Goal: Task Accomplishment & Management: Use online tool/utility

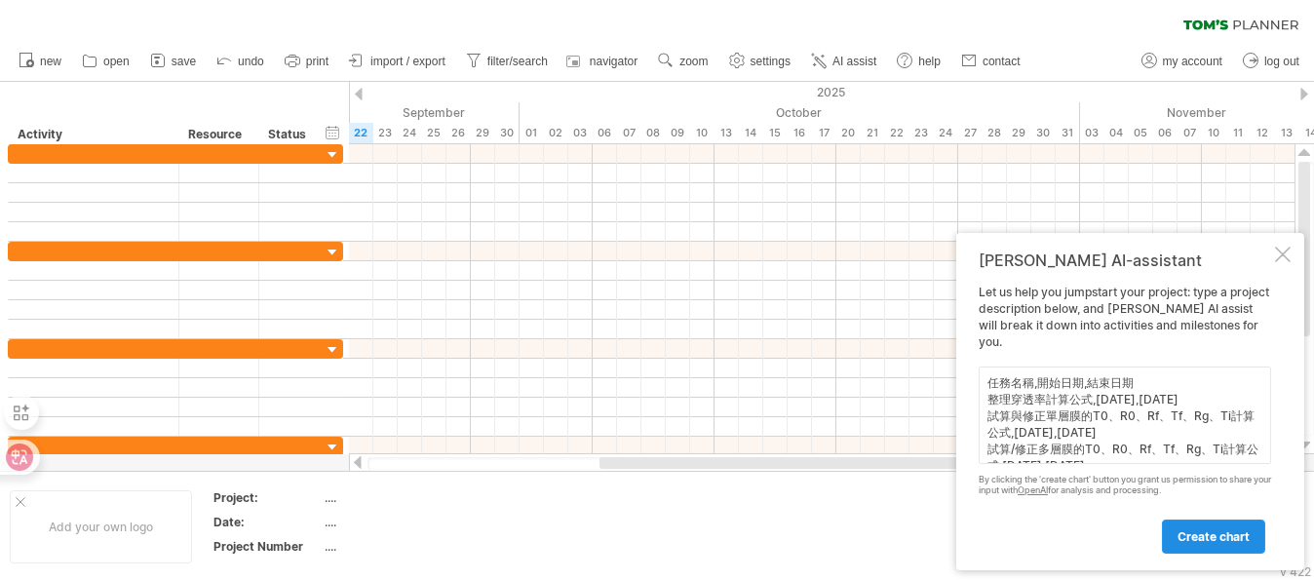
scroll to position [131, 0]
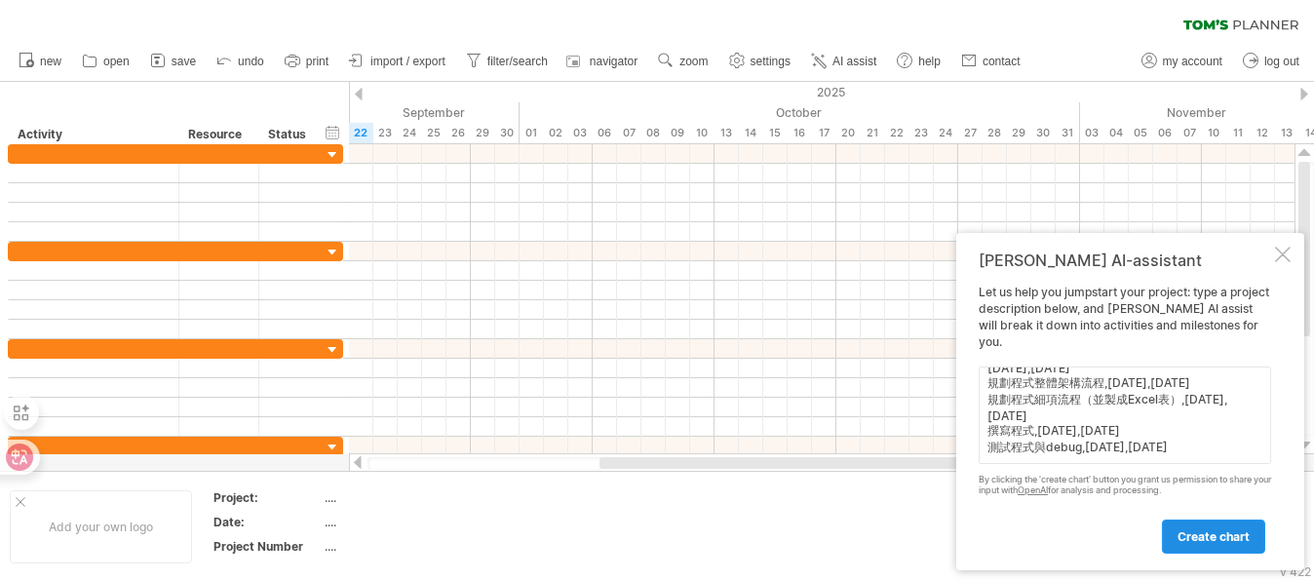
type textarea "任務名稱,開始日期,結束日期 整理穿透率計算公式,[DATE],[DATE] 試算與修正單層膜的T0、R0、Rf、Tf、Rg、Ti計算公式,[DATE],[D…"
click at [1216, 544] on link "create chart" at bounding box center [1213, 536] width 103 height 34
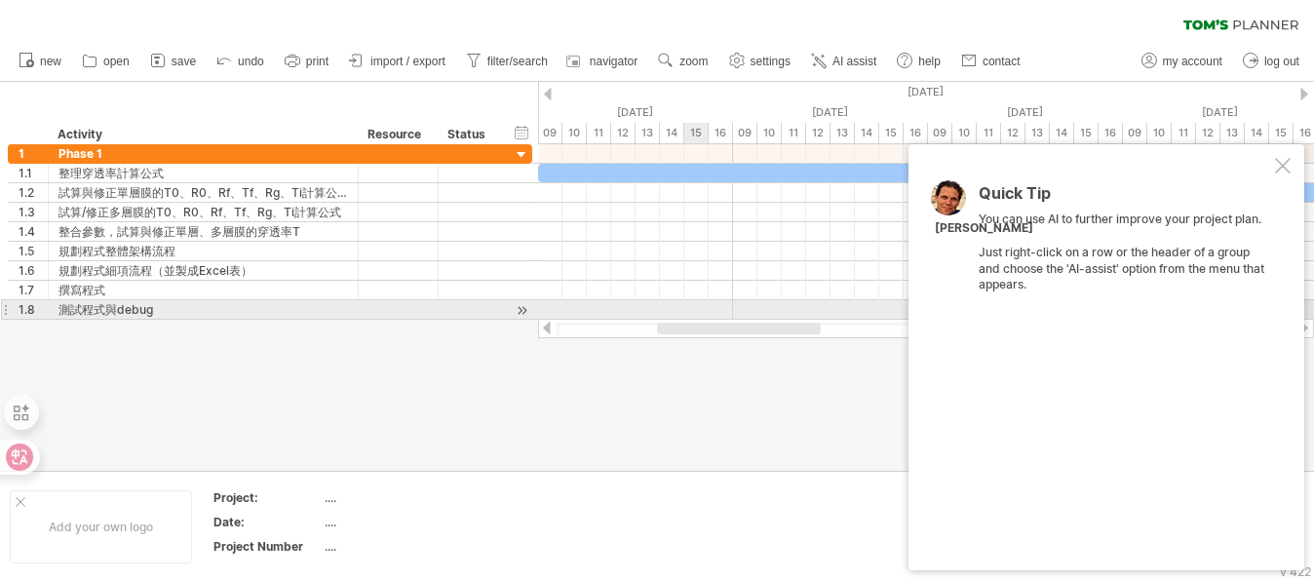
drag, startPoint x: 704, startPoint y: 330, endPoint x: 648, endPoint y: 299, distance: 63.7
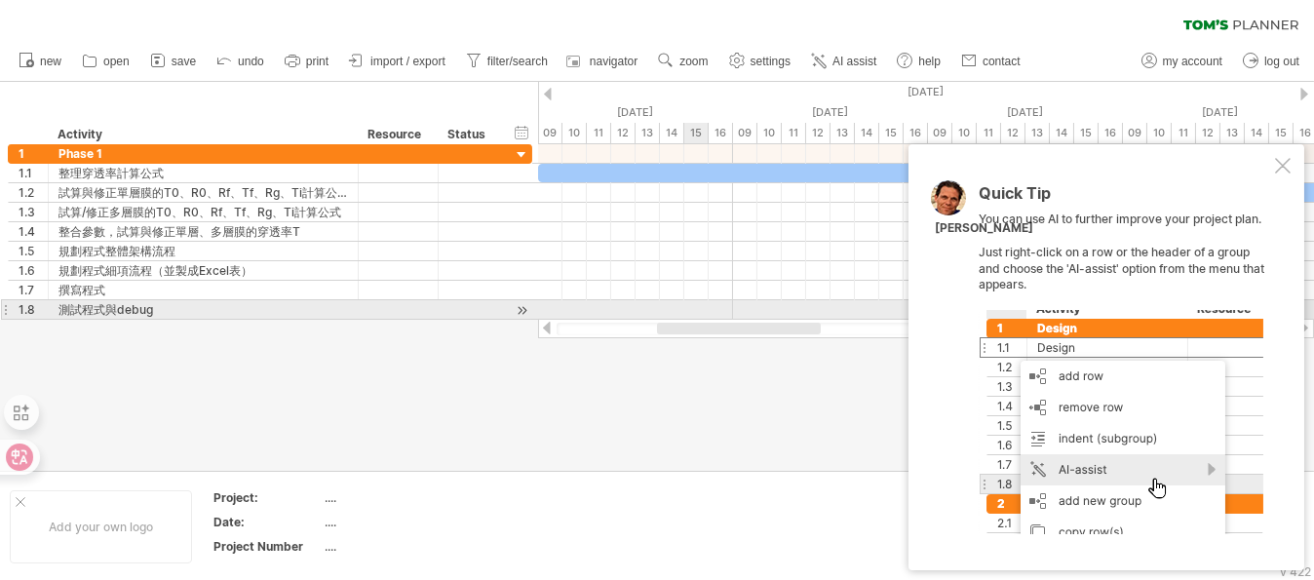
click at [636, 305] on div "Trying to reach [DOMAIN_NAME] Connected again... 0% clear filter new 1" at bounding box center [657, 290] width 1314 height 580
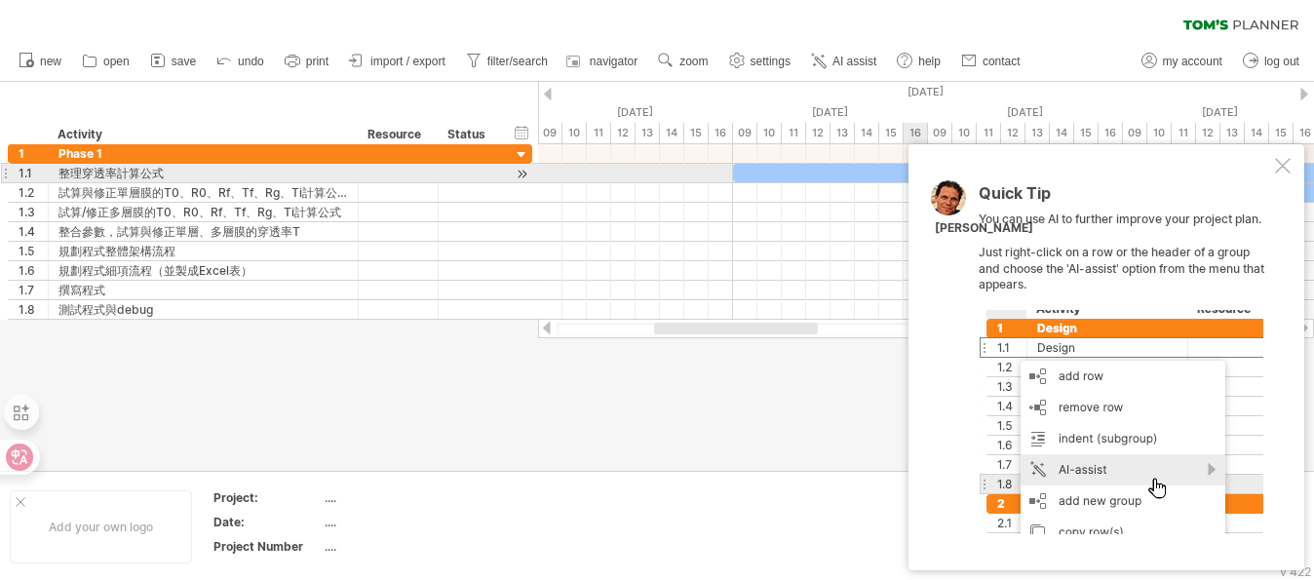
click at [1287, 167] on div at bounding box center [1283, 166] width 16 height 16
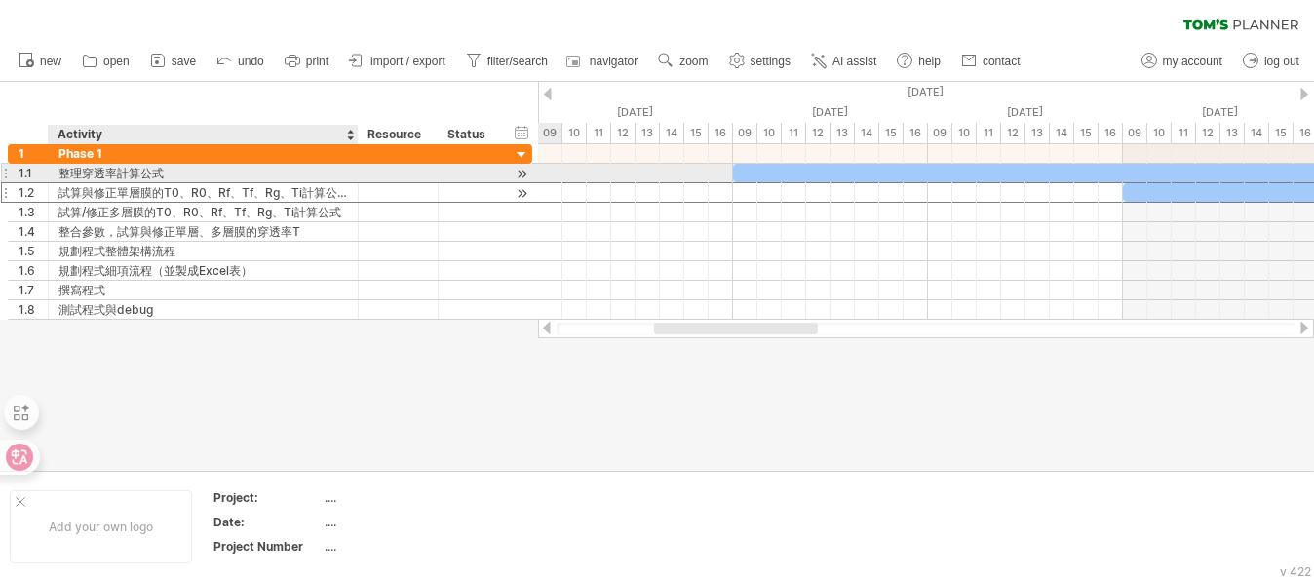
click at [200, 183] on div "試算與修正單層膜的T0、R0、Rf、Tf、Rg、Ti計算公式" at bounding box center [202, 192] width 289 height 19
click at [209, 168] on div "整理穿透率計算公式" at bounding box center [202, 173] width 289 height 19
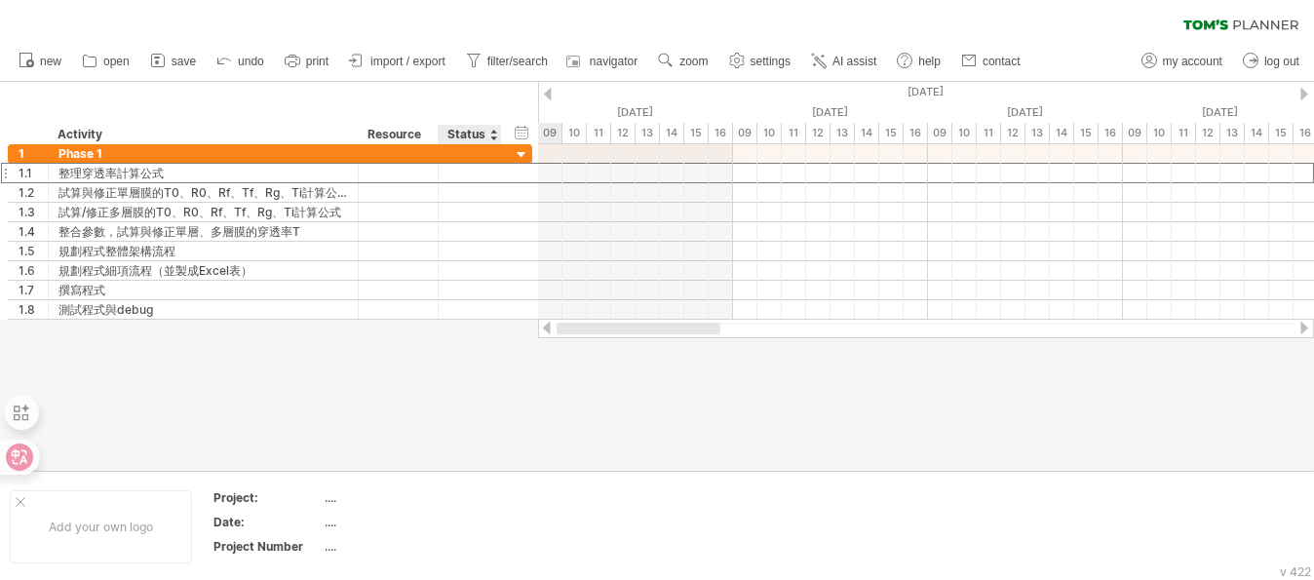
drag, startPoint x: 673, startPoint y: 328, endPoint x: 497, endPoint y: 347, distance: 177.4
click at [497, 347] on div "Trying to reach [DOMAIN_NAME] Connected again... 0% clear filter new 1" at bounding box center [657, 290] width 1314 height 580
click at [408, 75] on ul "new open" at bounding box center [518, 61] width 1019 height 41
click at [424, 61] on span "import / export" at bounding box center [407, 62] width 75 height 14
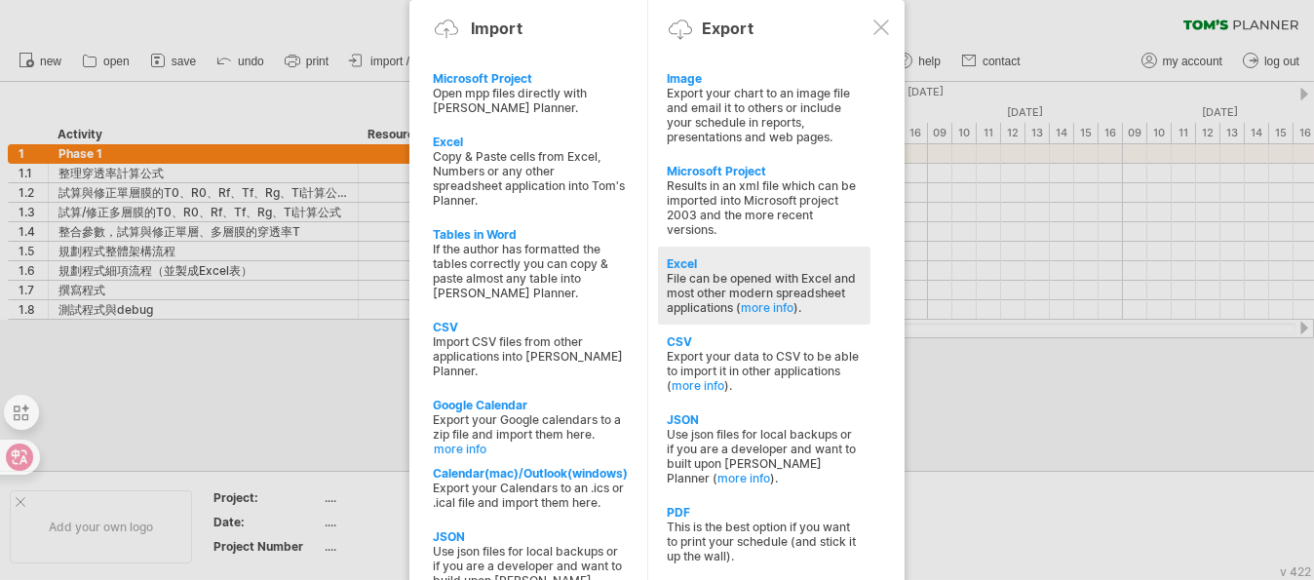
click at [743, 281] on div "File can be opened with Excel and most other modern spreadsheet applications ( …" at bounding box center [764, 293] width 193 height 44
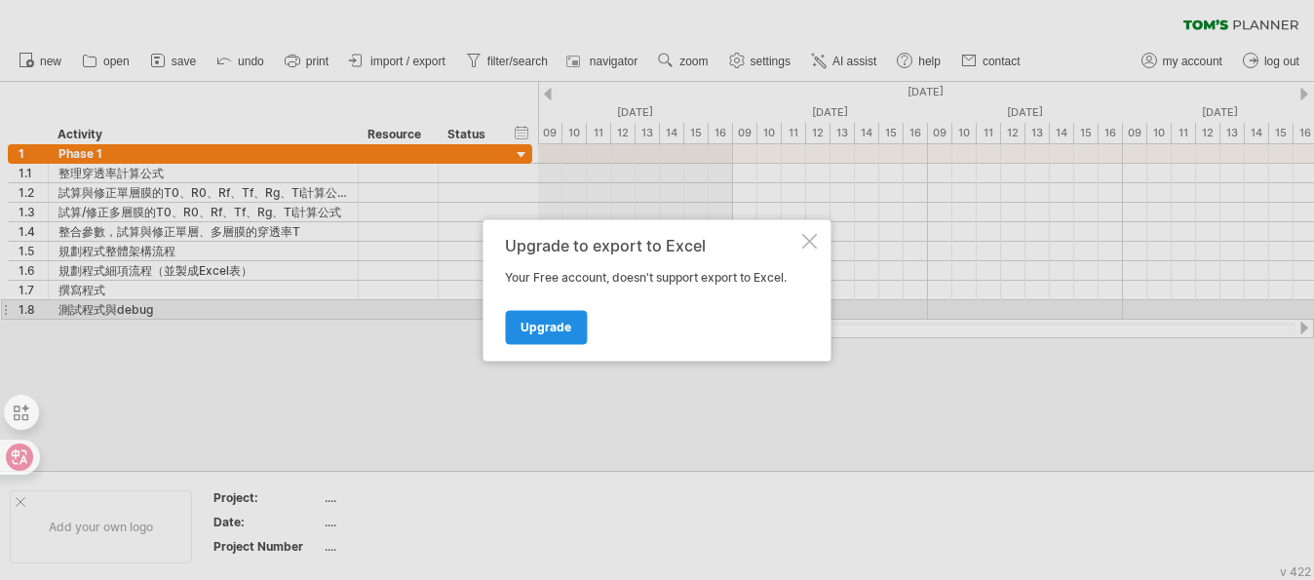
click at [570, 319] on link "Upgrade" at bounding box center [547, 327] width 82 height 34
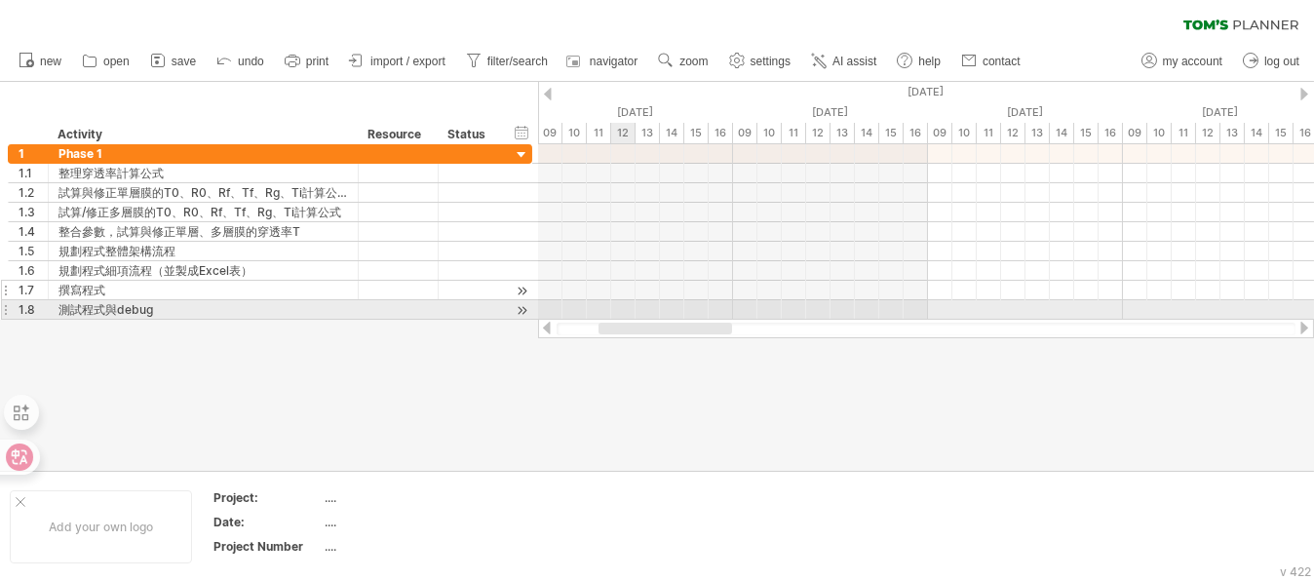
drag, startPoint x: 666, startPoint y: 332, endPoint x: 502, endPoint y: 287, distance: 170.0
click at [499, 292] on div "Trying to reach [DOMAIN_NAME] Connected again... 0% clear filter new 1" at bounding box center [657, 290] width 1314 height 580
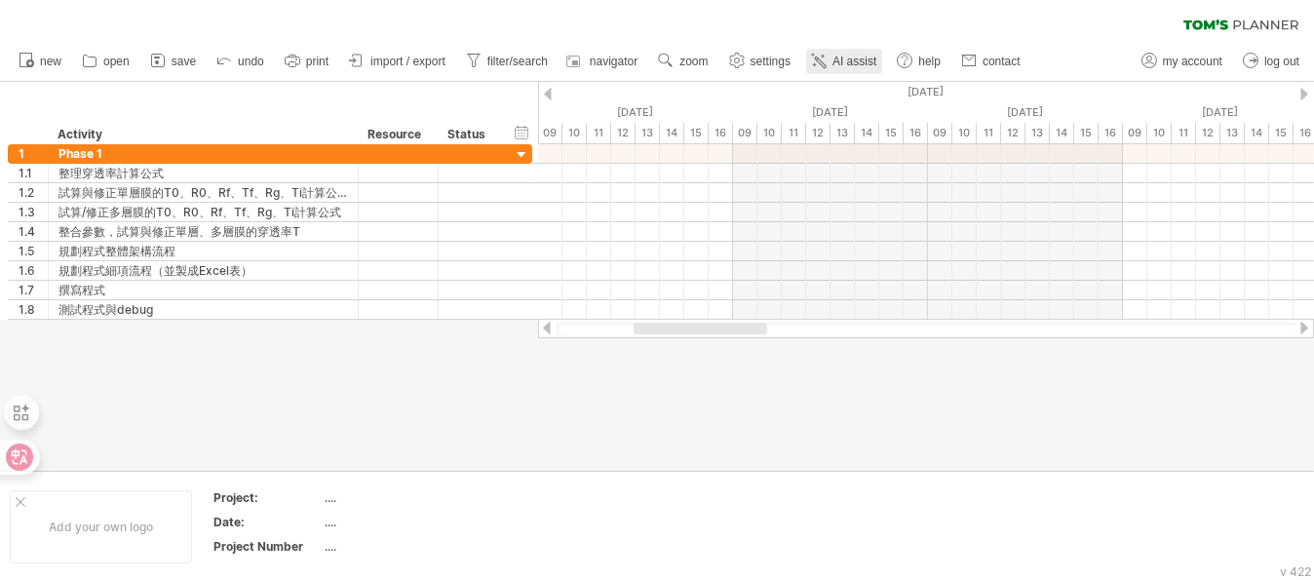
click at [842, 63] on span "AI assist" at bounding box center [854, 62] width 44 height 14
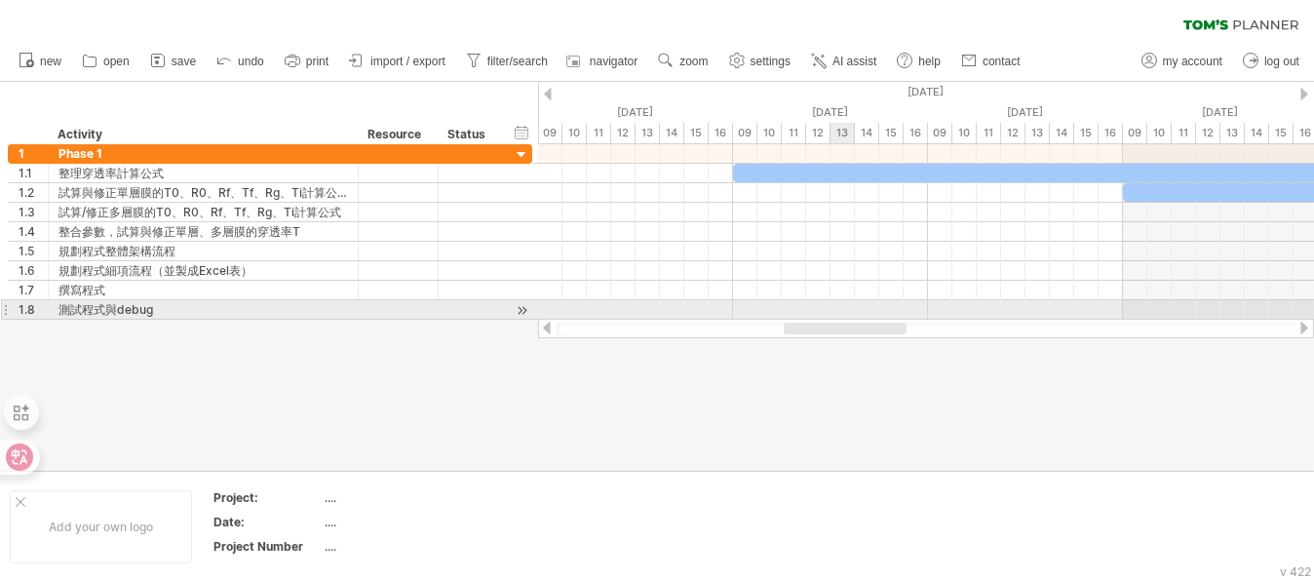
drag, startPoint x: 691, startPoint y: 325, endPoint x: 841, endPoint y: 316, distance: 150.4
click at [841, 316] on div "Trying to reach [DOMAIN_NAME] Connected again... 0% clear filter new 1" at bounding box center [657, 290] width 1314 height 580
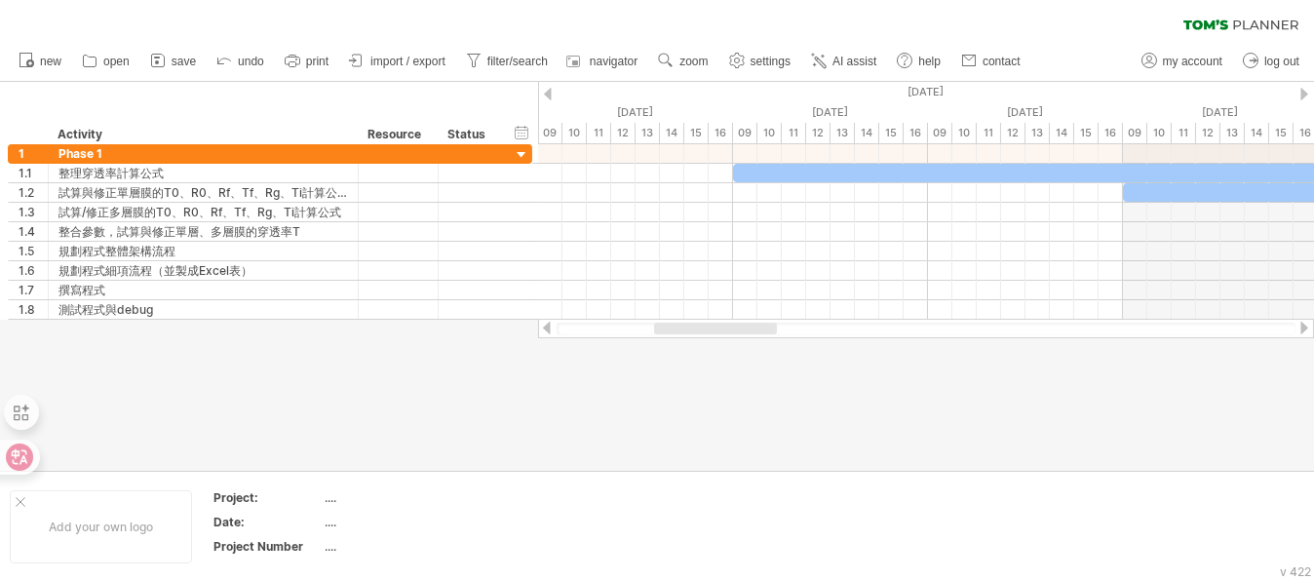
click at [549, 89] on div at bounding box center [548, 94] width 8 height 13
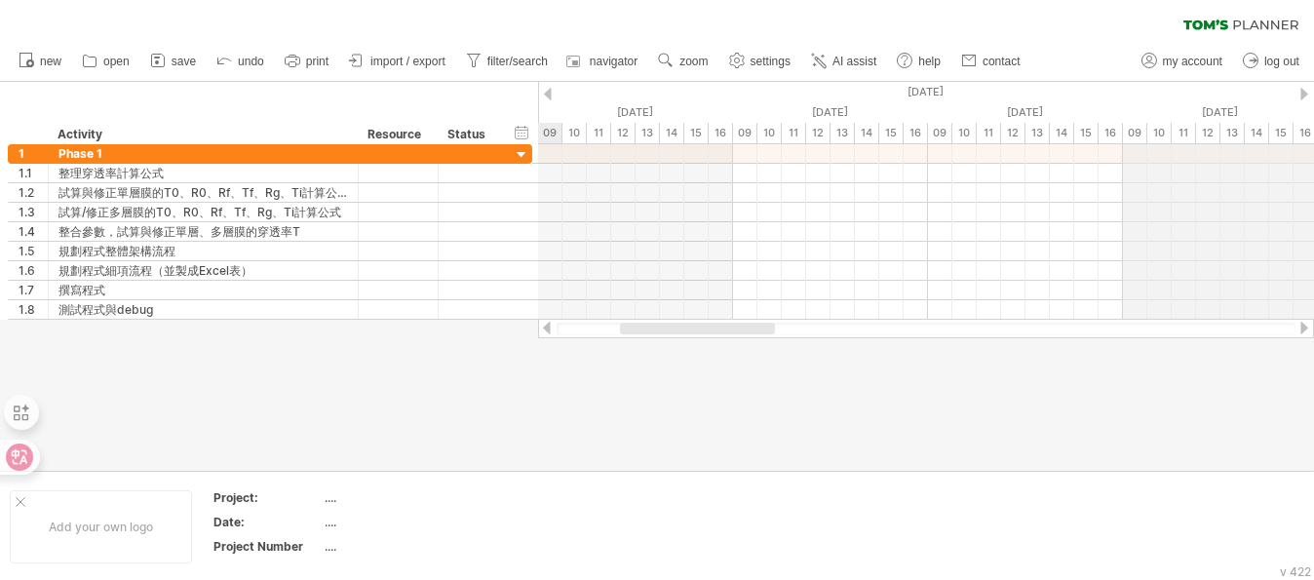
drag, startPoint x: 1295, startPoint y: 95, endPoint x: 977, endPoint y: 289, distance: 373.6
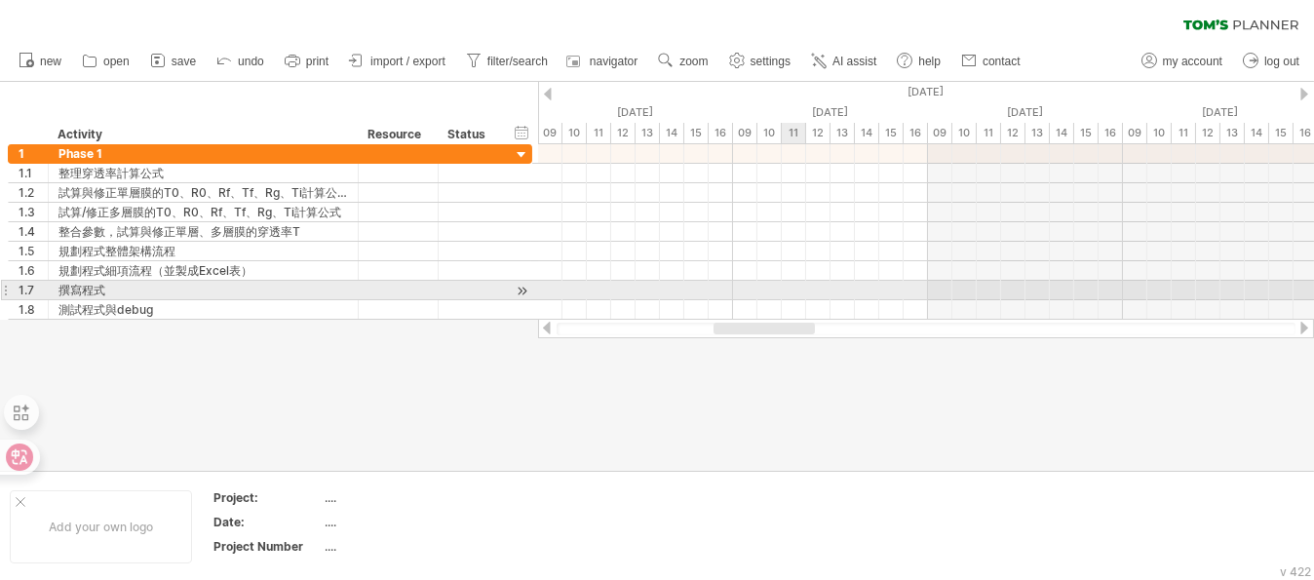
drag, startPoint x: 699, startPoint y: 327, endPoint x: 629, endPoint y: 279, distance: 84.9
click at [637, 279] on div "Trying to reach [DOMAIN_NAME] Connected again... 0% clear filter new 1" at bounding box center [657, 290] width 1314 height 580
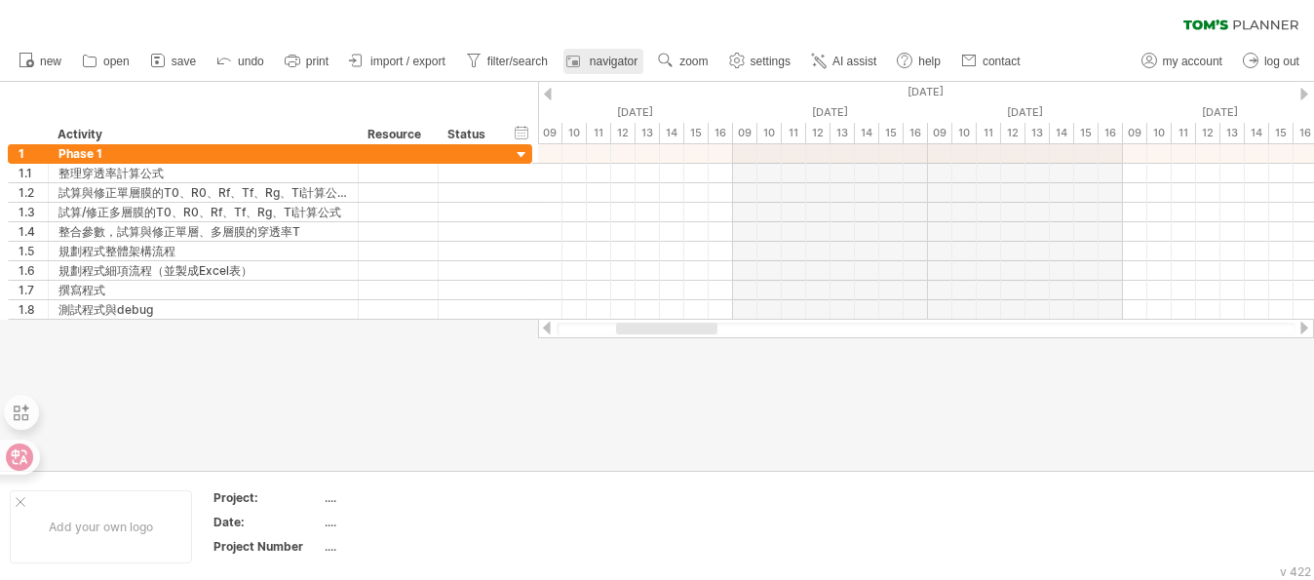
click at [596, 68] on link "navigator" at bounding box center [603, 61] width 80 height 25
drag, startPoint x: 1016, startPoint y: 480, endPoint x: 698, endPoint y: 146, distance: 461.2
click at [690, 136] on div "Navigator" at bounding box center [808, 136] width 329 height 19
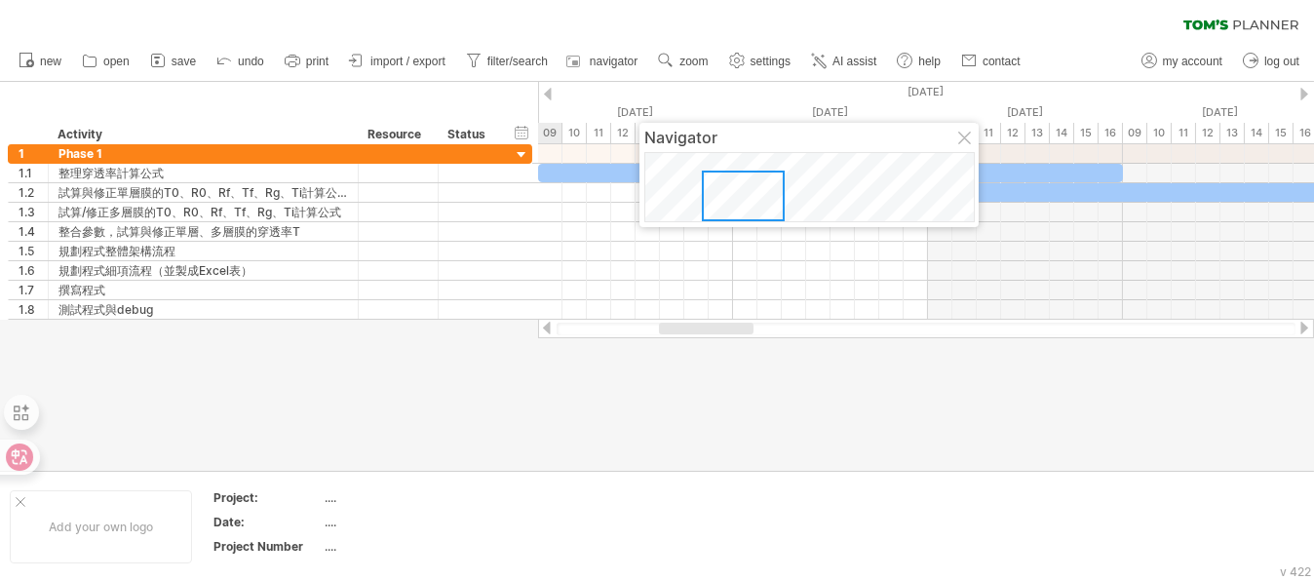
drag, startPoint x: 961, startPoint y: 138, endPoint x: 818, endPoint y: 89, distance: 151.6
click at [962, 139] on div at bounding box center [966, 140] width 16 height 16
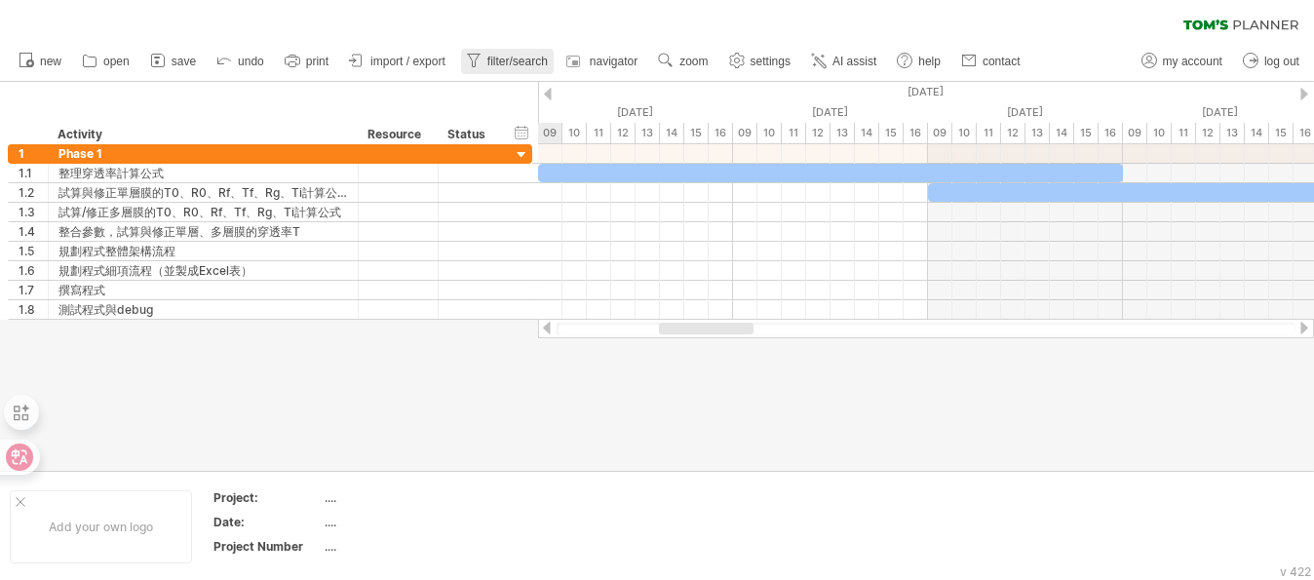
click at [492, 58] on span "filter/search" at bounding box center [517, 62] width 60 height 14
type input "**********"
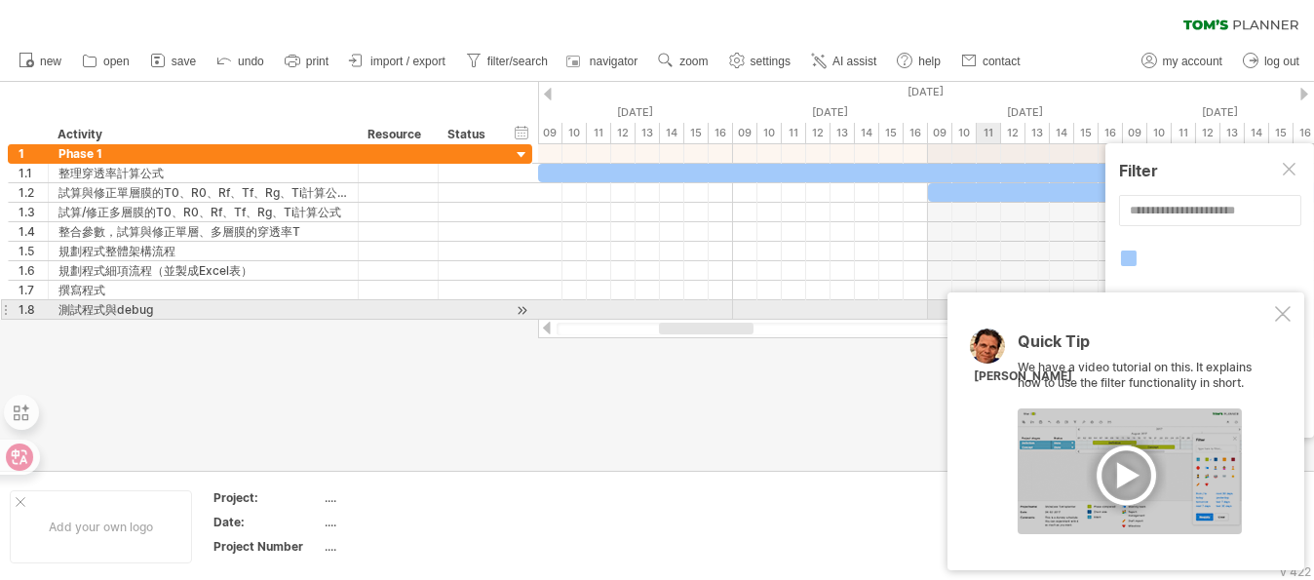
click at [1289, 311] on div "Quick Tip We have a video tutorial on this. It explains how to use the filter f…" at bounding box center [1125, 431] width 357 height 278
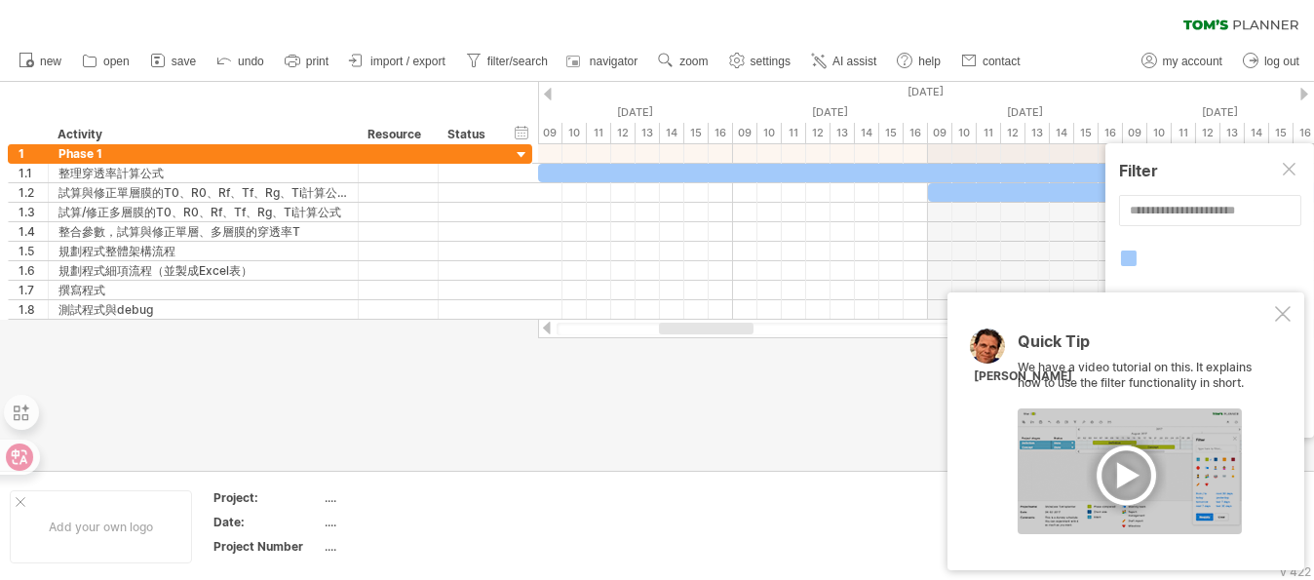
click at [1267, 323] on div "Quick Tip We have a video tutorial on this. It explains how to use the filter f…" at bounding box center [1125, 431] width 357 height 278
click at [1278, 323] on div "Quick Tip We have a video tutorial on this. It explains how to use the filter f…" at bounding box center [1125, 431] width 357 height 278
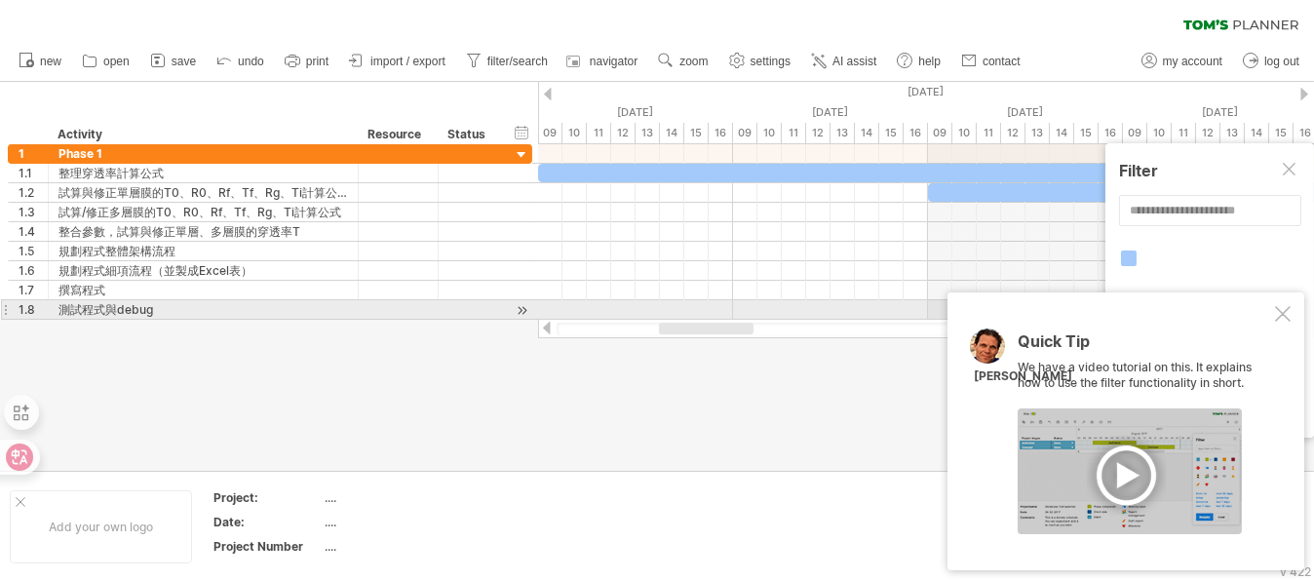
click at [1291, 316] on div "Quick Tip We have a video tutorial on this. It explains how to use the filter f…" at bounding box center [1125, 431] width 357 height 278
click at [1282, 311] on div at bounding box center [1283, 314] width 16 height 16
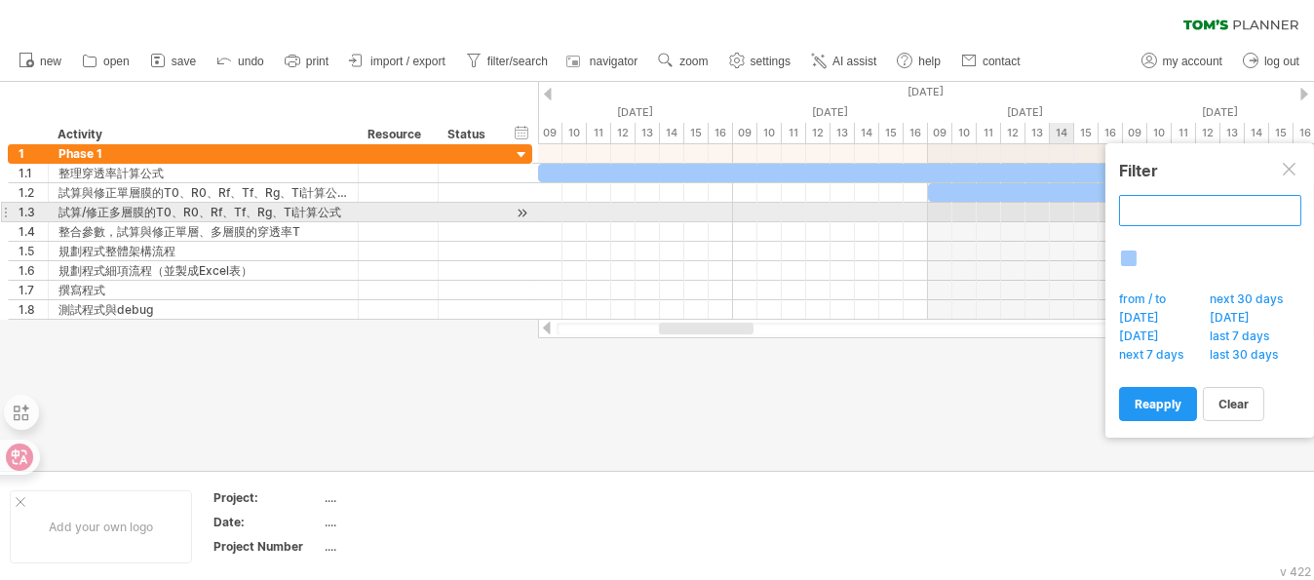
click at [1219, 210] on input "text" at bounding box center [1210, 210] width 182 height 31
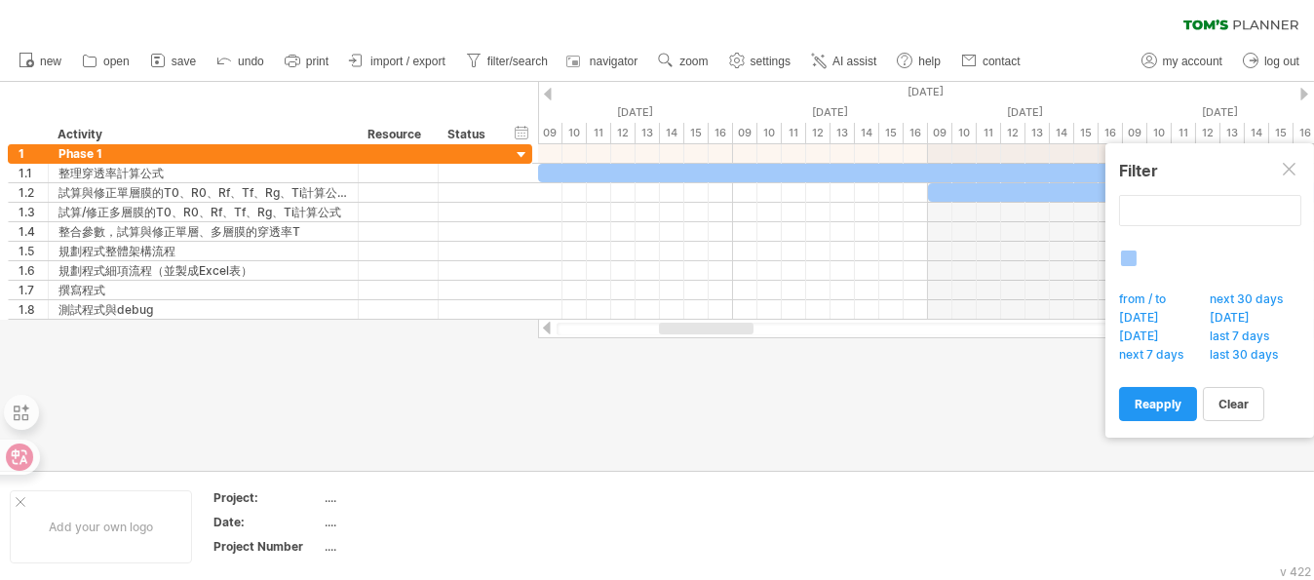
type input "**********"
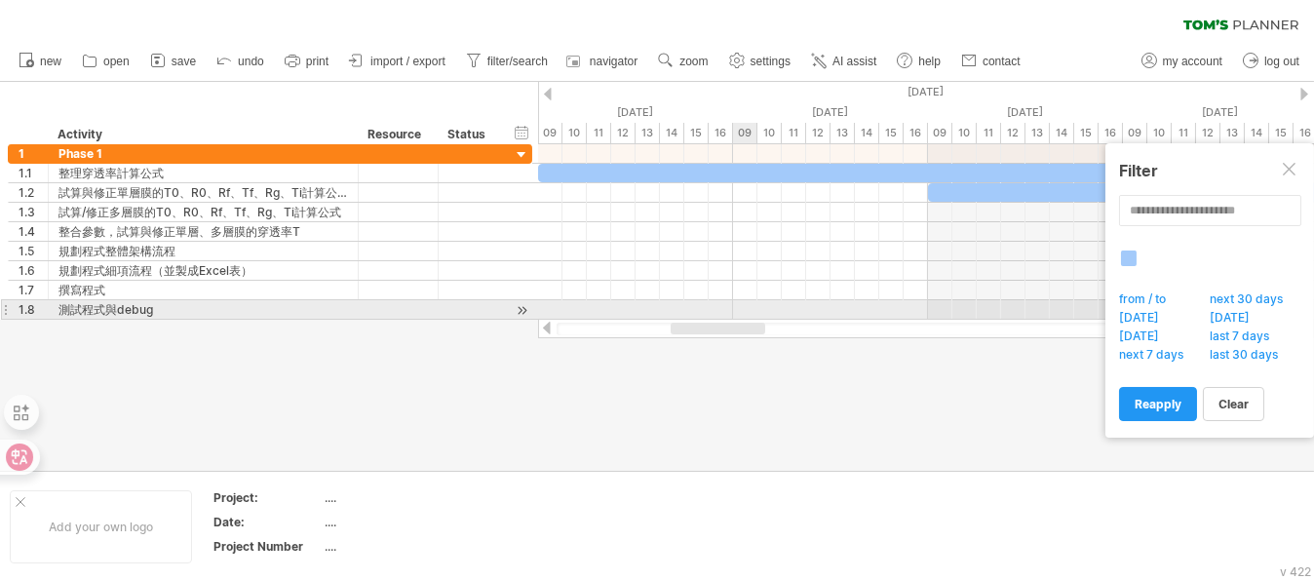
drag, startPoint x: 736, startPoint y: 324, endPoint x: 749, endPoint y: 311, distance: 18.6
click at [749, 311] on div "Trying to reach [DOMAIN_NAME] Connected again... 0% clear filter new 1" at bounding box center [657, 290] width 1314 height 580
drag, startPoint x: 738, startPoint y: 314, endPoint x: 708, endPoint y: 315, distance: 30.2
click at [708, 315] on div at bounding box center [926, 309] width 776 height 19
drag, startPoint x: 722, startPoint y: 327, endPoint x: 692, endPoint y: 307, distance: 36.0
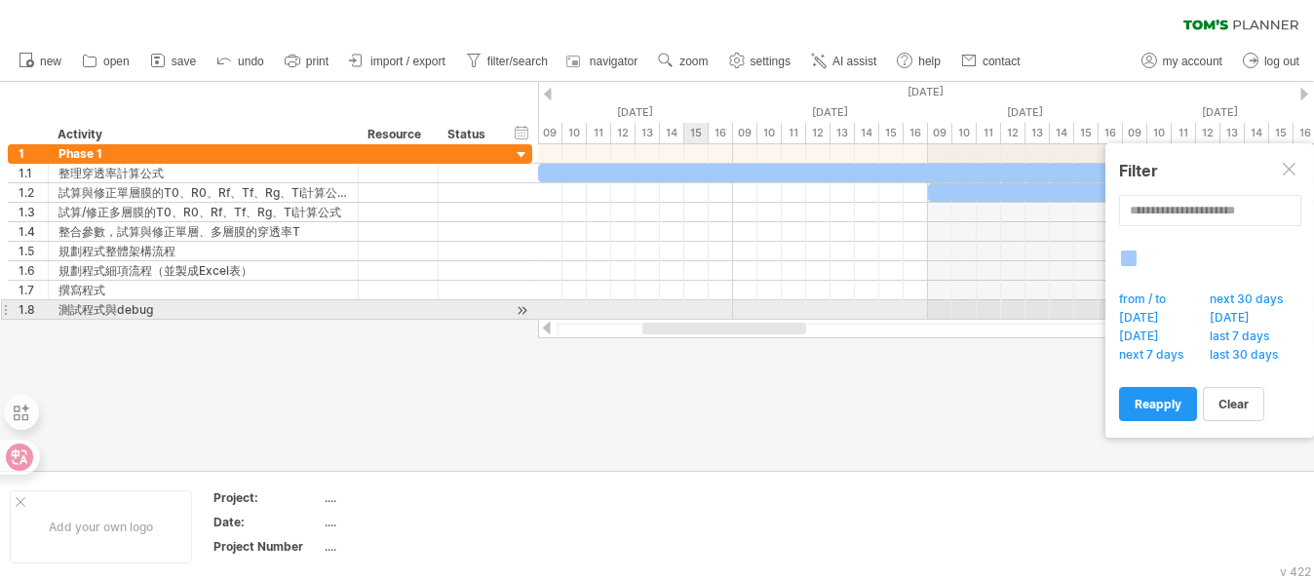
click at [707, 317] on div "Trying to reach [DOMAIN_NAME] Connected again... 0% clear filter new 1" at bounding box center [657, 290] width 1314 height 580
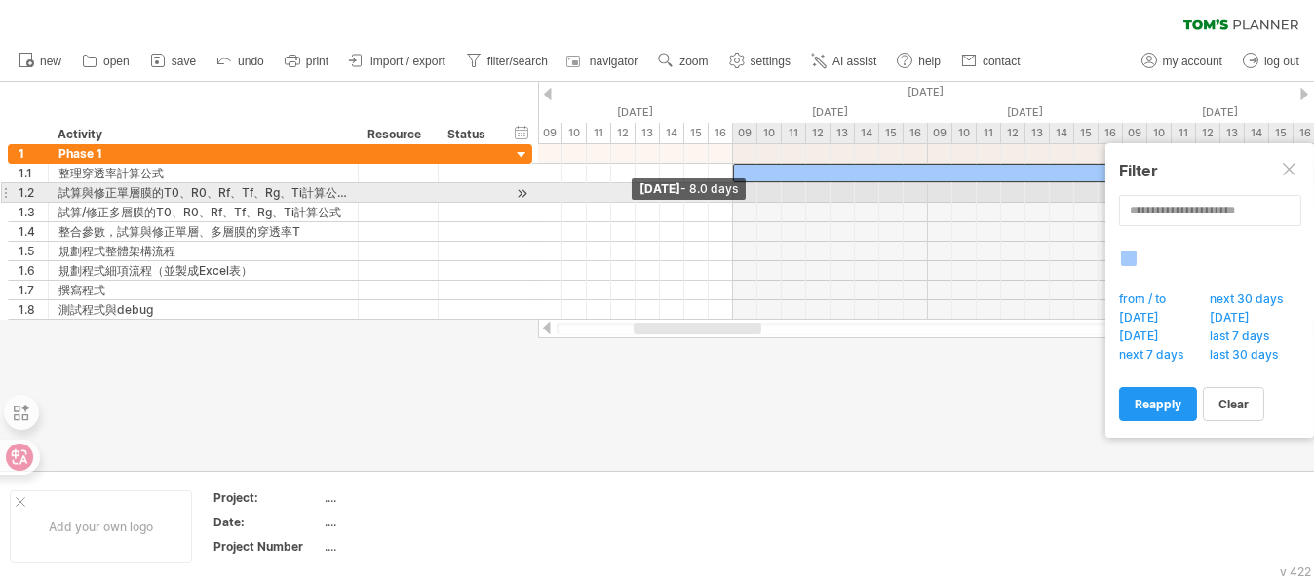
drag, startPoint x: 538, startPoint y: 175, endPoint x: 751, endPoint y: 193, distance: 214.2
click at [751, 193] on div "[DATE] - 8.0 days" at bounding box center [926, 231] width 776 height 175
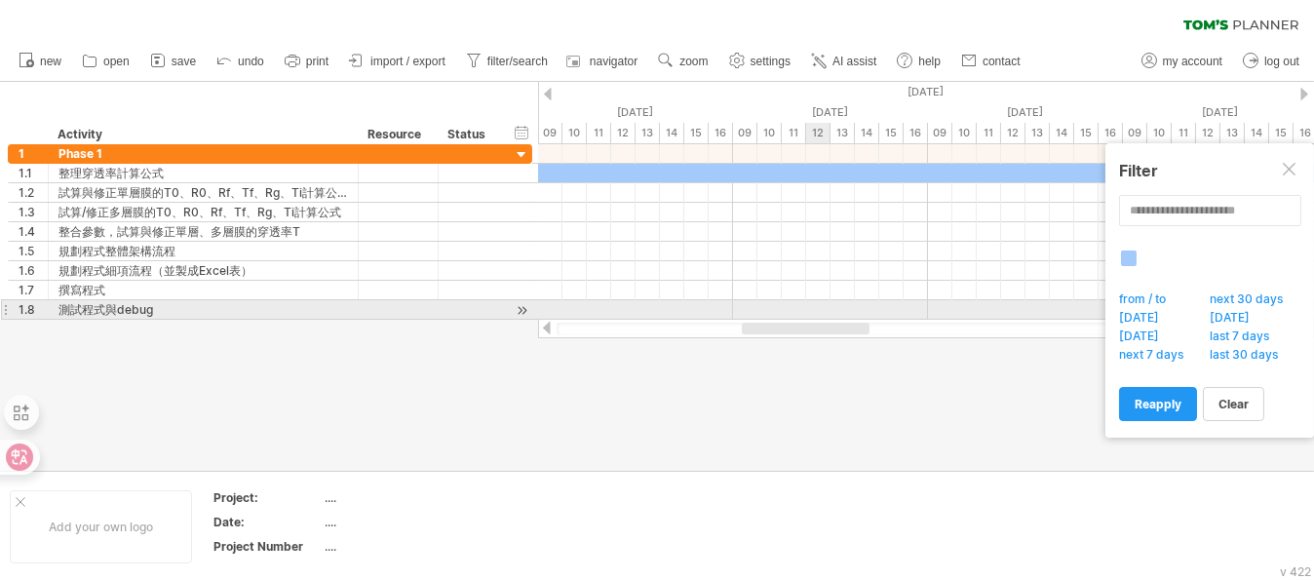
drag, startPoint x: 705, startPoint y: 327, endPoint x: 817, endPoint y: 307, distance: 113.8
click at [814, 307] on div "Trying to reach [DOMAIN_NAME] Connected again... 0% clear filter new 1" at bounding box center [657, 290] width 1314 height 580
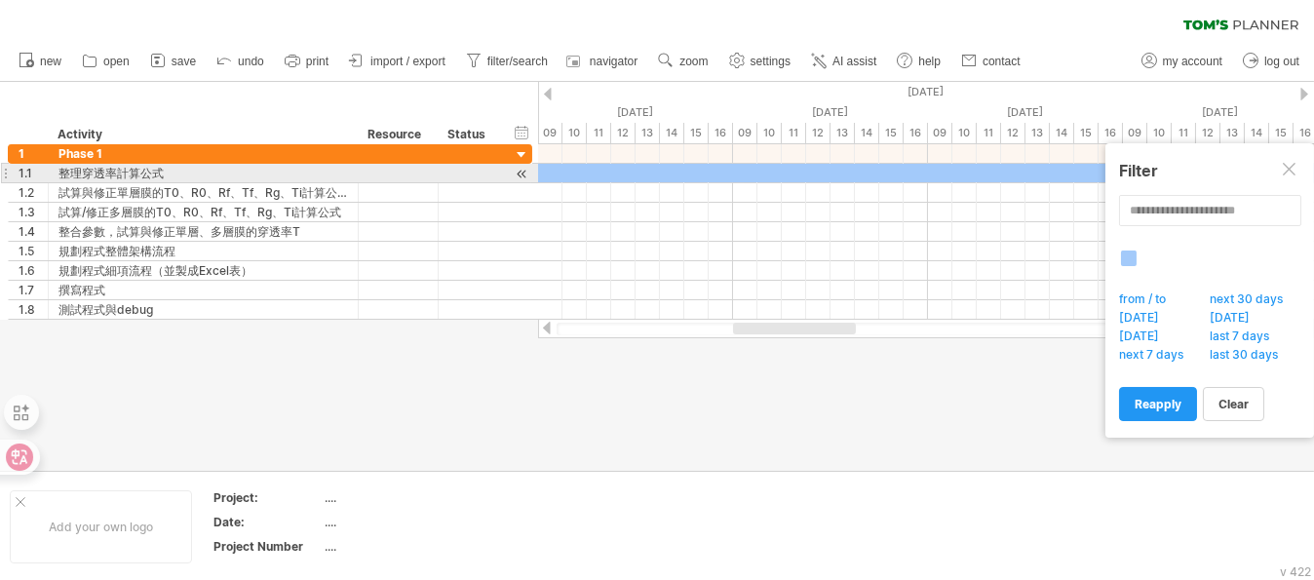
click at [1307, 173] on div "**********" at bounding box center [1209, 290] width 209 height 294
click at [1295, 175] on div at bounding box center [1291, 171] width 16 height 16
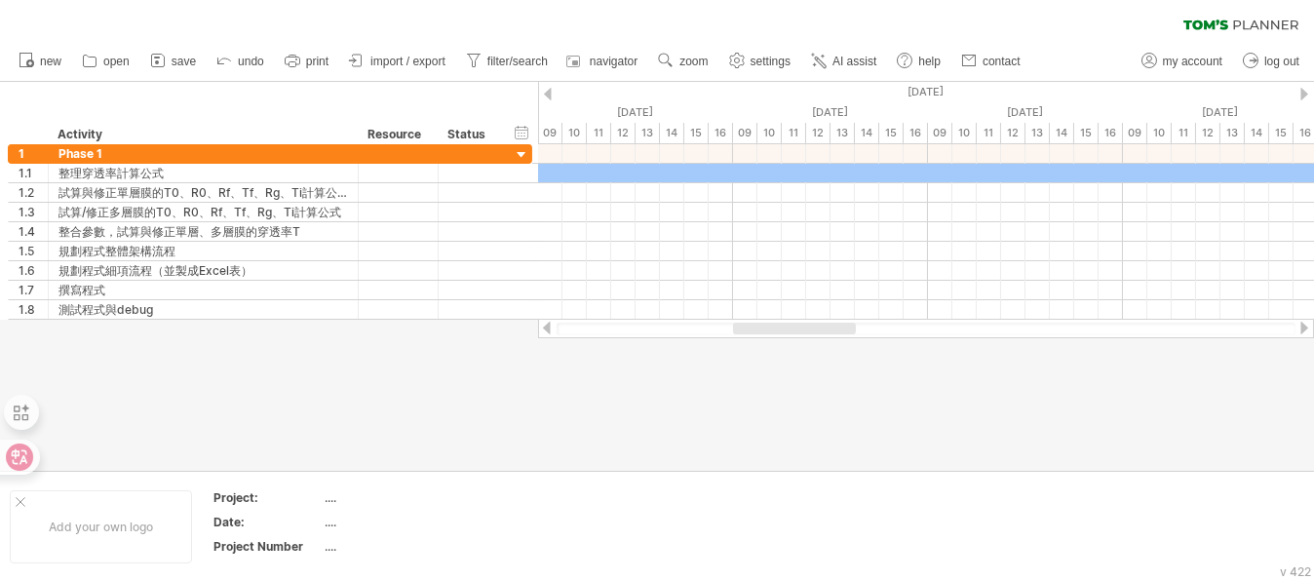
click at [761, 74] on ul "new open" at bounding box center [518, 61] width 1019 height 41
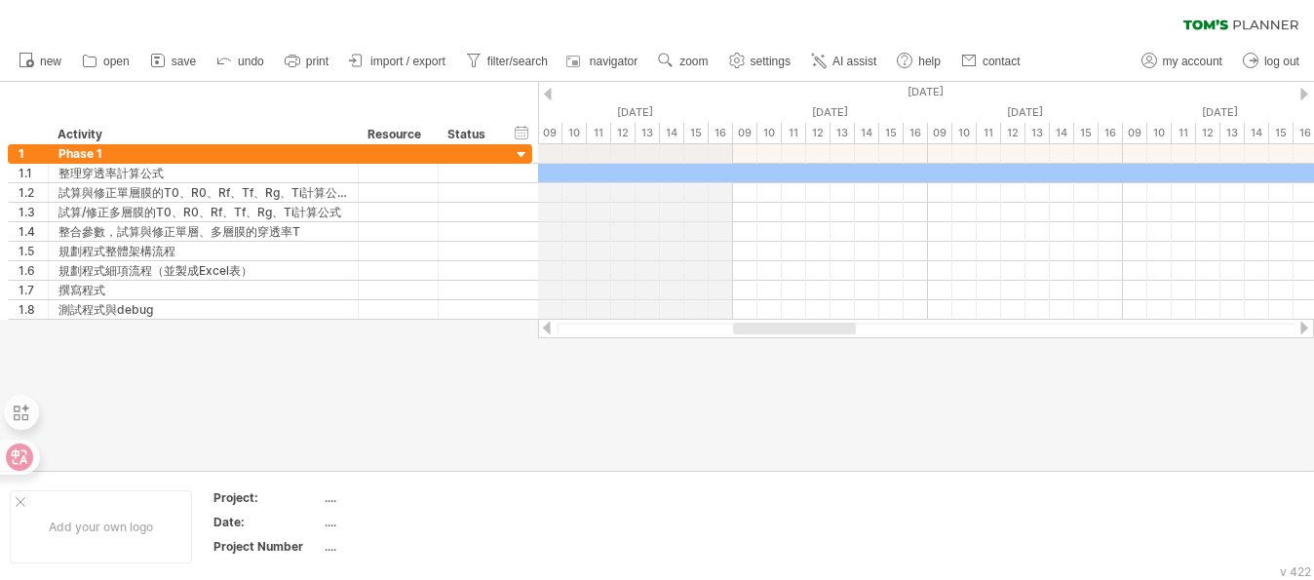
click at [631, 138] on div "12" at bounding box center [623, 133] width 24 height 20
click at [611, 132] on div "12" at bounding box center [623, 133] width 24 height 20
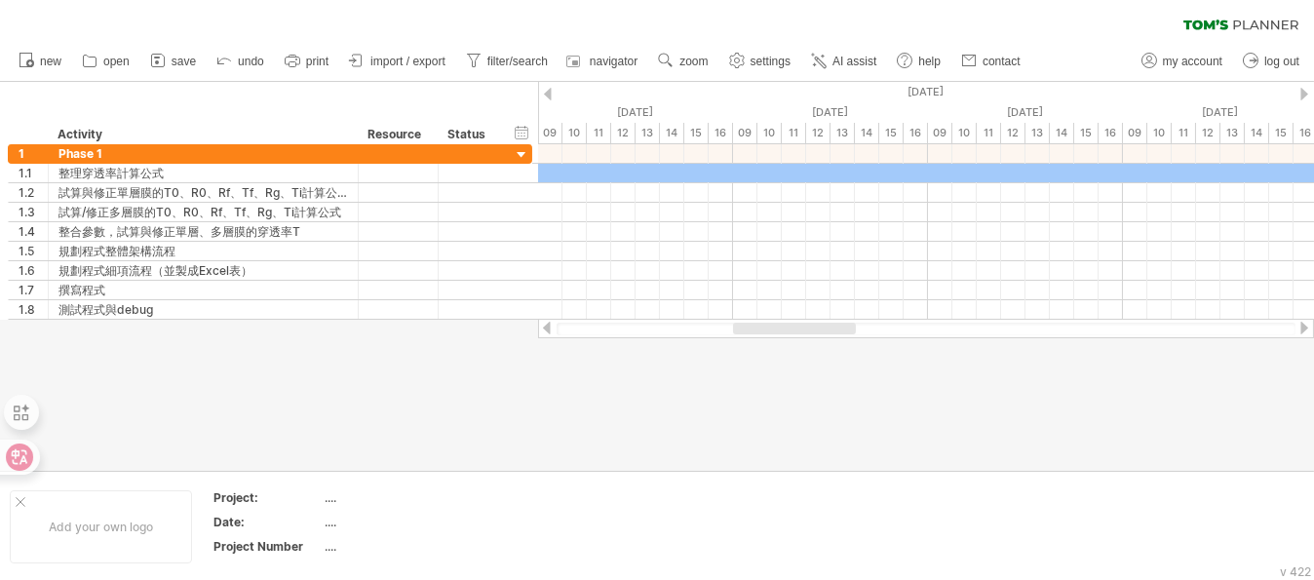
click at [536, 135] on div "hide start/end/duration show start/end/duration ******** Activity ******** Reso…" at bounding box center [269, 113] width 538 height 62
click at [529, 135] on div "hide start/end/duration show start/end/duration ******** Activity ******** Reso…" at bounding box center [269, 113] width 538 height 62
click at [518, 135] on div "hide start/end/duration show start/end/duration" at bounding box center [522, 132] width 19 height 20
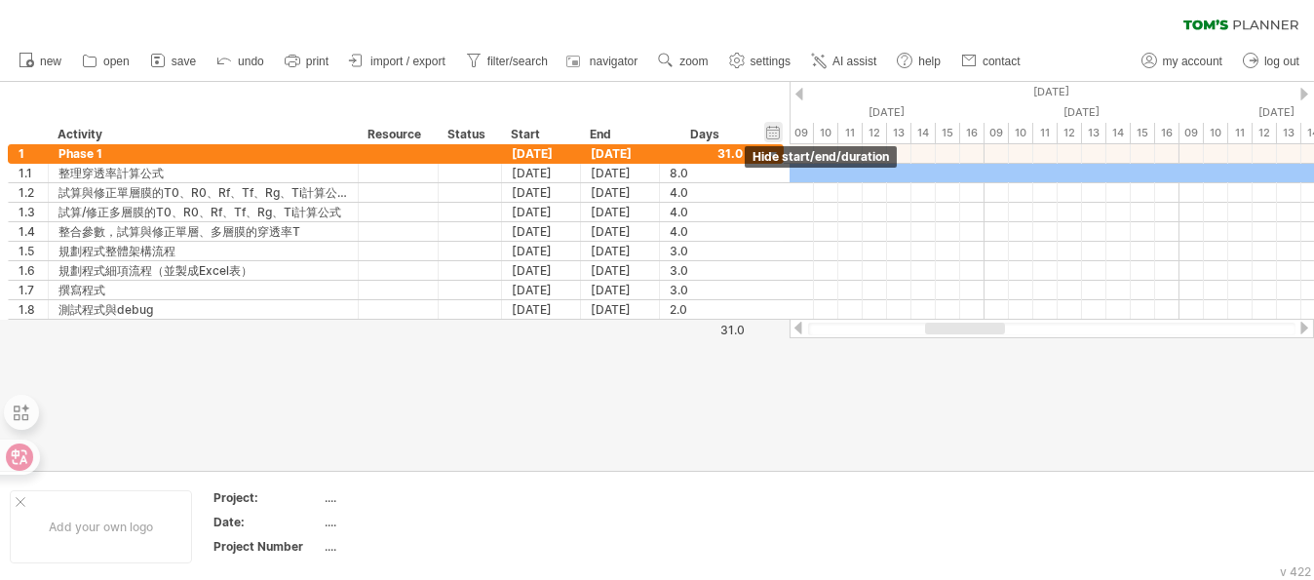
click at [779, 132] on div "hide start/end/duration show start/end/duration" at bounding box center [773, 132] width 19 height 20
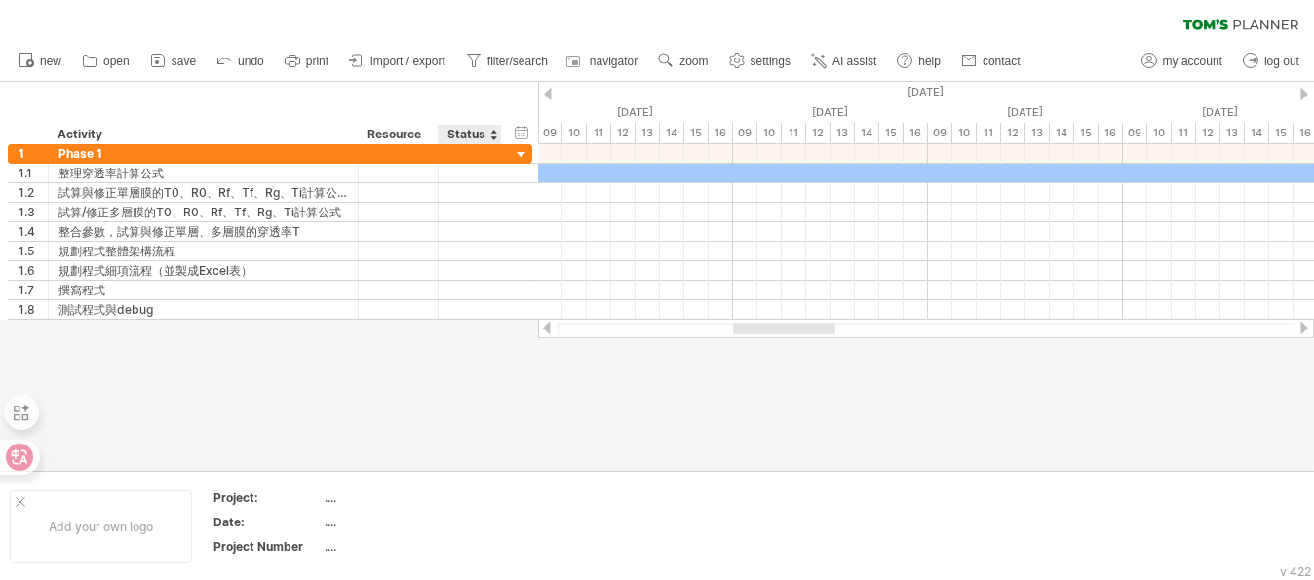
click at [466, 138] on div "Status" at bounding box center [468, 134] width 43 height 19
click at [411, 132] on div "Resource" at bounding box center [396, 134] width 59 height 19
click at [367, 129] on input "********" at bounding box center [396, 134] width 59 height 19
drag, startPoint x: 368, startPoint y: 131, endPoint x: 429, endPoint y: 136, distance: 60.7
click at [429, 136] on div "******** Resource" at bounding box center [398, 134] width 80 height 19
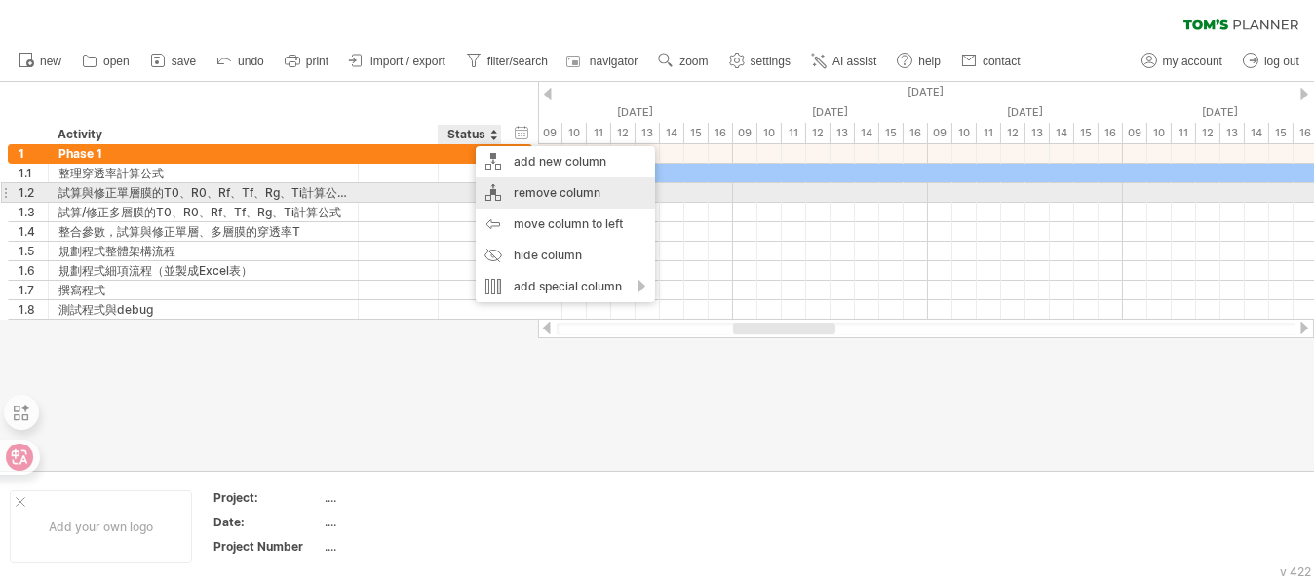
click at [573, 198] on div "remove column" at bounding box center [565, 192] width 179 height 31
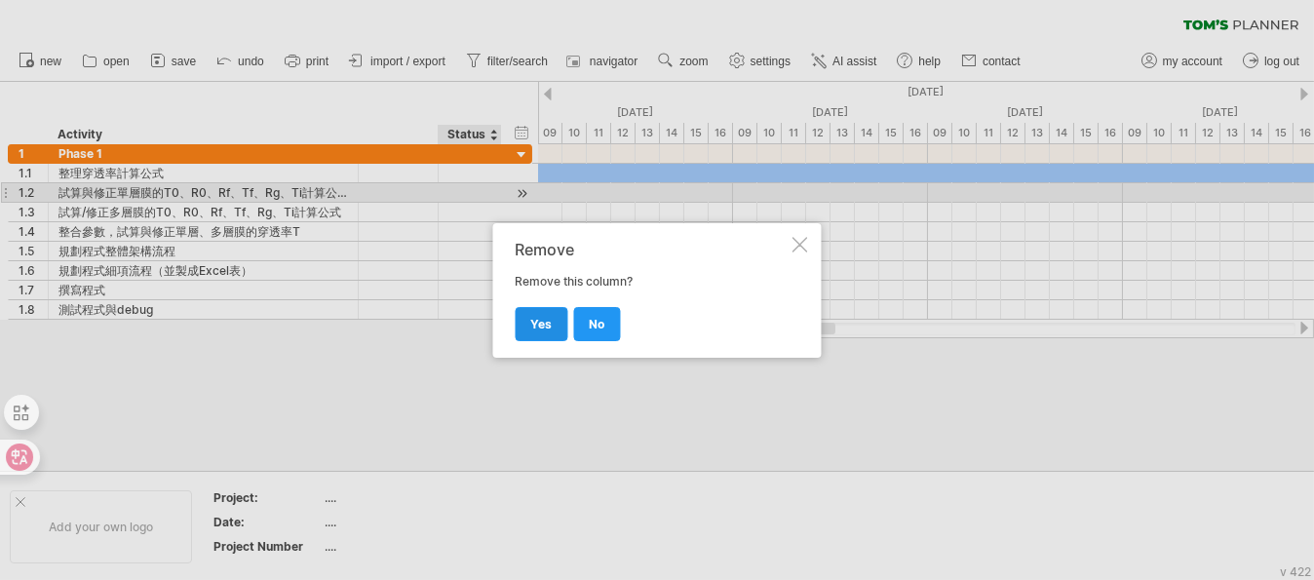
click at [536, 328] on span "yes" at bounding box center [541, 324] width 21 height 15
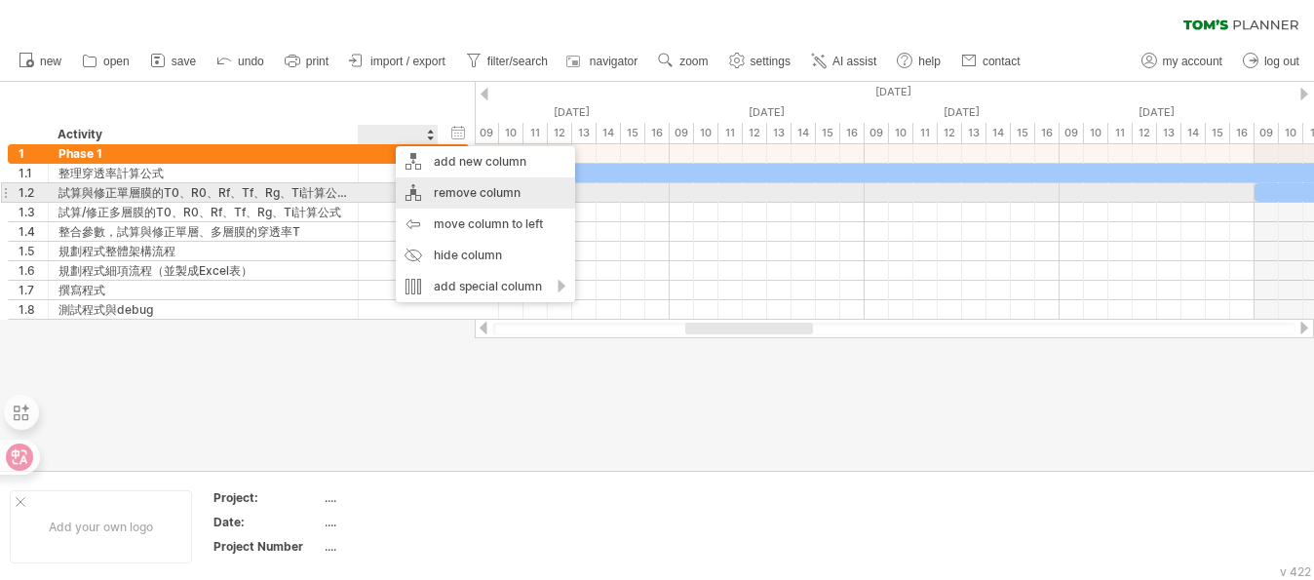
click at [444, 192] on div "remove column" at bounding box center [485, 192] width 179 height 31
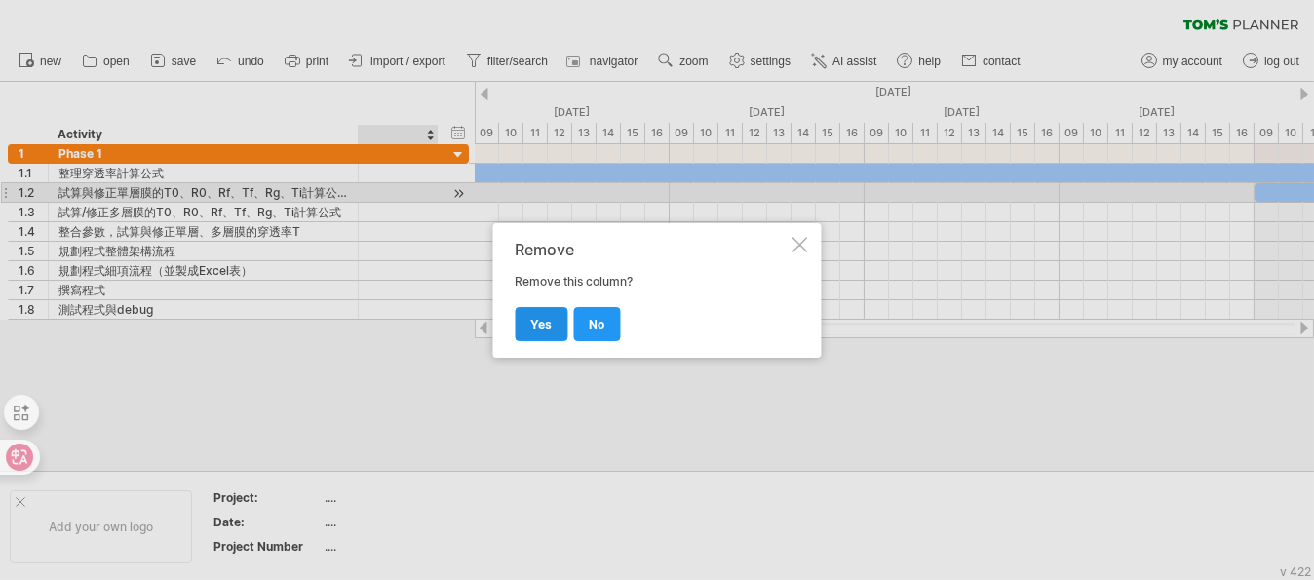
click at [545, 327] on span "yes" at bounding box center [541, 324] width 21 height 15
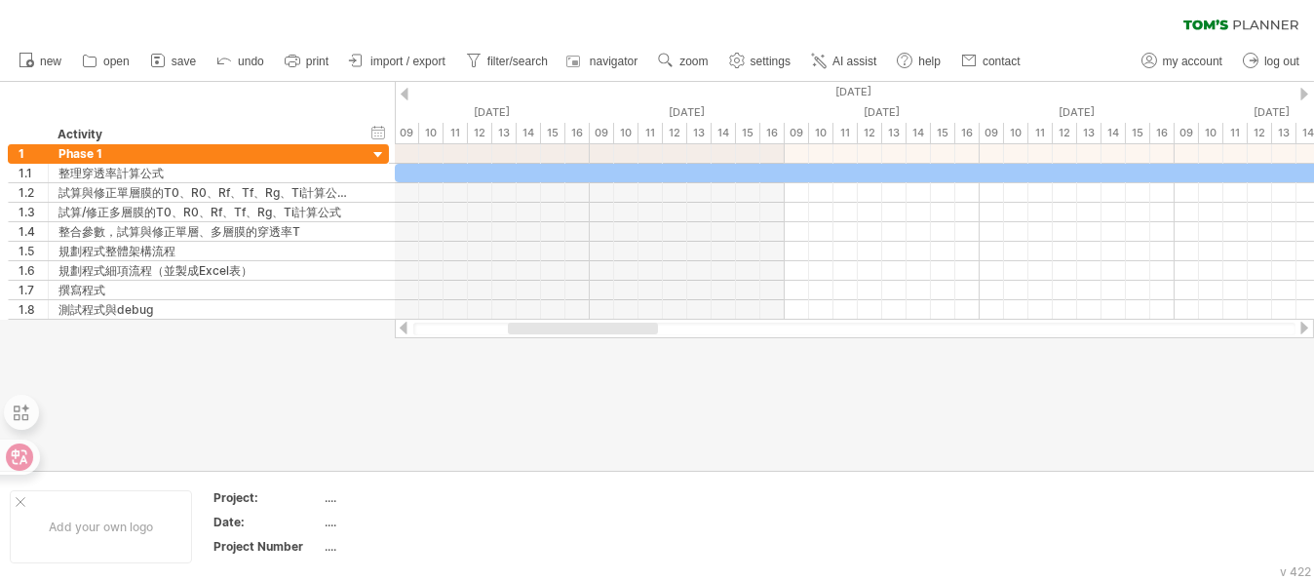
drag, startPoint x: 699, startPoint y: 327, endPoint x: 582, endPoint y: 251, distance: 139.0
click at [584, 323] on div at bounding box center [583, 329] width 150 height 12
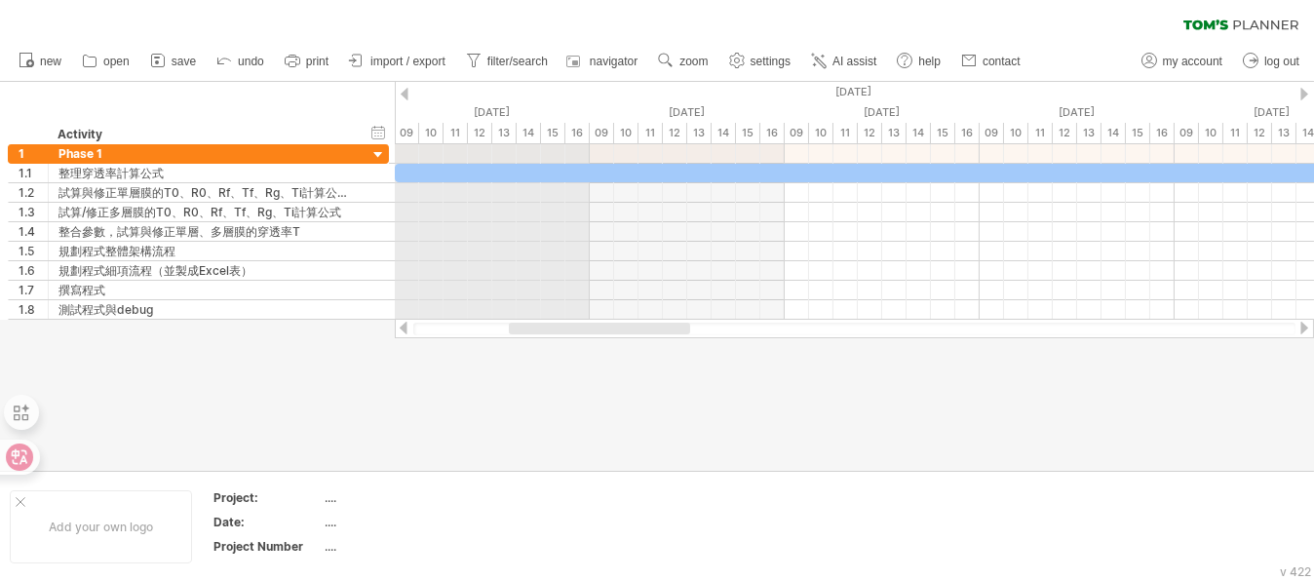
click at [483, 100] on div "[DATE]" at bounding box center [1174, 92] width 4288 height 20
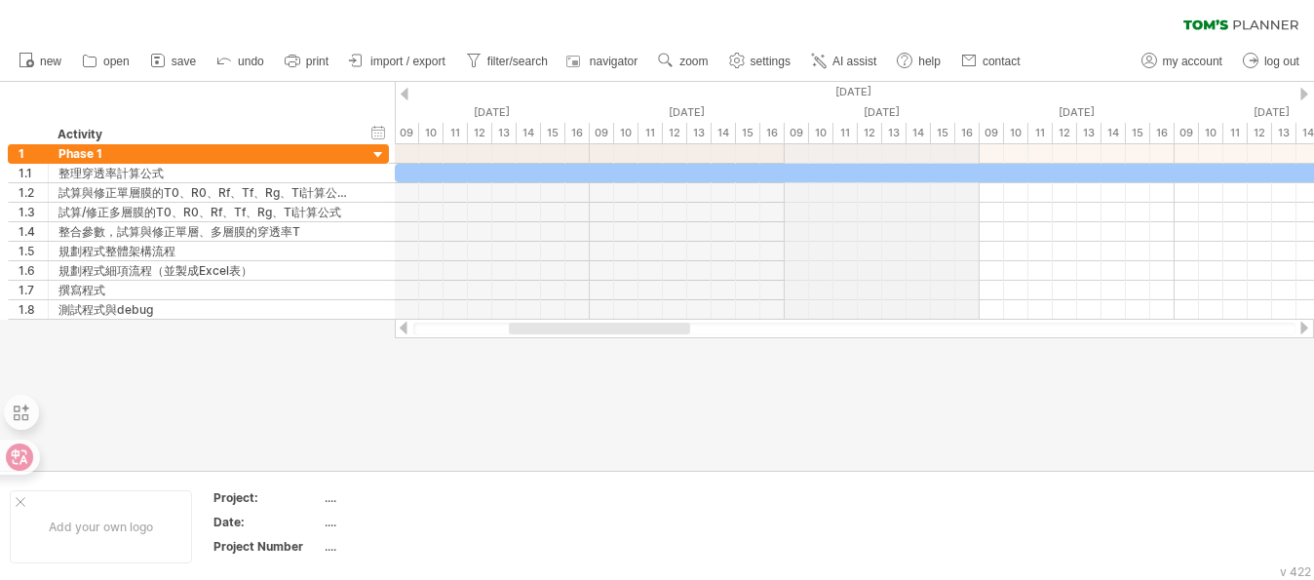
click at [827, 97] on div "[DATE]" at bounding box center [1174, 92] width 4288 height 20
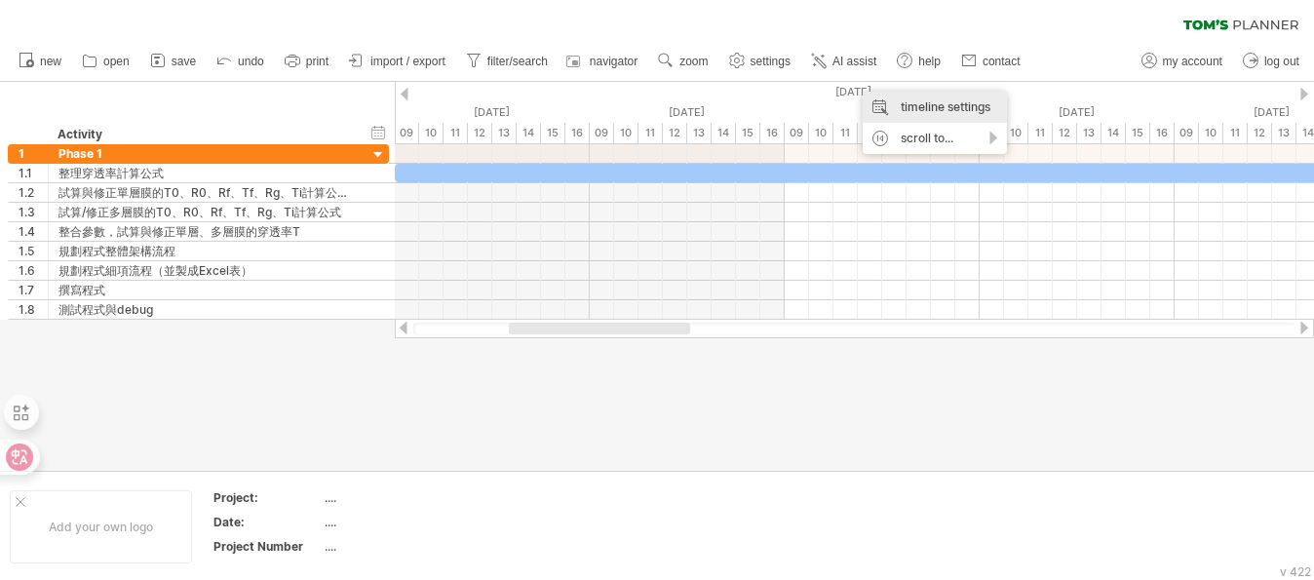
click at [926, 108] on div "timeline settings" at bounding box center [935, 107] width 144 height 31
select select "*"
select select "**"
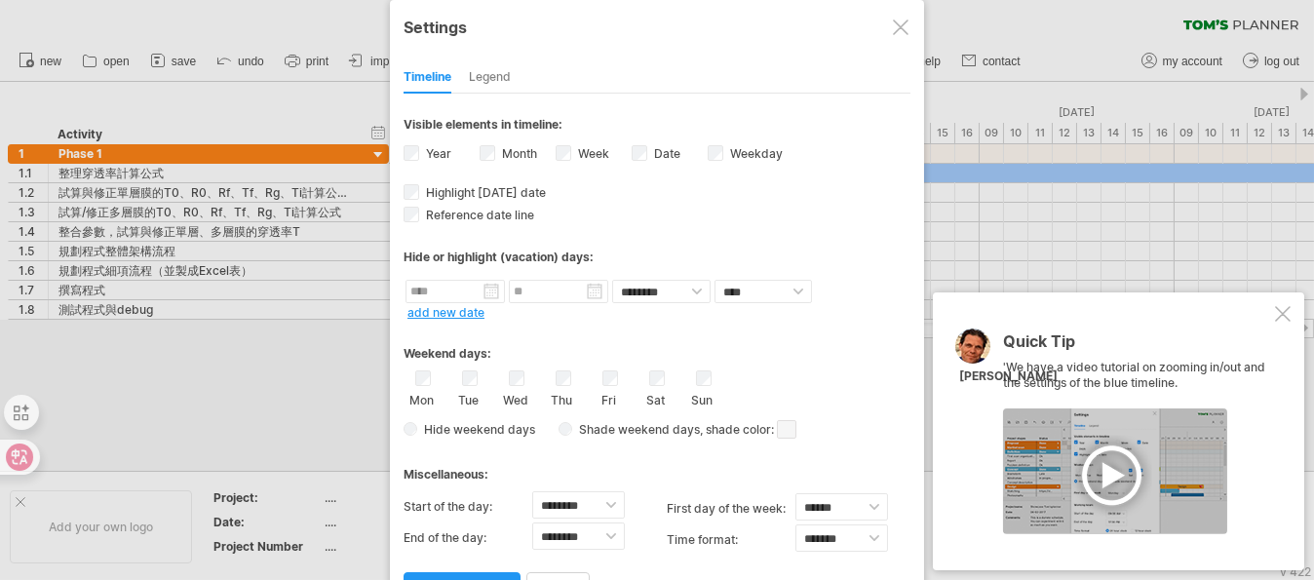
click at [653, 154] on label "Date visibility of date Currently there is not enough space horizontally to dis…" at bounding box center [665, 153] width 30 height 15
click at [651, 158] on label "Date visibility of date Currently there is not enough space horizontally to dis…" at bounding box center [665, 153] width 30 height 15
click at [424, 146] on label "Year" at bounding box center [436, 153] width 29 height 15
click at [495, 572] on link "apply changes" at bounding box center [462, 589] width 117 height 34
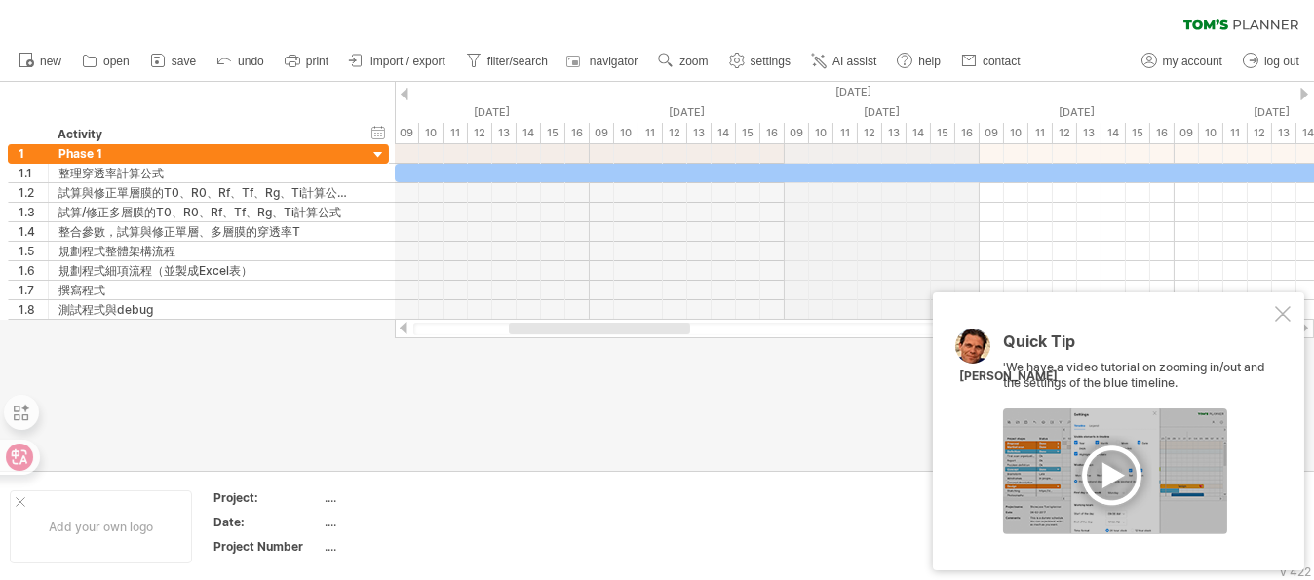
click at [853, 87] on div "[DATE]" at bounding box center [1174, 92] width 4288 height 20
click at [866, 105] on div "[DATE]" at bounding box center [882, 112] width 195 height 20
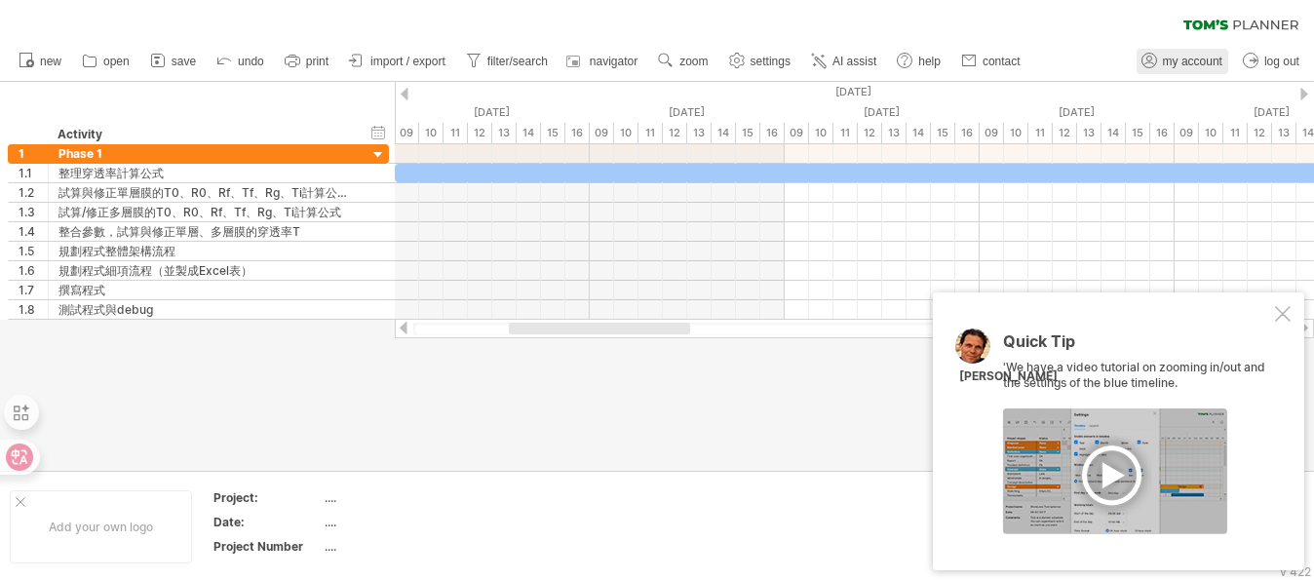
click at [1171, 62] on span "my account" at bounding box center [1192, 62] width 59 height 14
type input "**********"
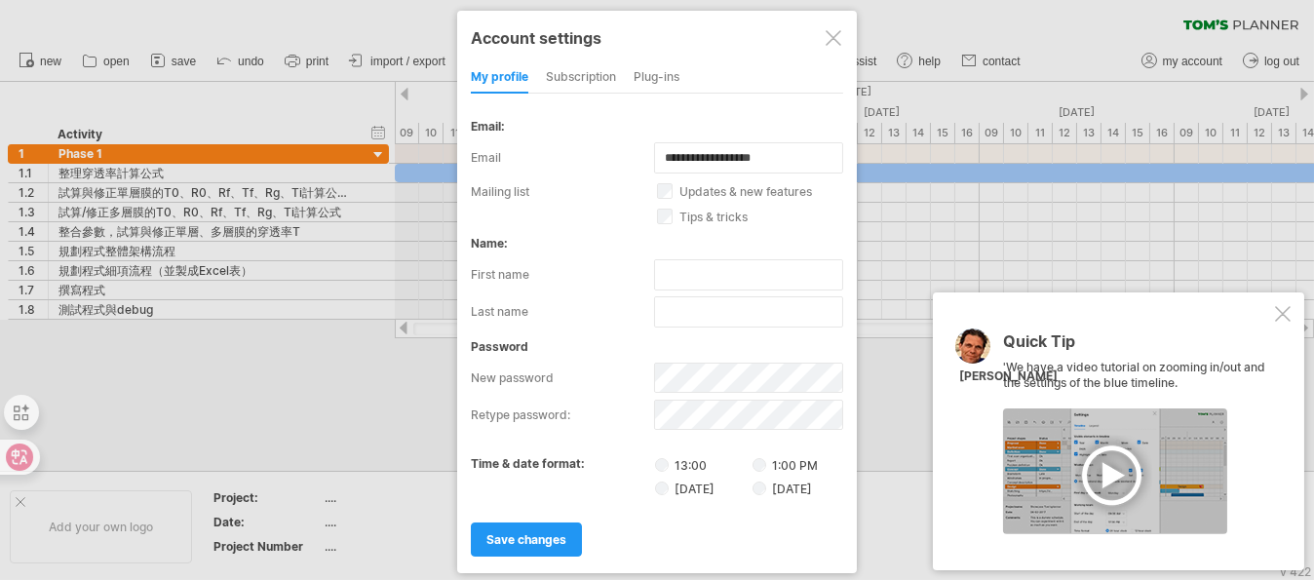
click at [830, 40] on div at bounding box center [834, 38] width 16 height 16
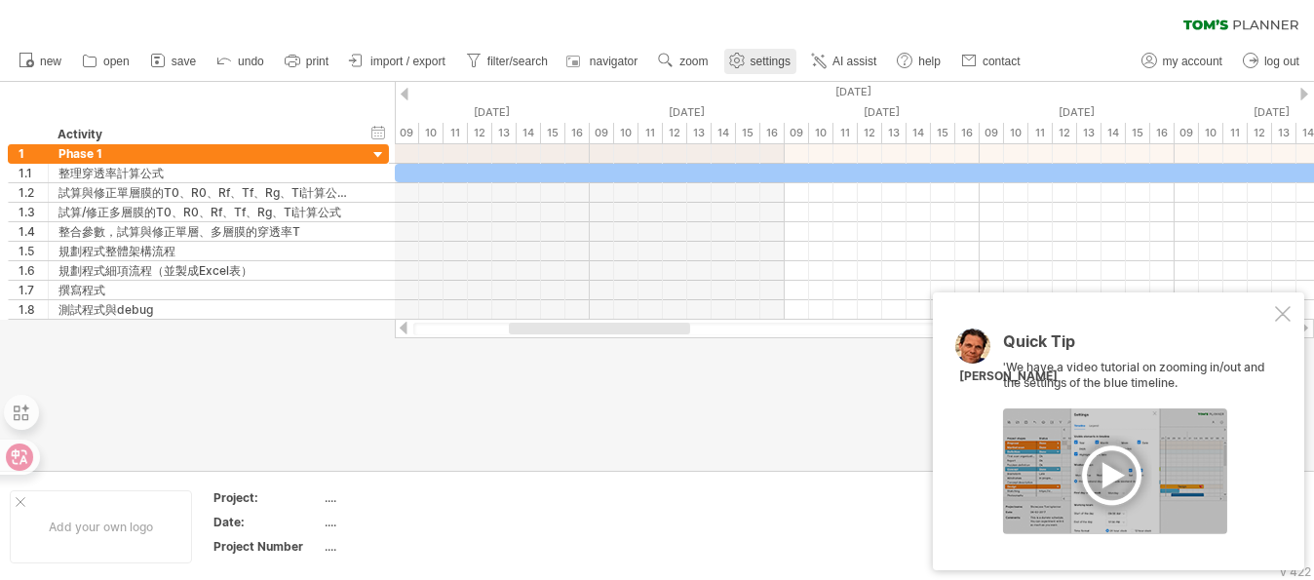
click at [777, 62] on span "settings" at bounding box center [770, 62] width 40 height 14
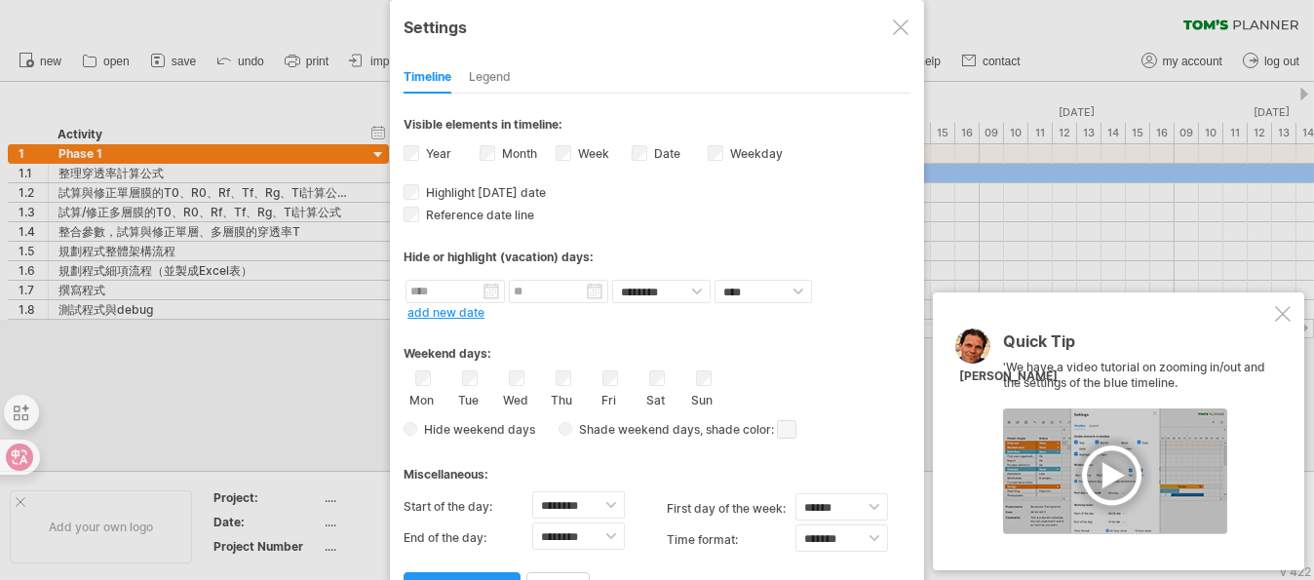
drag, startPoint x: 519, startPoint y: 149, endPoint x: 519, endPoint y: 167, distance: 17.6
click at [519, 150] on label "Month" at bounding box center [517, 153] width 39 height 15
click at [475, 572] on link "apply changes" at bounding box center [462, 589] width 117 height 34
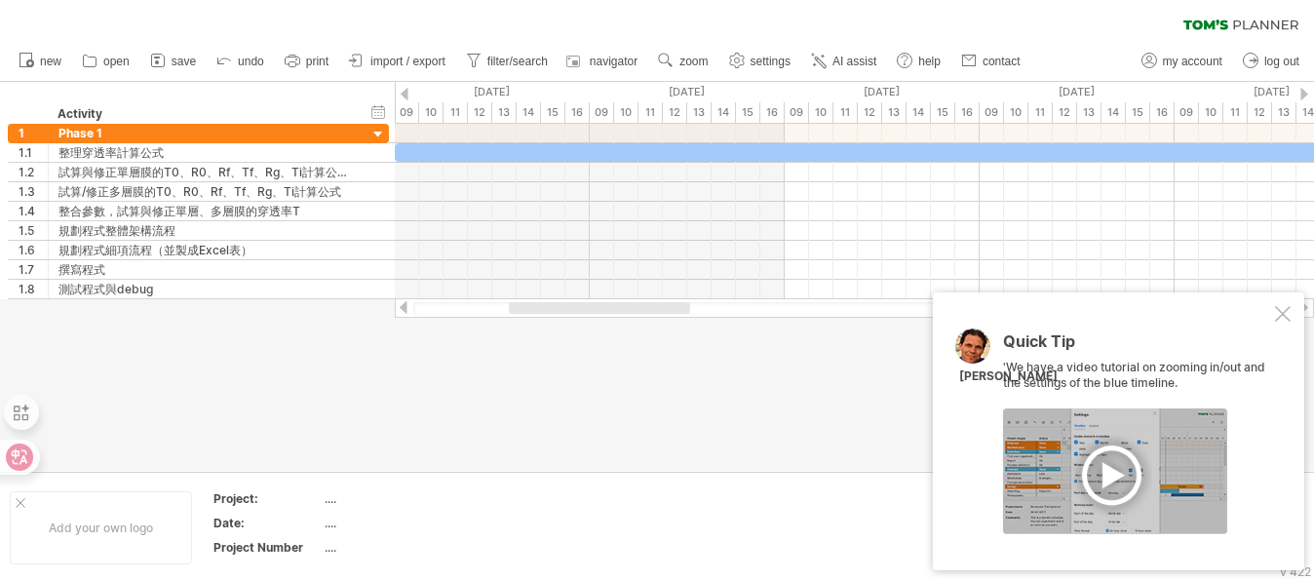
drag, startPoint x: 629, startPoint y: 317, endPoint x: 658, endPoint y: 301, distance: 33.1
click at [677, 314] on div at bounding box center [854, 307] width 919 height 19
drag, startPoint x: 655, startPoint y: 314, endPoint x: 842, endPoint y: 317, distance: 187.2
click at [867, 318] on div "Trying to reach [DOMAIN_NAME] Connected again... 0% clear filter new 1" at bounding box center [657, 290] width 1314 height 580
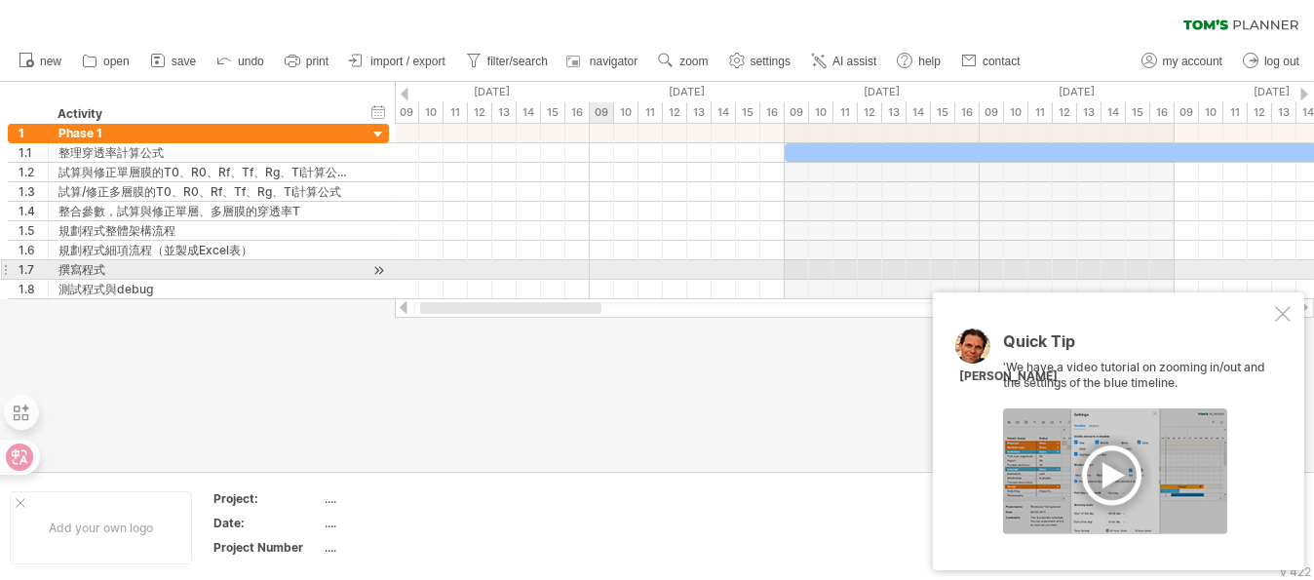
drag, startPoint x: 680, startPoint y: 306, endPoint x: 587, endPoint y: 270, distance: 100.3
click at [585, 269] on div "Trying to reach [DOMAIN_NAME] Connected again... 0% clear filter new 1" at bounding box center [657, 290] width 1314 height 580
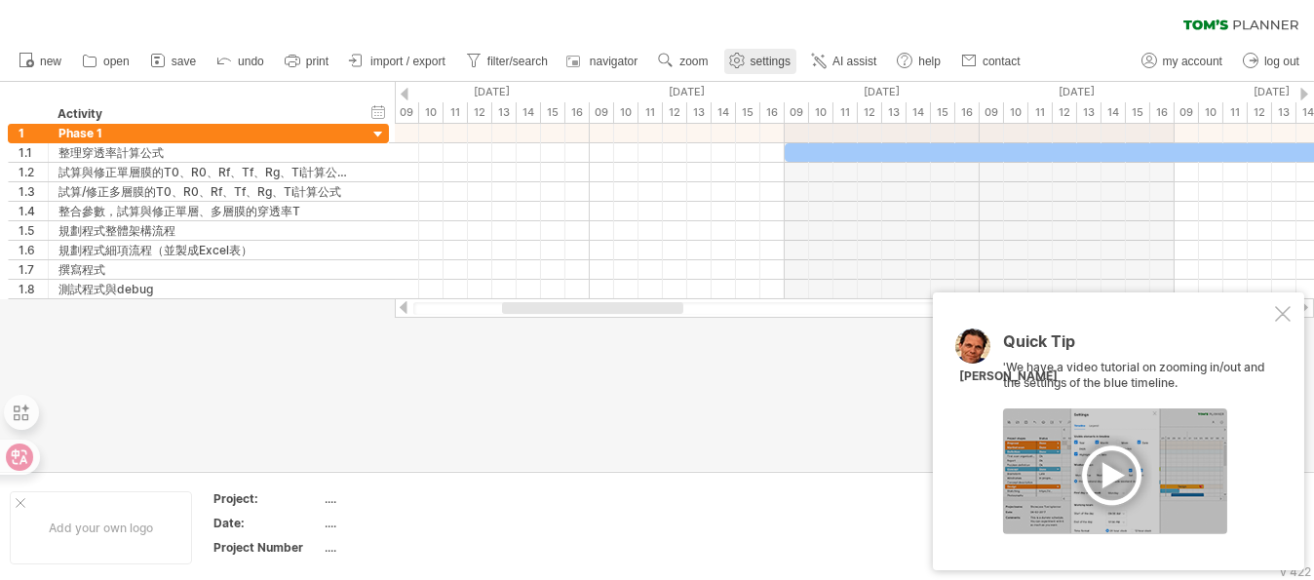
click at [736, 54] on icon at bounding box center [736, 61] width 15 height 15
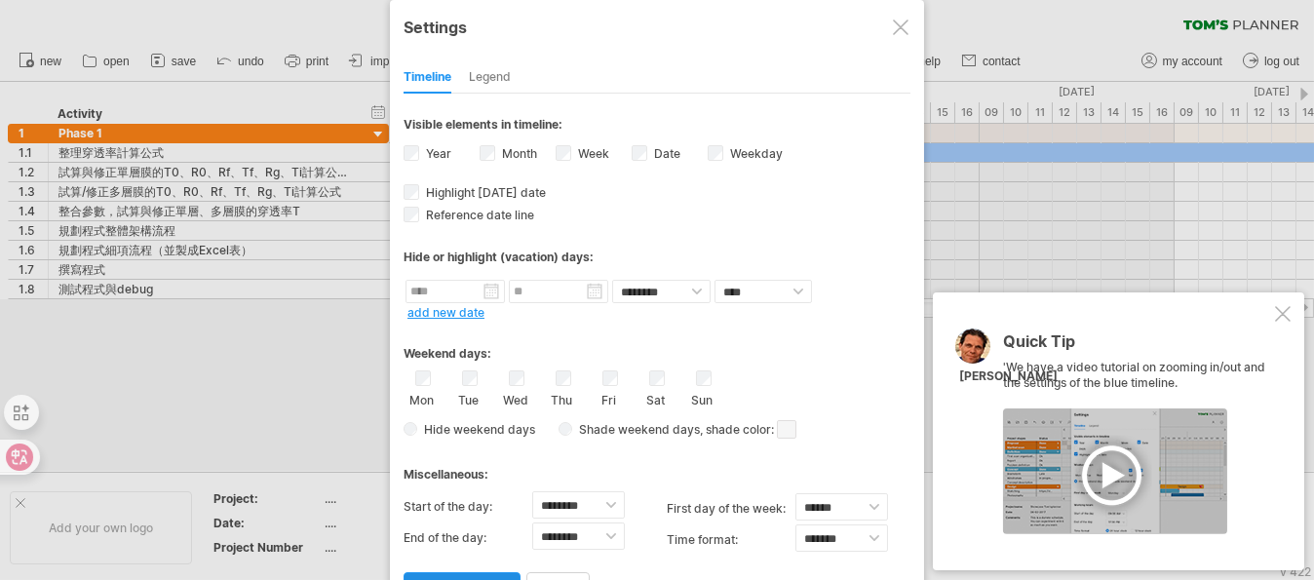
click at [457, 572] on link "apply changes" at bounding box center [462, 589] width 117 height 34
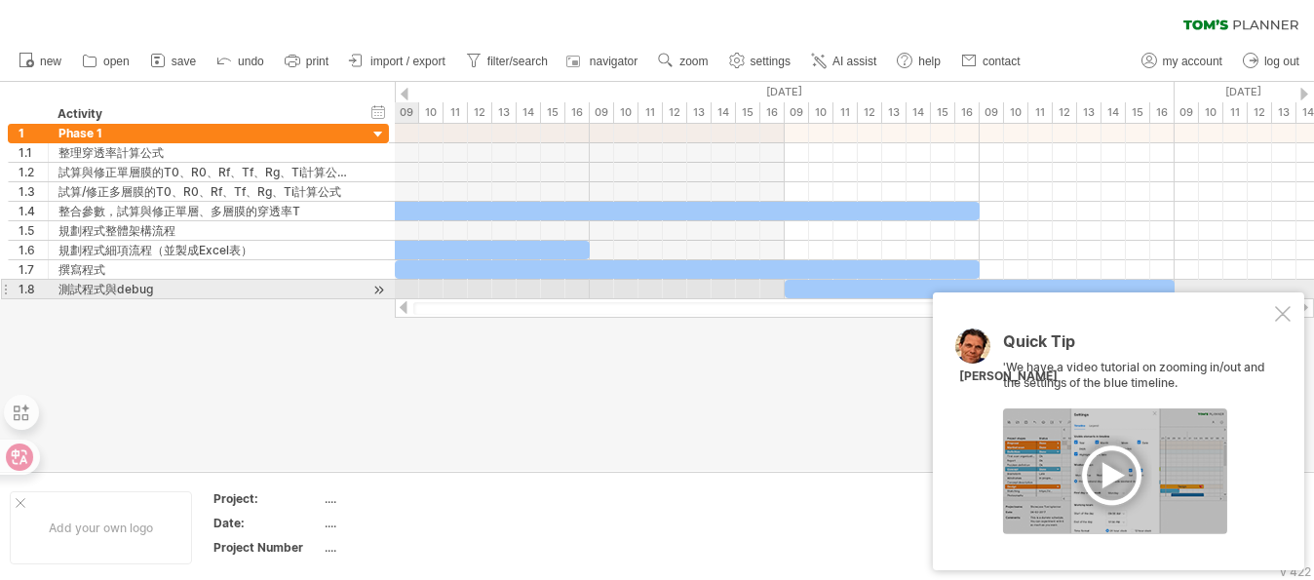
drag, startPoint x: 598, startPoint y: 309, endPoint x: 1168, endPoint y: 293, distance: 569.4
click at [1168, 293] on div "Trying to reach [DOMAIN_NAME] Connected again... 0% clear filter new 1" at bounding box center [657, 290] width 1314 height 580
drag, startPoint x: 735, startPoint y: 294, endPoint x: 468, endPoint y: 297, distance: 267.1
click at [478, 295] on div at bounding box center [854, 289] width 919 height 19
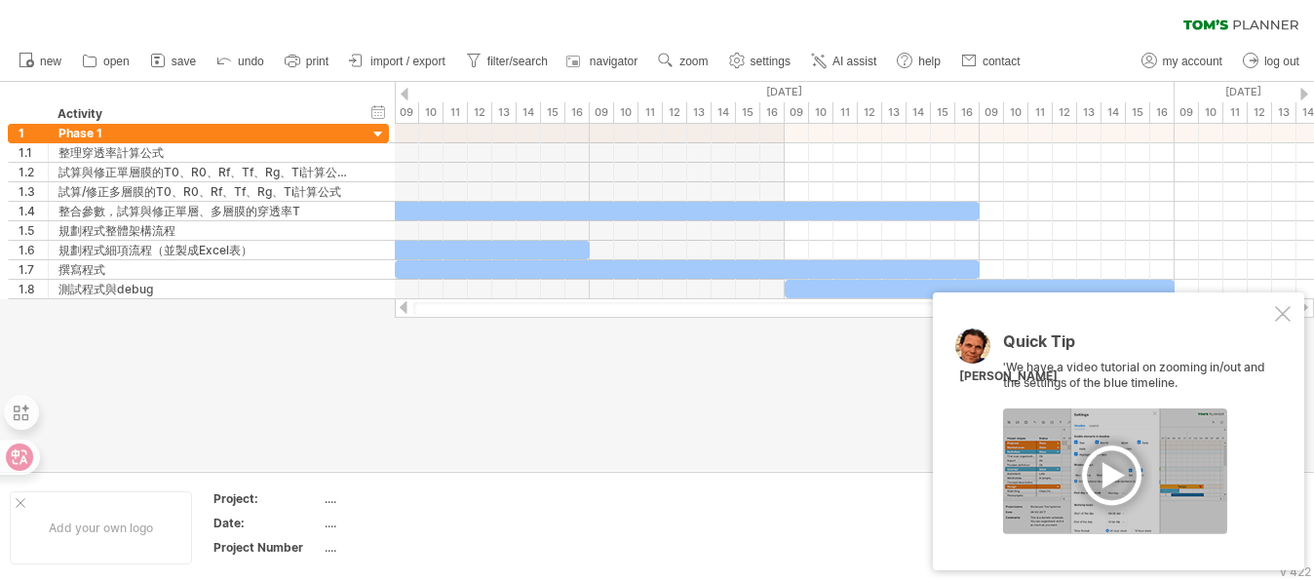
click at [400, 312] on div at bounding box center [404, 307] width 16 height 13
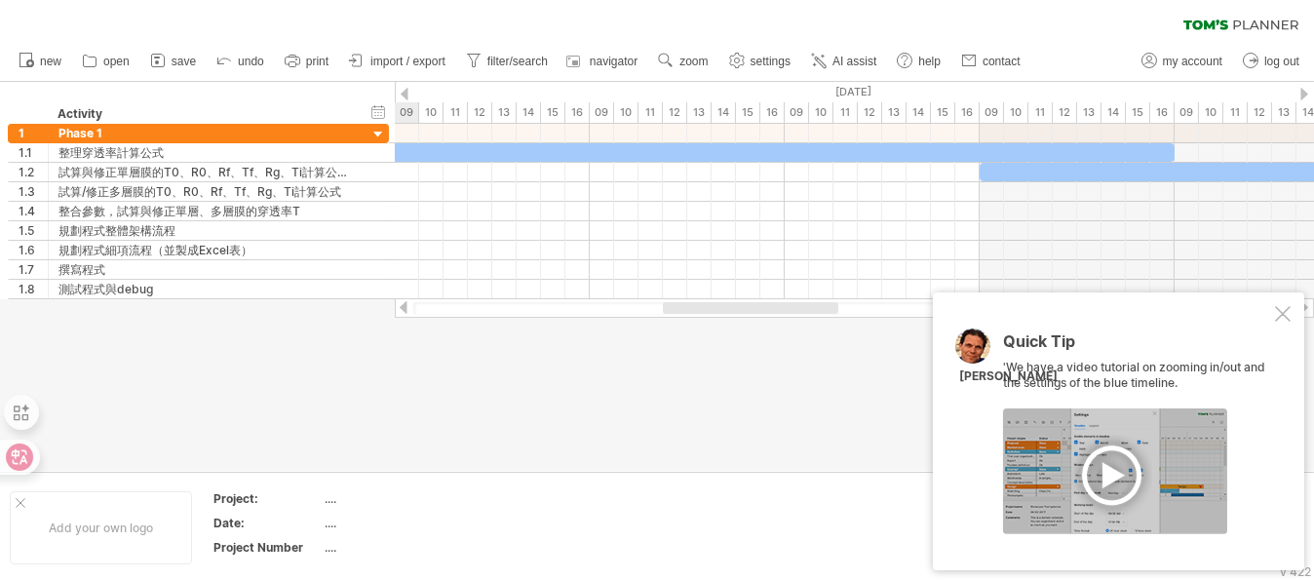
click at [404, 312] on div at bounding box center [404, 307] width 16 height 13
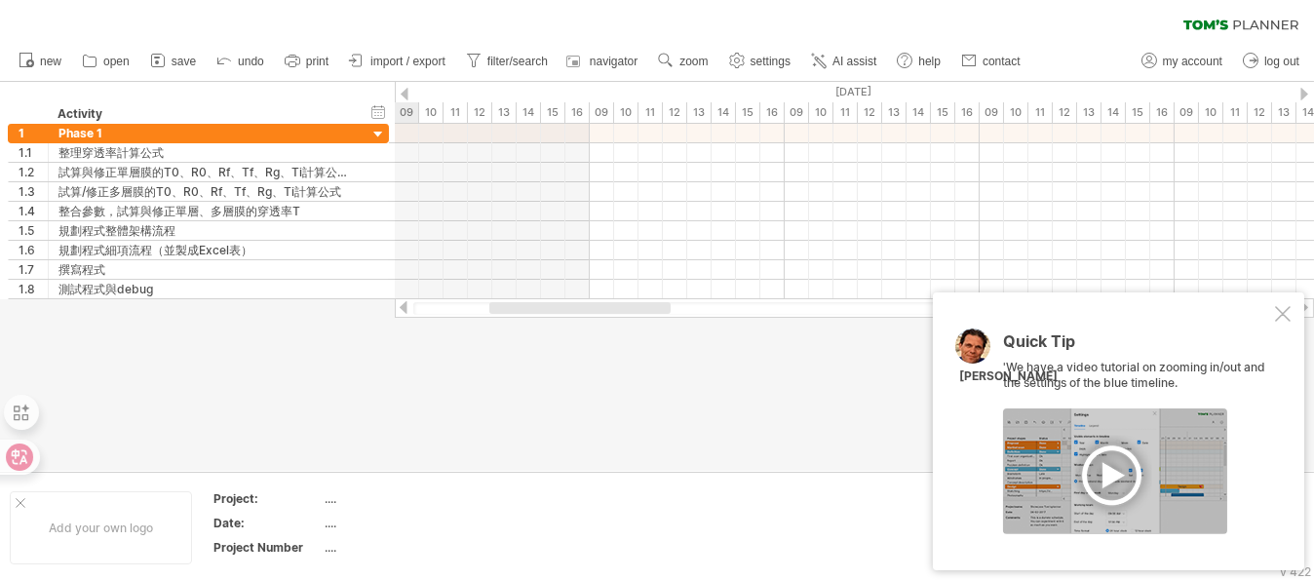
click at [404, 312] on div at bounding box center [404, 307] width 16 height 13
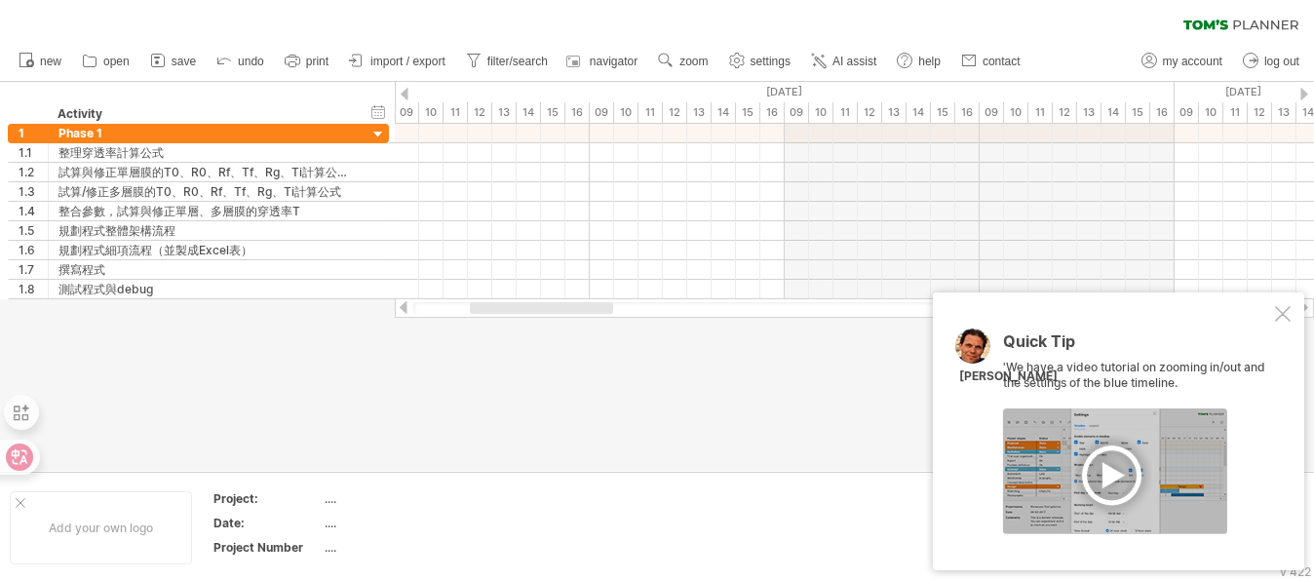
click at [1286, 310] on div at bounding box center [1283, 314] width 16 height 16
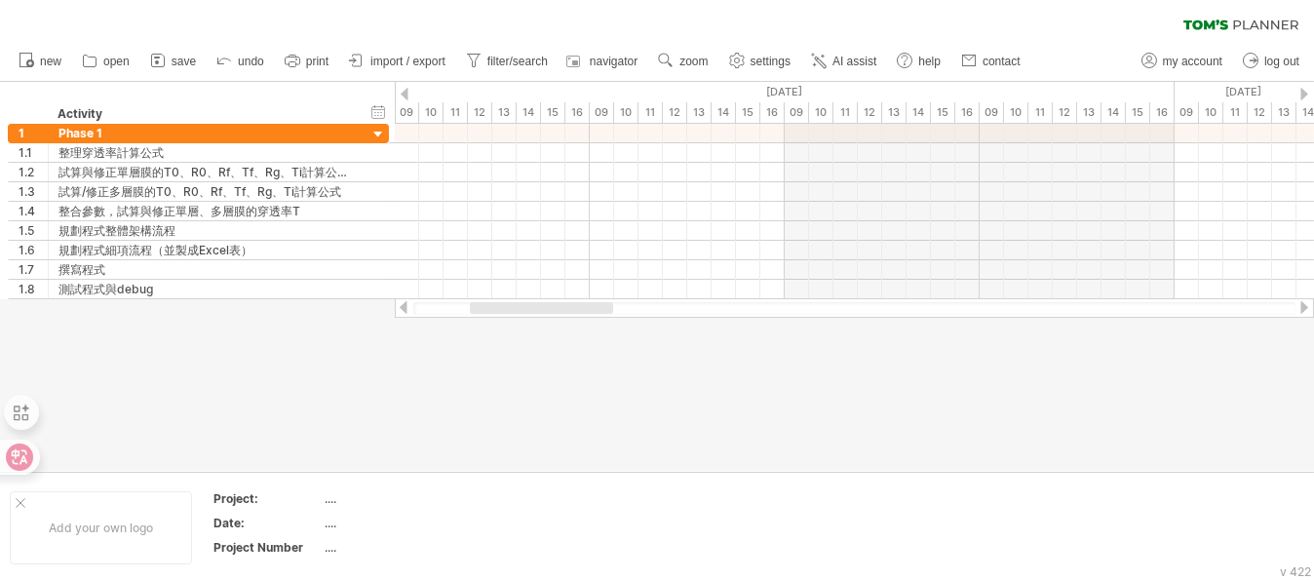
click at [1304, 312] on div at bounding box center [1304, 307] width 16 height 13
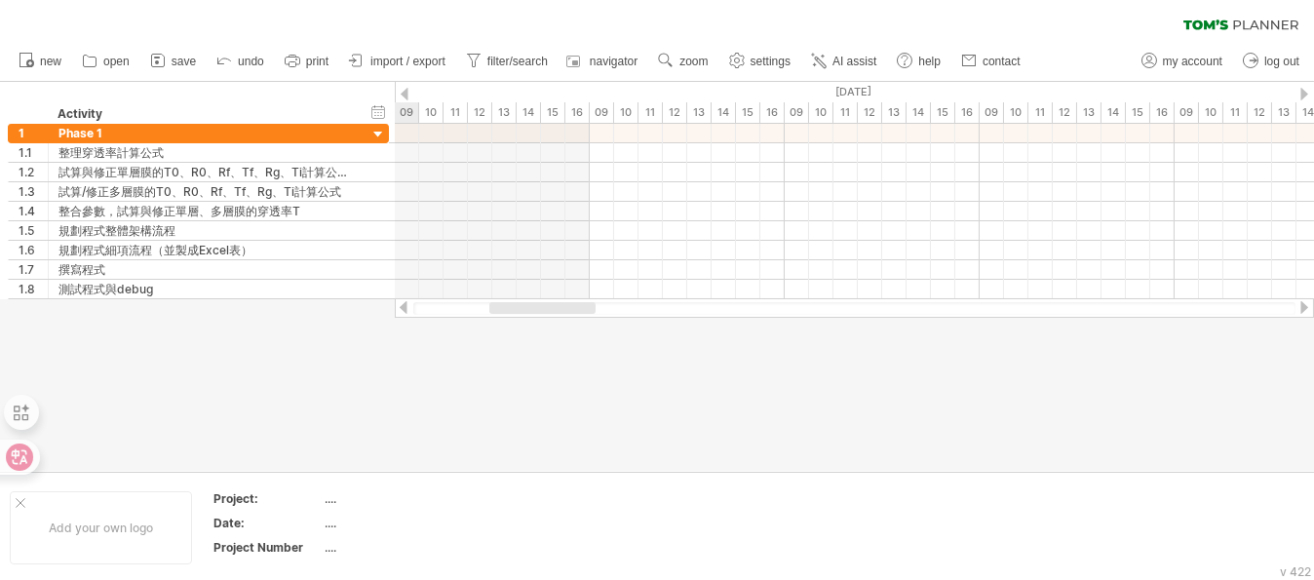
click at [1304, 312] on div at bounding box center [1304, 307] width 16 height 13
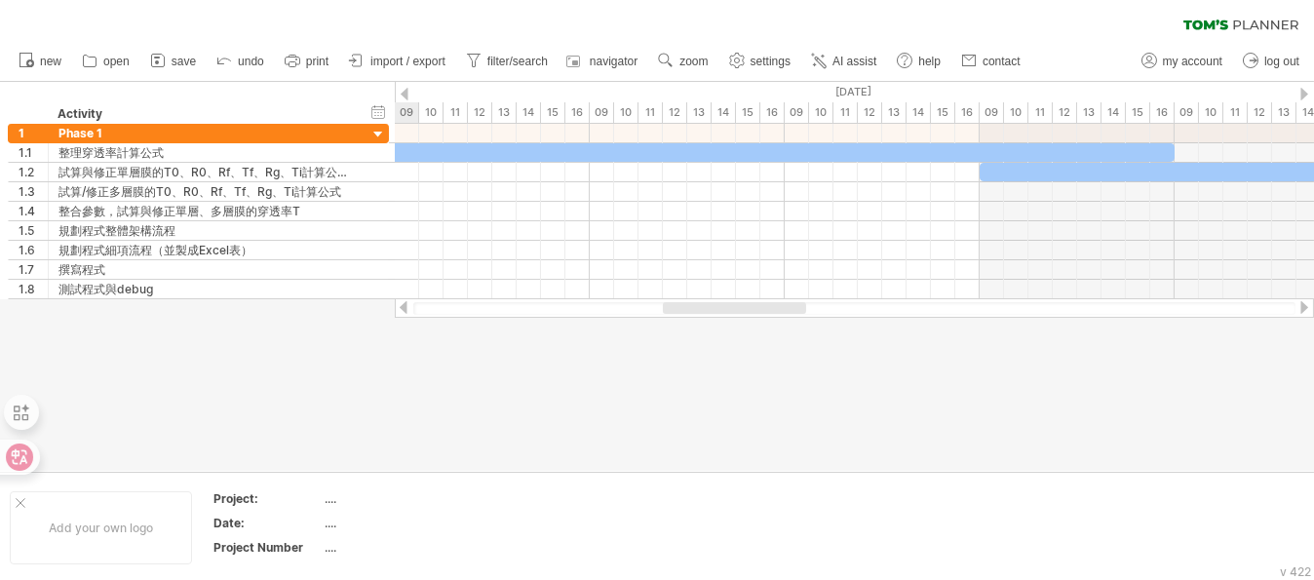
click at [1304, 312] on div at bounding box center [1304, 307] width 16 height 13
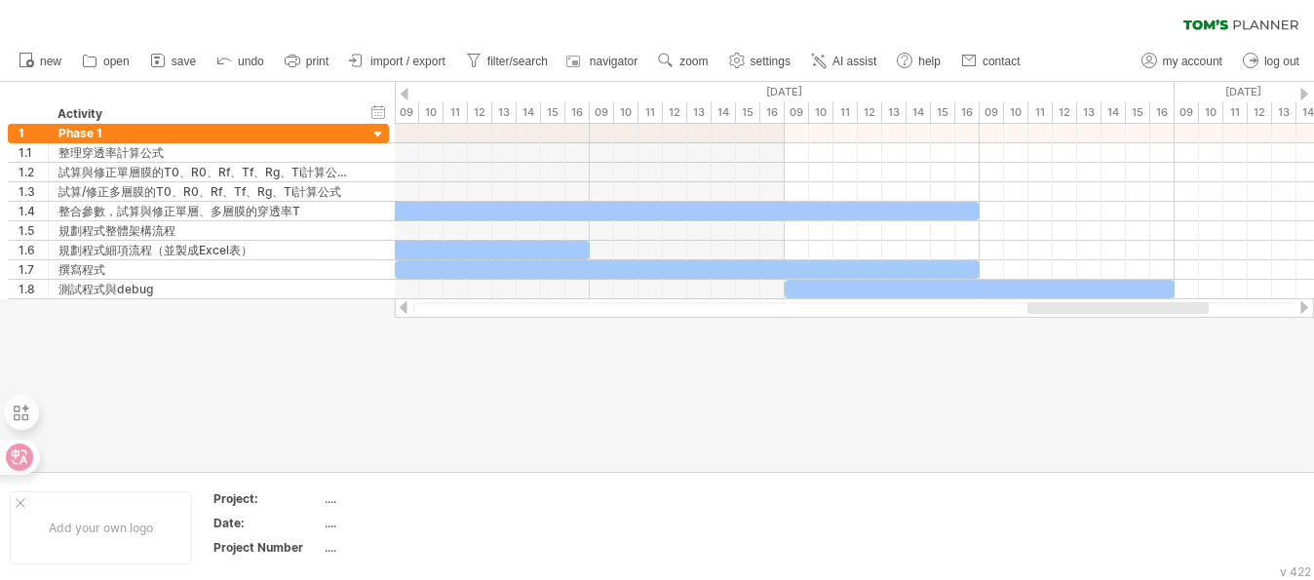
click at [398, 311] on div at bounding box center [404, 307] width 16 height 13
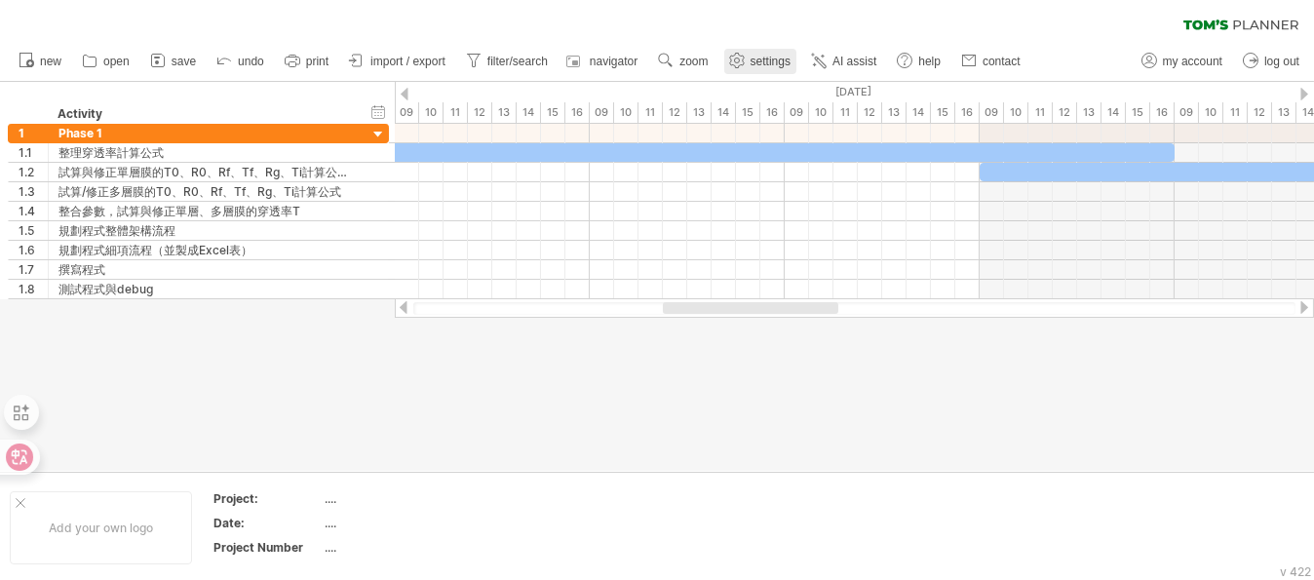
click at [774, 62] on span "settings" at bounding box center [770, 62] width 40 height 14
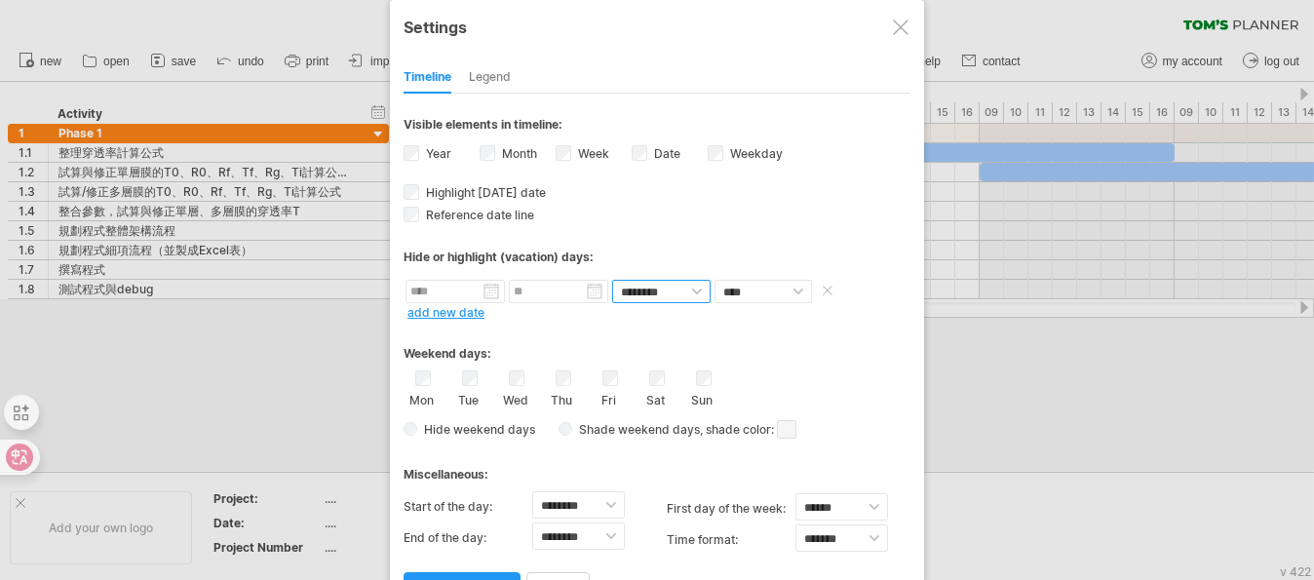
click at [678, 298] on select "******** ********" at bounding box center [661, 291] width 98 height 23
click at [736, 250] on div "Hide or highlight (vacation) days:" at bounding box center [657, 257] width 507 height 15
click at [504, 80] on div "Legend" at bounding box center [490, 77] width 42 height 31
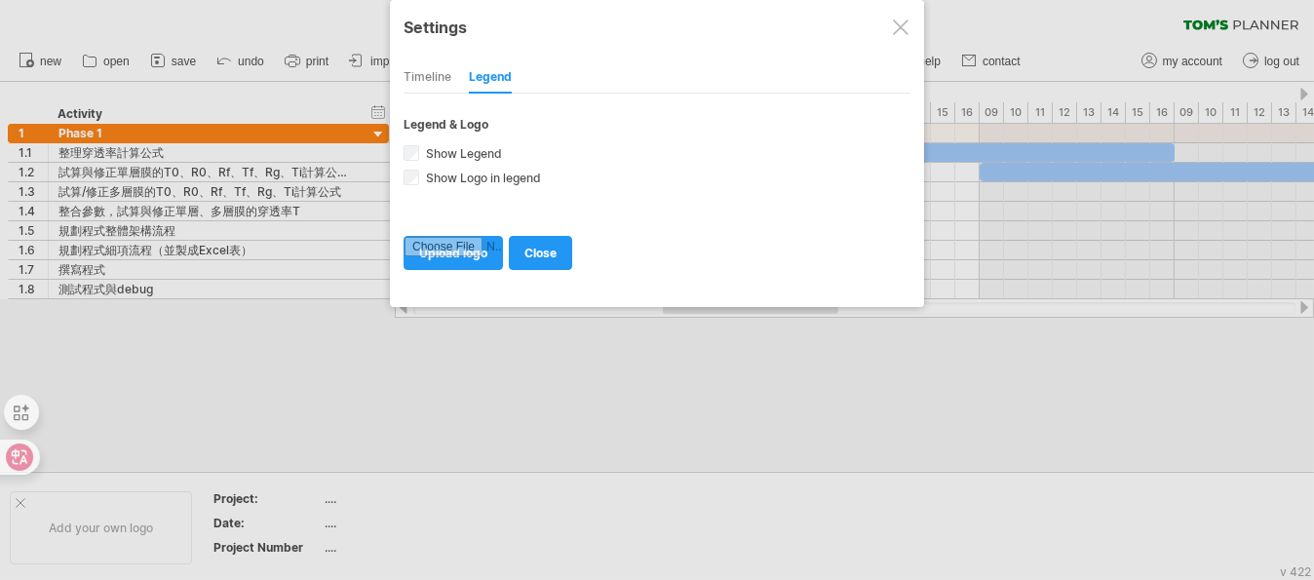
click at [422, 75] on div "Timeline" at bounding box center [428, 77] width 48 height 31
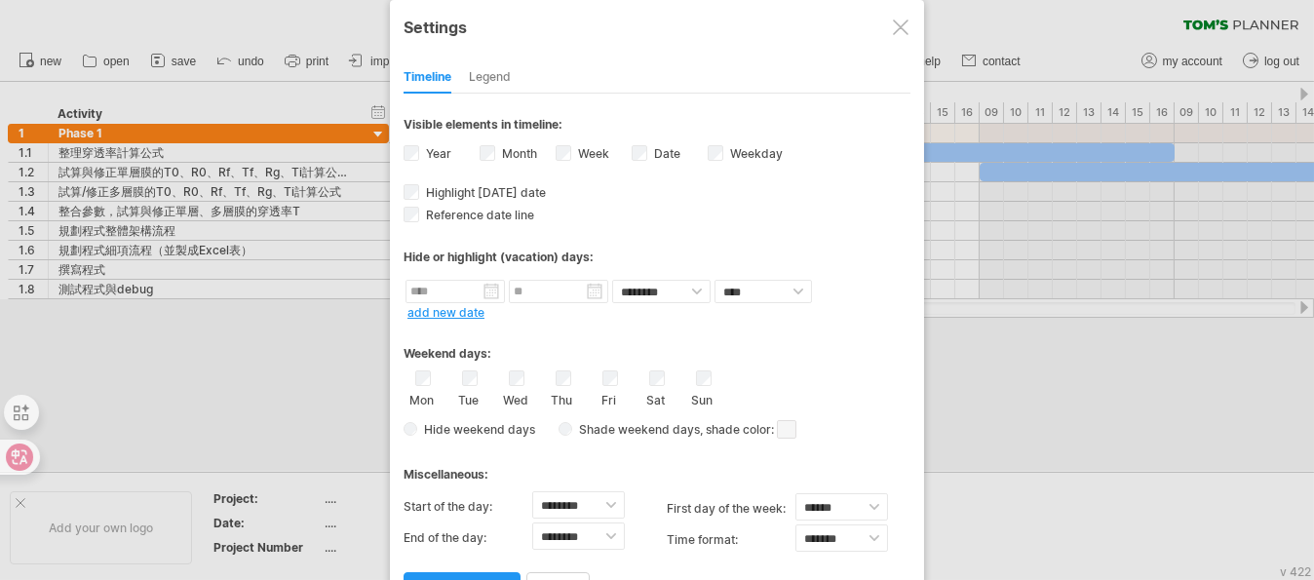
click at [571, 147] on div "Week visibility of weeknumbers Currently there is not enough space horizontally…" at bounding box center [594, 155] width 76 height 26
click at [577, 162] on div "Week visibility of weeknumbers Currently there is not enough space horizontally…" at bounding box center [594, 155] width 76 height 26
drag, startPoint x: 583, startPoint y: 150, endPoint x: 548, endPoint y: 151, distance: 35.1
click at [583, 152] on label "Week visibility of weeknumbers Currently there is not enough space horizontally…" at bounding box center [591, 153] width 35 height 15
click at [561, 161] on div "Week visibility of weeknumbers Currently there is not enough space horizontally…" at bounding box center [594, 155] width 76 height 26
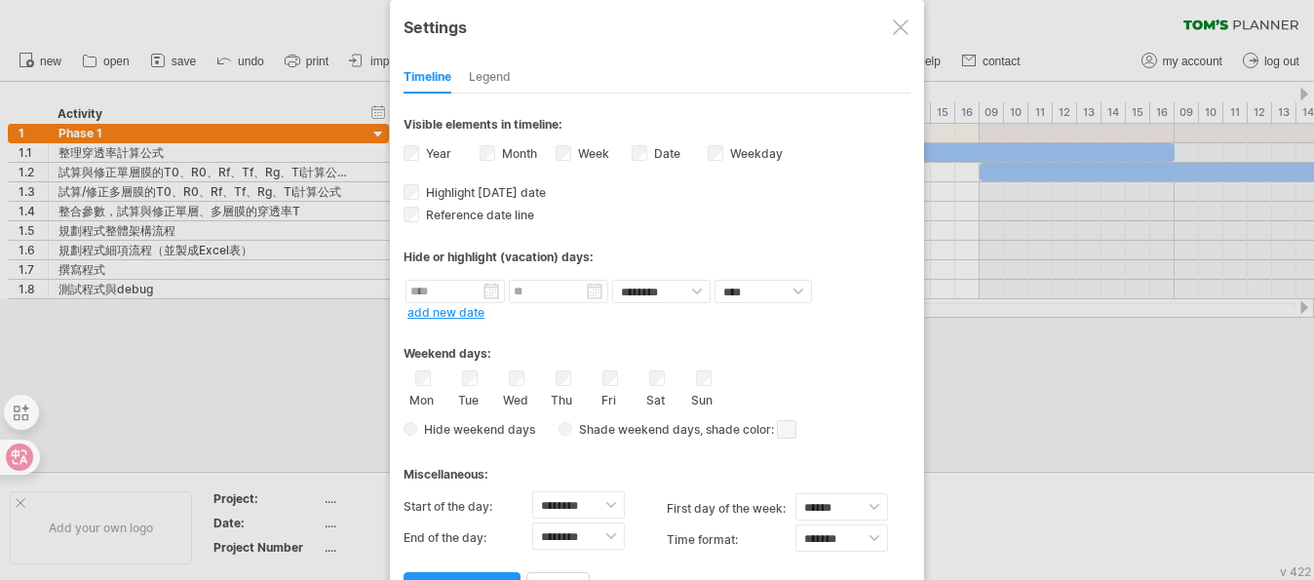
click at [570, 155] on div "Week visibility of weeknumbers Currently there is not enough space horizontally…" at bounding box center [594, 155] width 76 height 26
click at [483, 572] on link "apply changes" at bounding box center [462, 589] width 117 height 34
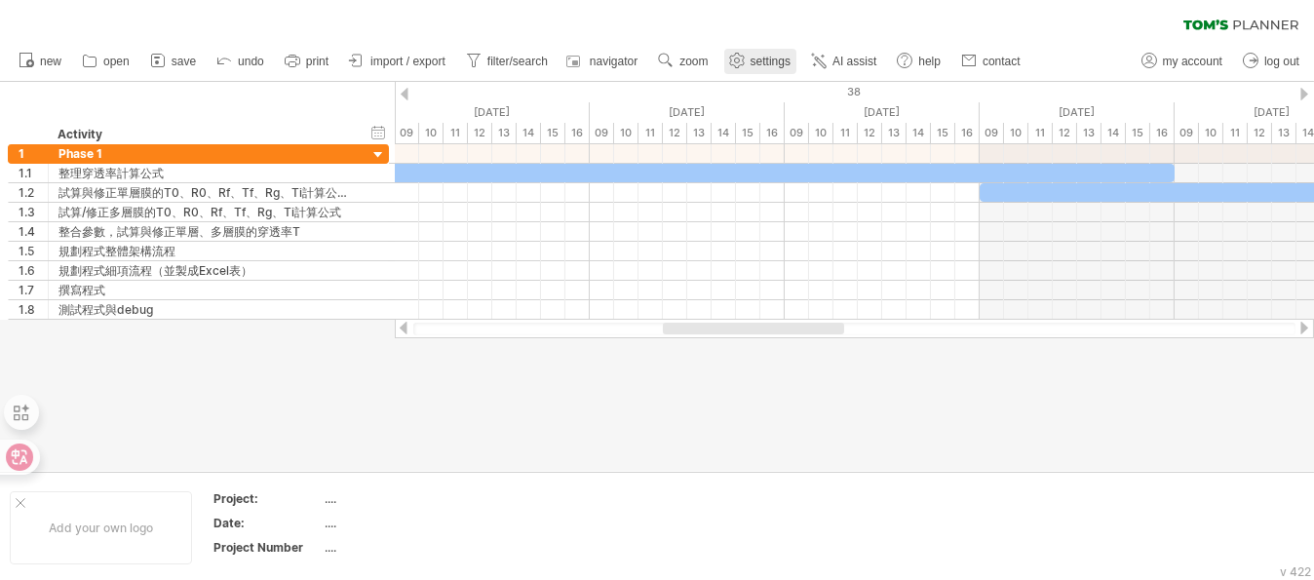
click at [769, 54] on link "settings" at bounding box center [760, 61] width 72 height 25
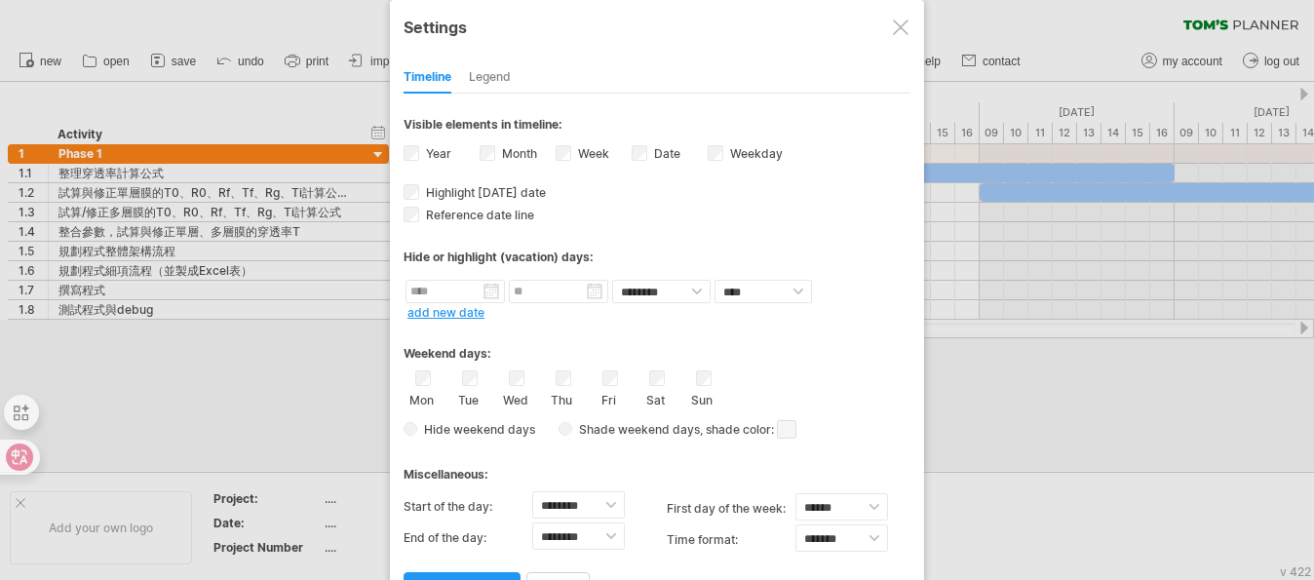
click at [723, 151] on div "Weekday visibility of weekday Currently there is not enough space horizontally …" at bounding box center [746, 155] width 76 height 26
click at [453, 572] on link "apply changes" at bounding box center [462, 589] width 117 height 34
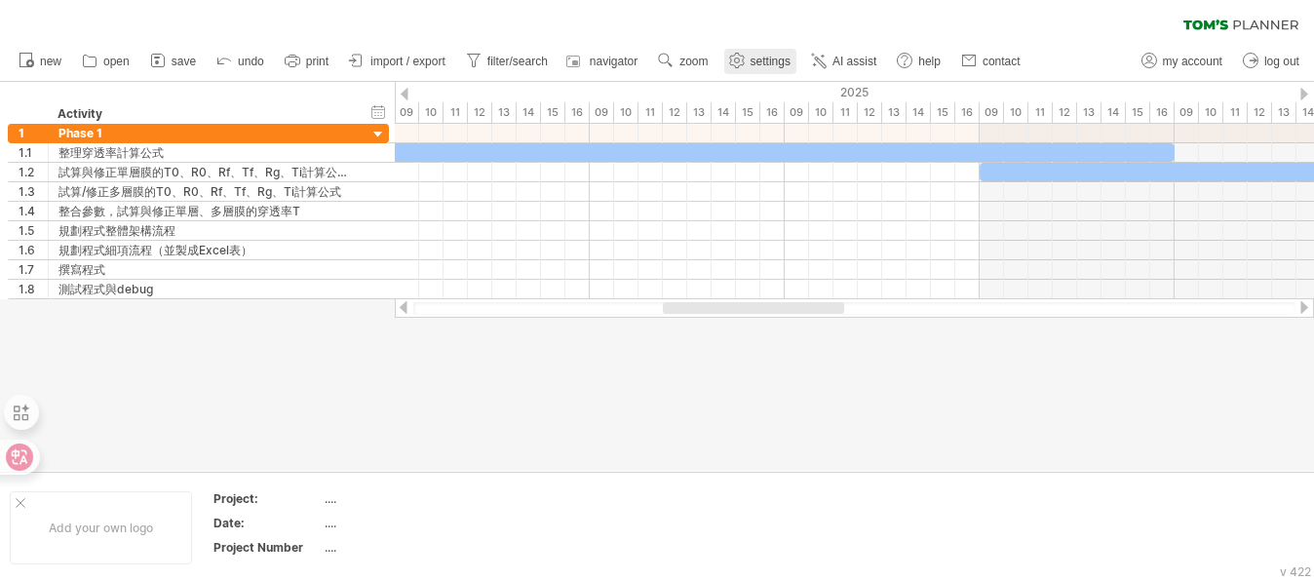
click at [768, 66] on span "settings" at bounding box center [770, 62] width 40 height 14
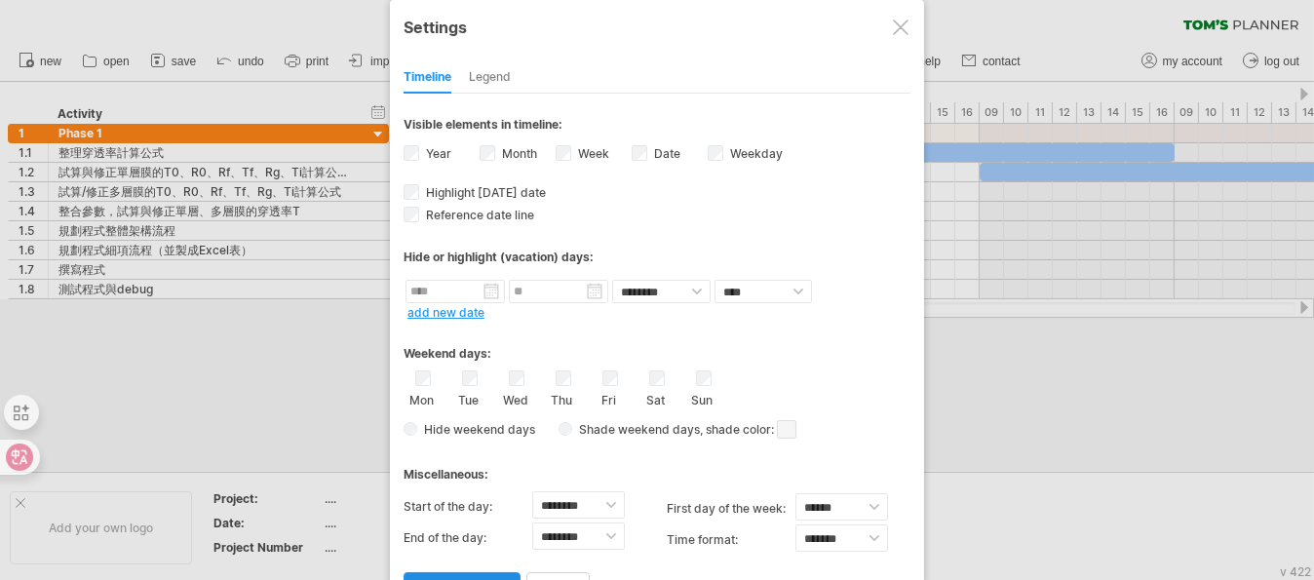
click at [487, 572] on link "apply changes" at bounding box center [462, 589] width 117 height 34
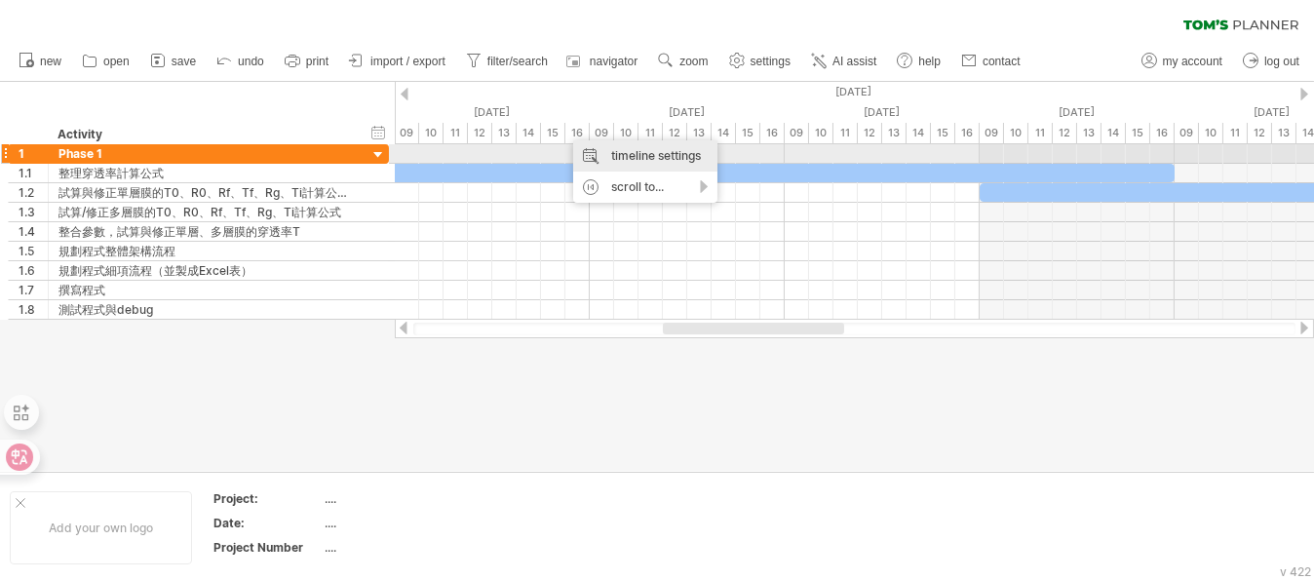
click at [660, 164] on div "timeline settings" at bounding box center [645, 155] width 144 height 31
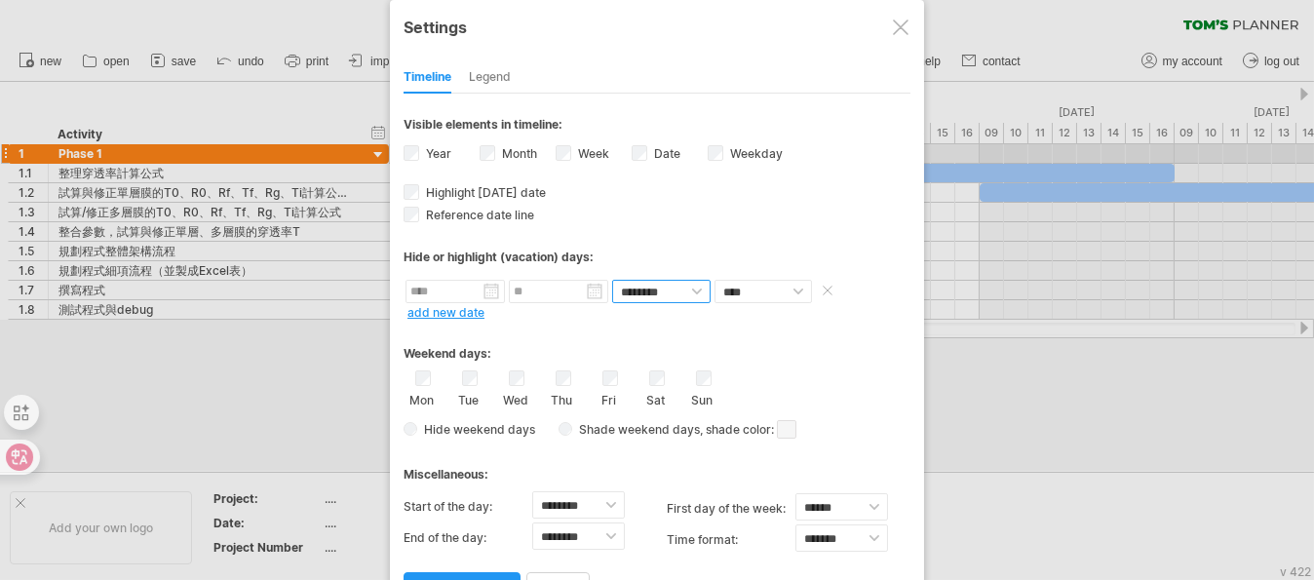
click at [647, 294] on select "******** ********" at bounding box center [661, 291] width 98 height 23
click at [655, 289] on select "******** ********" at bounding box center [661, 291] width 98 height 23
drag, startPoint x: 861, startPoint y: 311, endPoint x: 853, endPoint y: 326, distance: 16.6
click at [34, 446] on icon at bounding box center [33, 456] width 27 height 27
click at [39, 455] on icon at bounding box center [34, 457] width 17 height 16
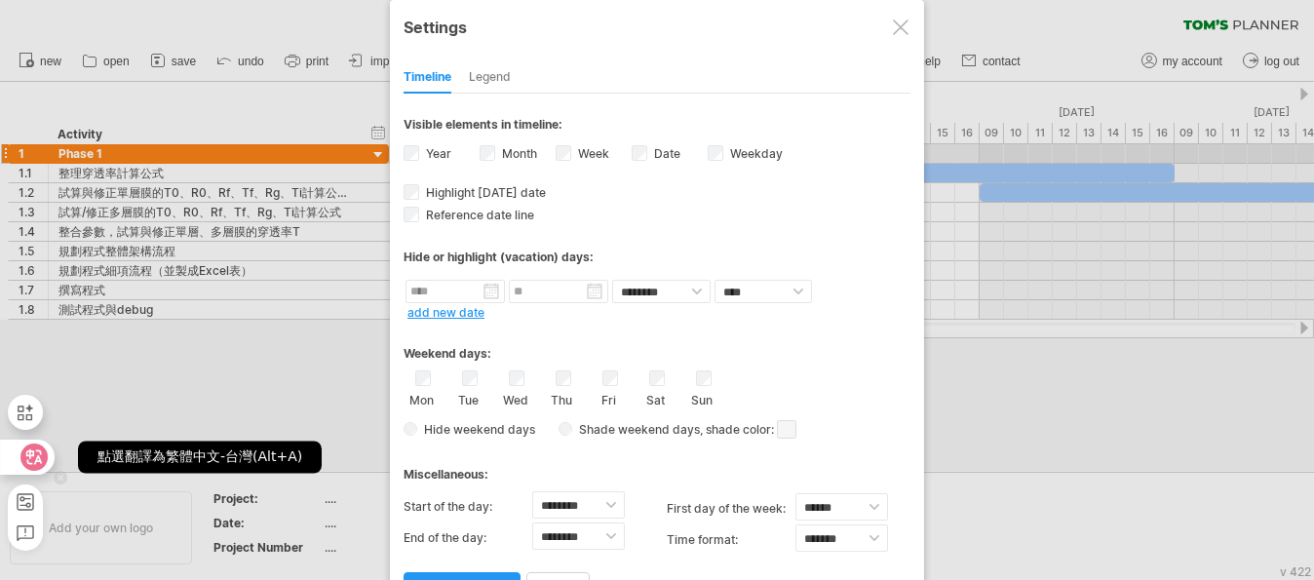
click at [34, 456] on icon at bounding box center [34, 457] width 17 height 16
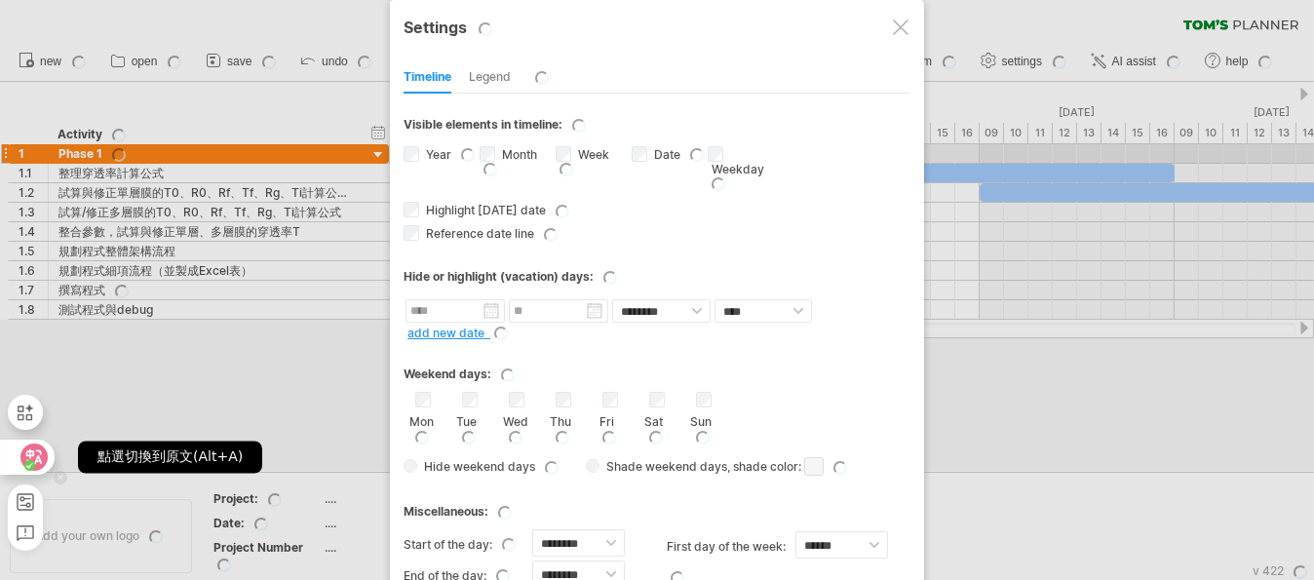
click at [34, 456] on icon at bounding box center [34, 457] width 17 height 16
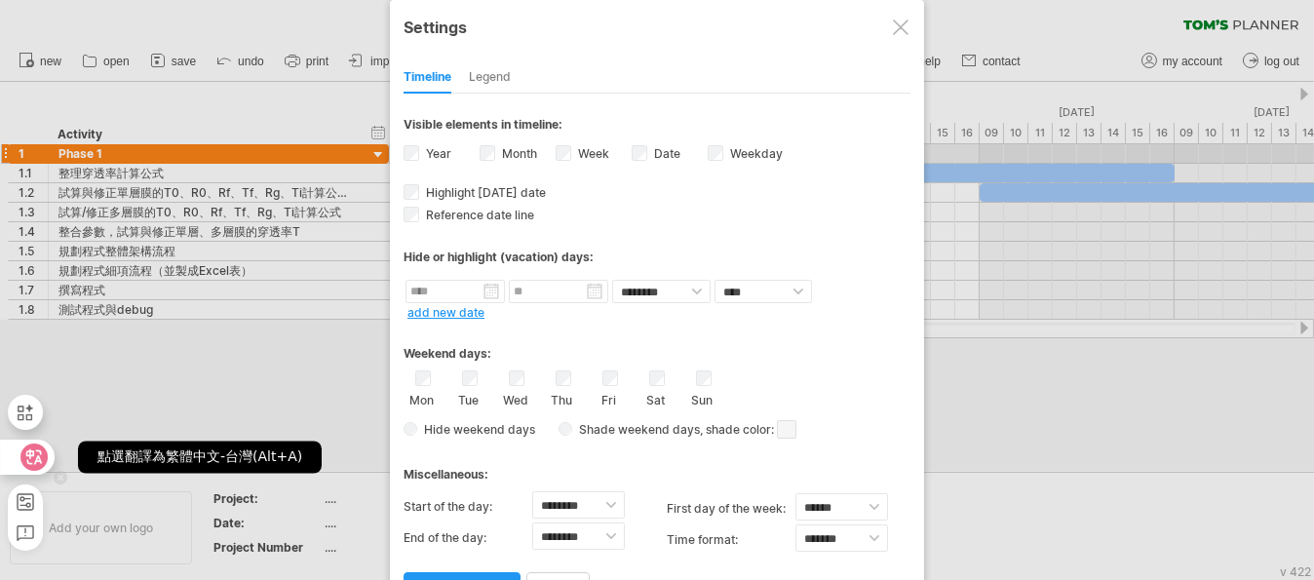
click at [30, 458] on icon at bounding box center [34, 457] width 17 height 16
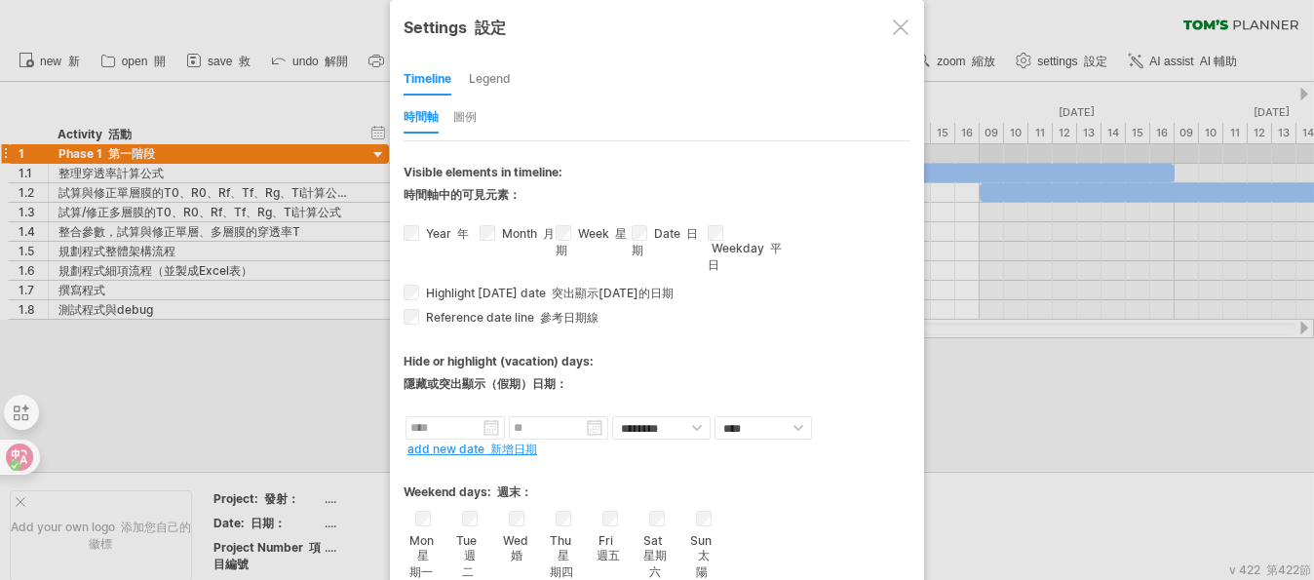
click at [474, 114] on font "時間軸 圖例" at bounding box center [448, 116] width 88 height 15
click at [474, 114] on div "圖例" at bounding box center [464, 117] width 23 height 31
click at [470, 113] on div "圖例" at bounding box center [464, 117] width 23 height 31
click at [463, 121] on div "圖例" at bounding box center [464, 117] width 23 height 31
click at [492, 74] on div "Legend" at bounding box center [490, 79] width 42 height 31
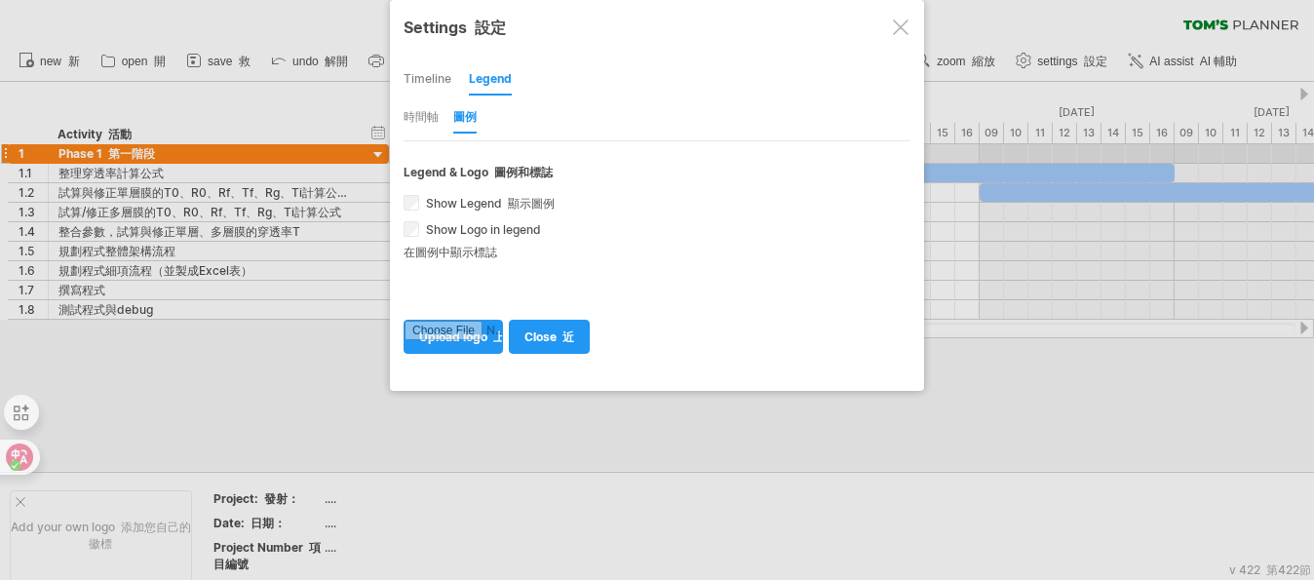
click at [427, 64] on div "Timeline Legend 時間軸 圖例" at bounding box center [657, 98] width 507 height 88
click at [437, 80] on div "Timeline" at bounding box center [428, 79] width 48 height 31
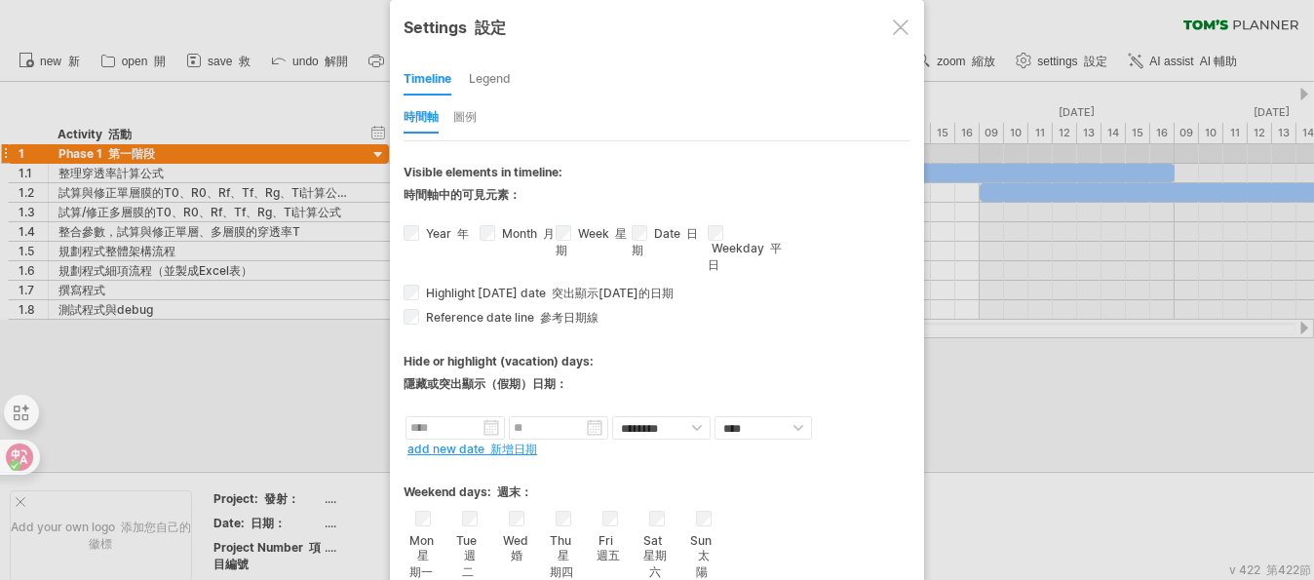
click at [903, 24] on div at bounding box center [901, 27] width 16 height 16
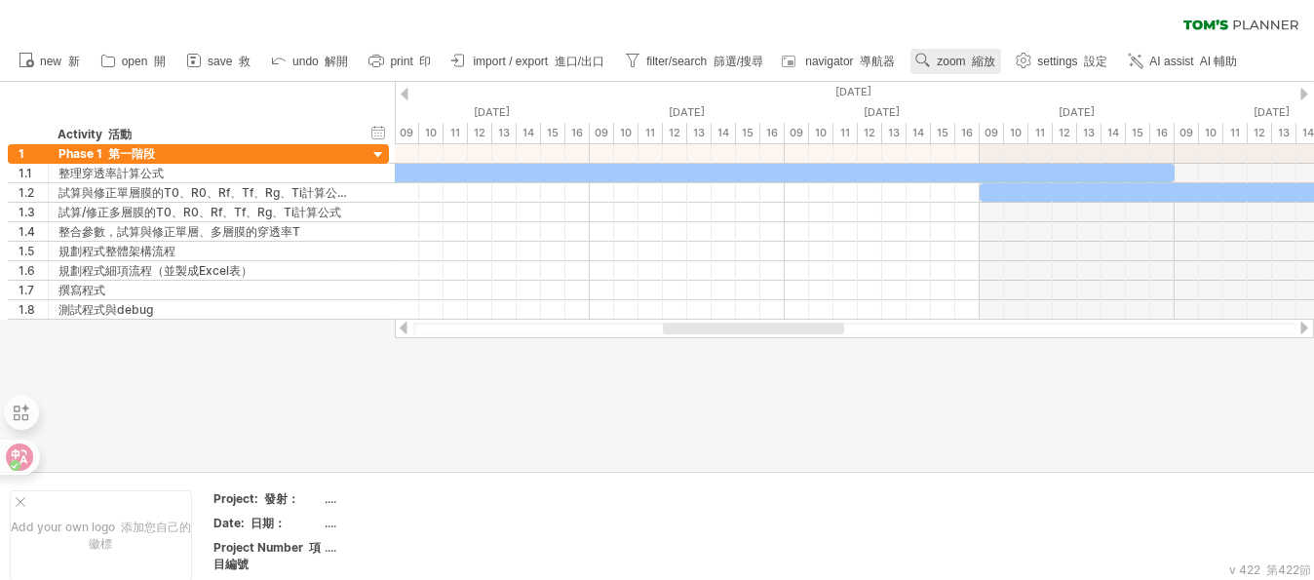
click at [977, 56] on font "縮放" at bounding box center [983, 62] width 23 height 14
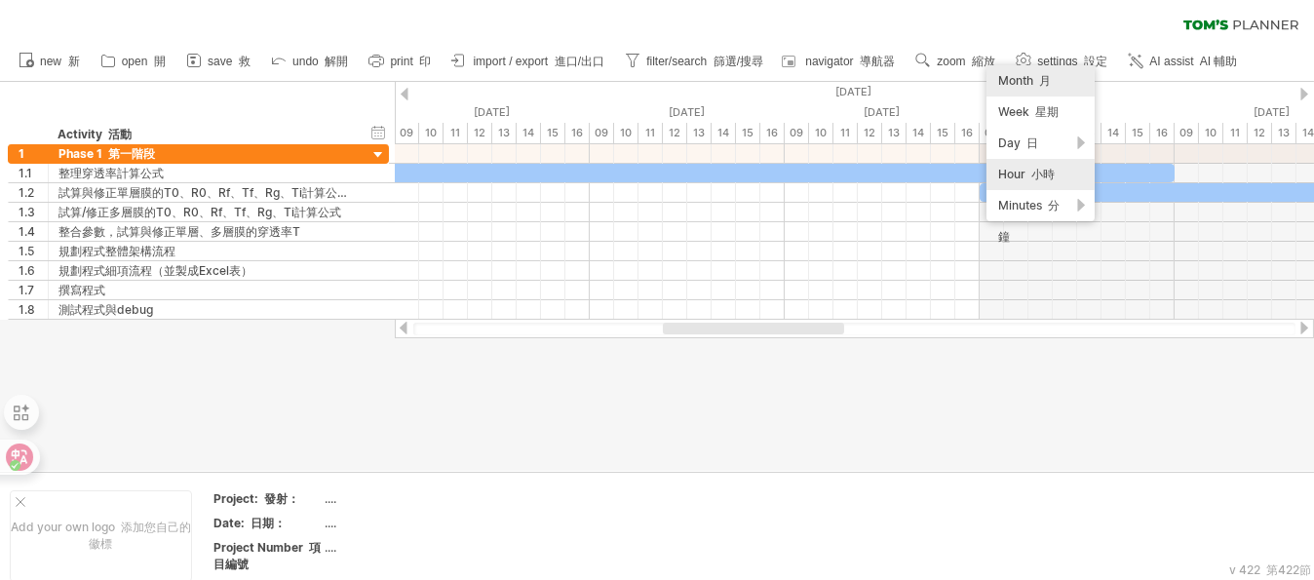
click at [1050, 81] on font "月" at bounding box center [1045, 80] width 12 height 15
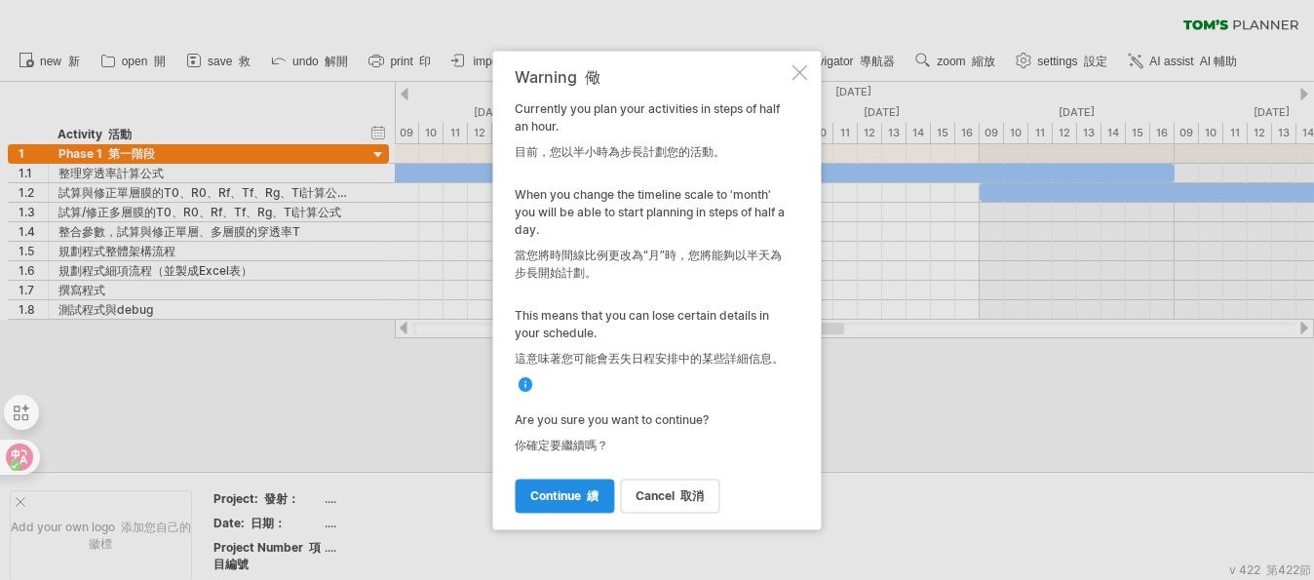
click at [577, 502] on span "continue 續" at bounding box center [565, 495] width 68 height 15
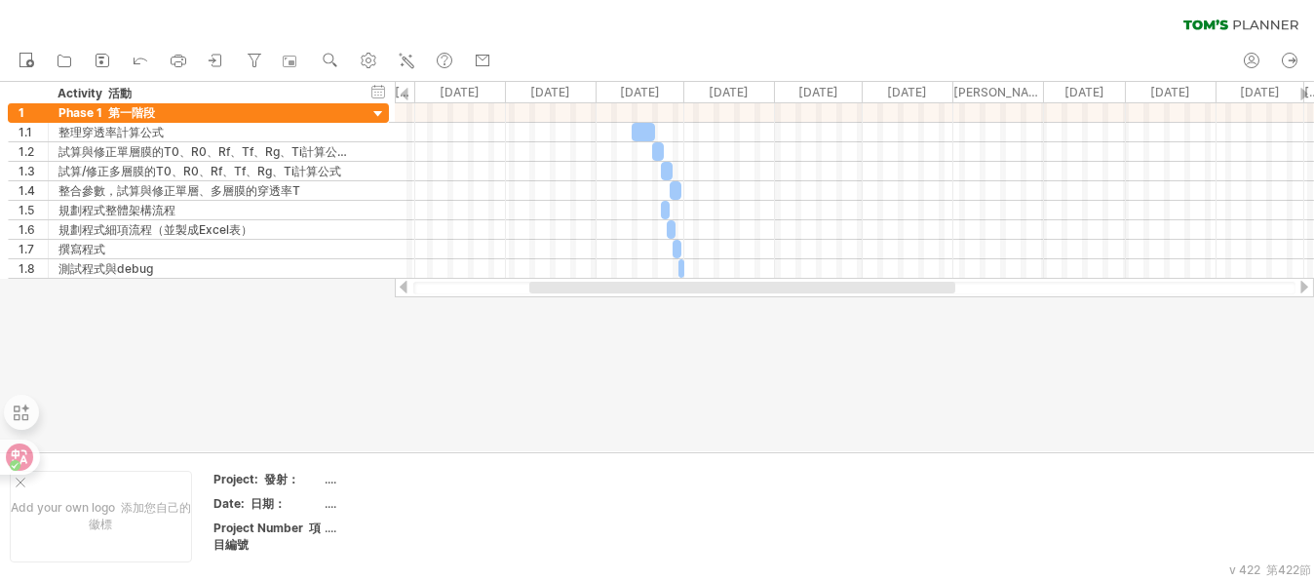
drag, startPoint x: 697, startPoint y: 286, endPoint x: 607, endPoint y: 315, distance: 94.3
click at [607, 315] on div "Trying to reach [DOMAIN_NAME] Connected again... 0% clear filter new 1" at bounding box center [657, 290] width 1314 height 580
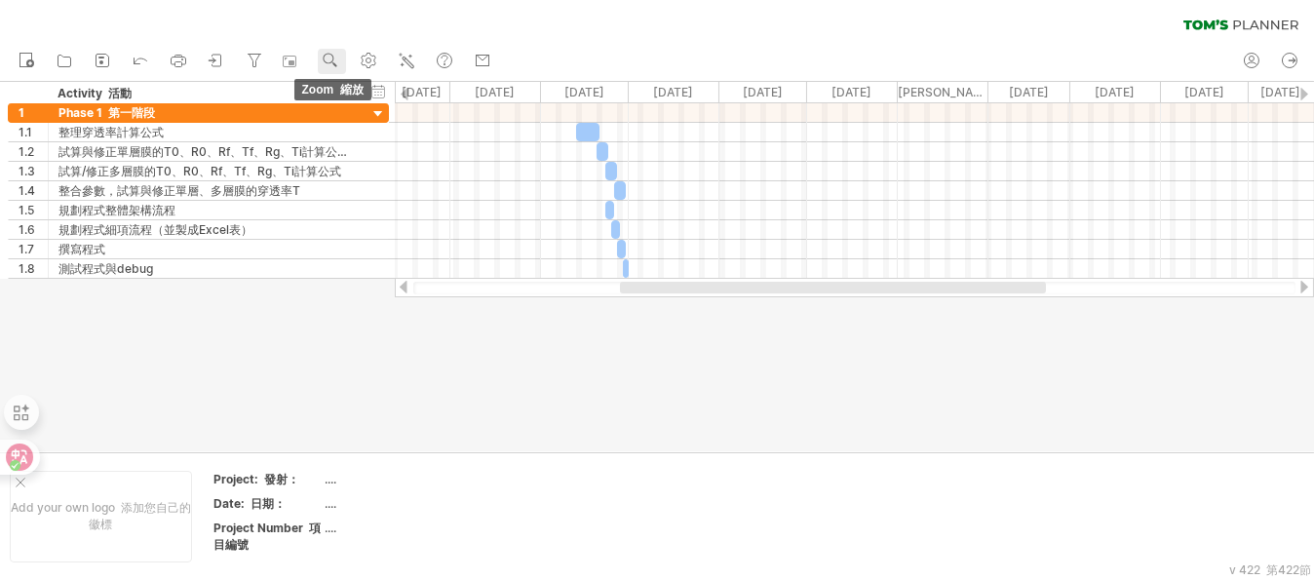
click at [335, 56] on use at bounding box center [330, 60] width 19 height 19
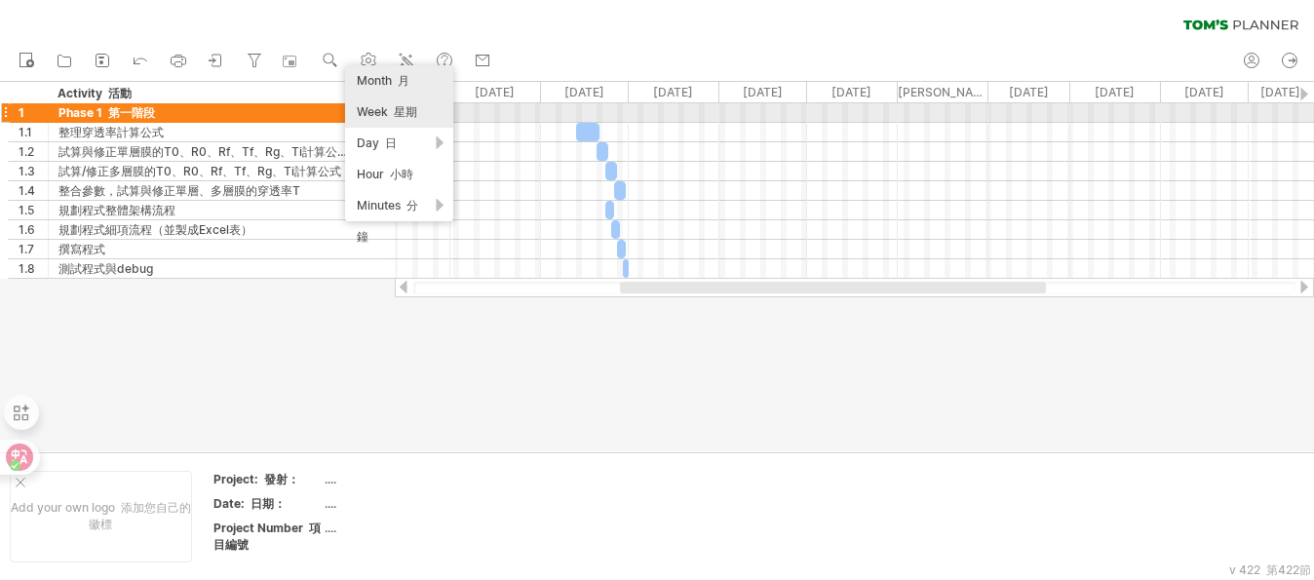
click at [398, 115] on font "星期" at bounding box center [405, 111] width 23 height 15
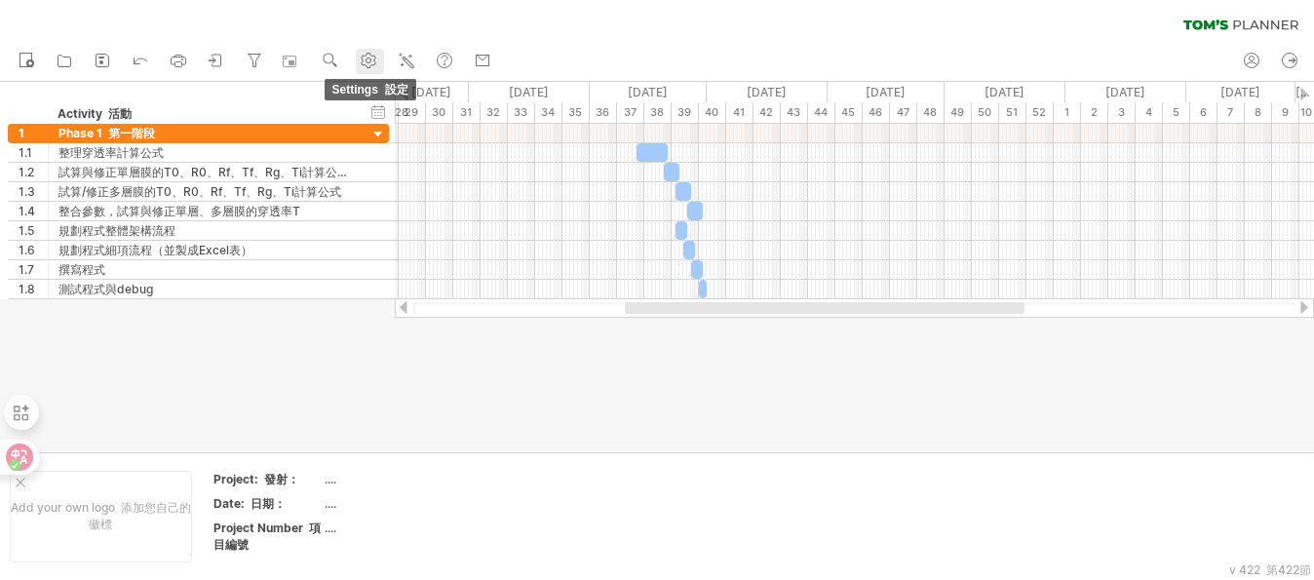
click at [366, 62] on use at bounding box center [368, 60] width 19 height 19
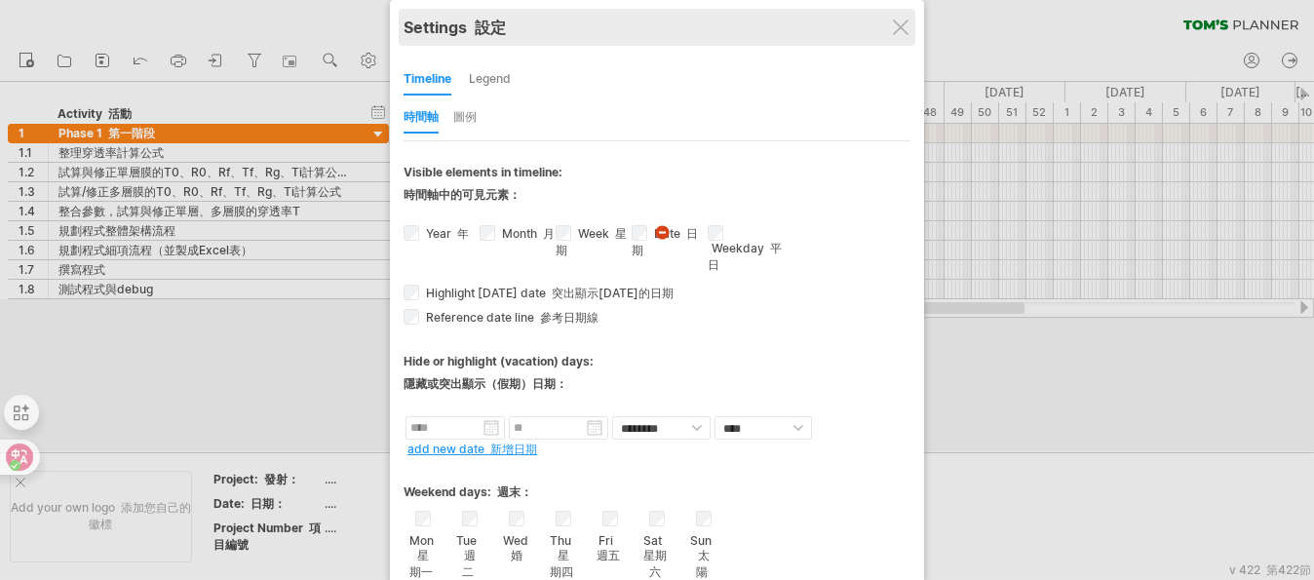
click at [899, 35] on div "Settings 設定" at bounding box center [657, 27] width 507 height 37
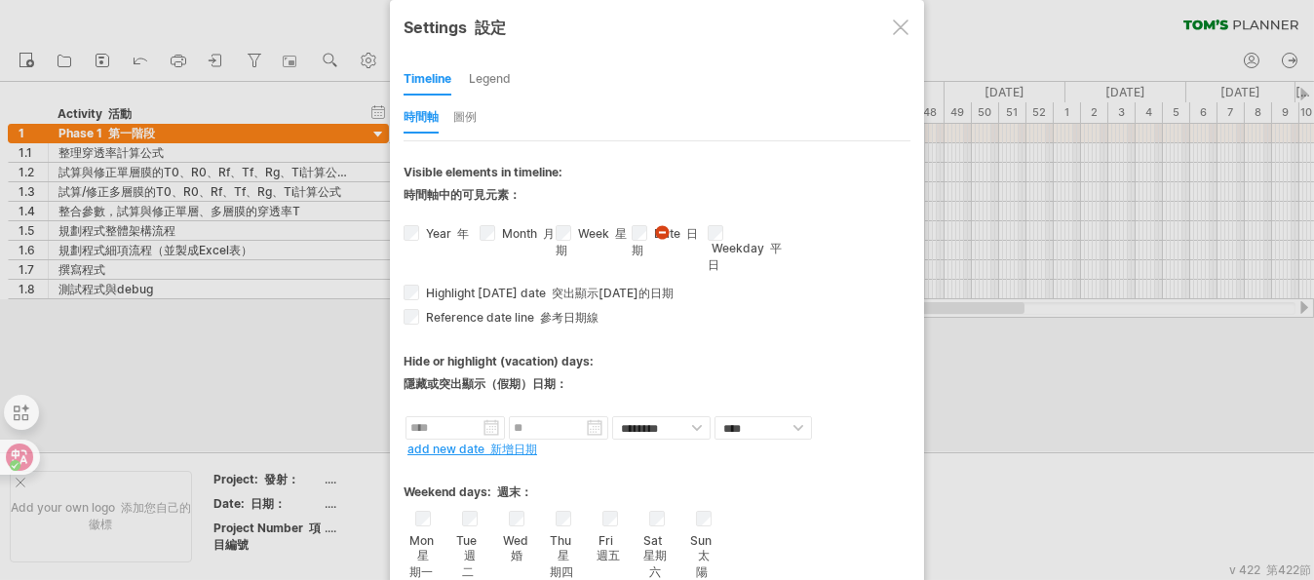
click at [912, 26] on div "**********" at bounding box center [657, 465] width 534 height 930
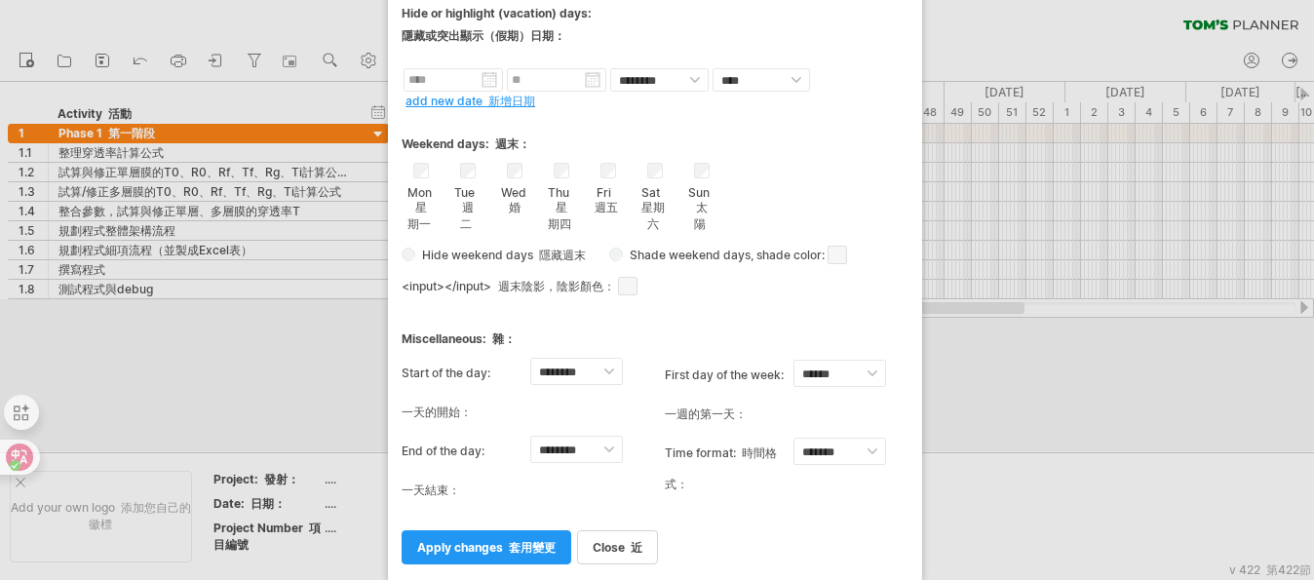
click at [905, 26] on div "Hide or highlight (vacation) days: 隱藏或突出顯示（假期）日期：" at bounding box center [655, 29] width 507 height 47
click at [891, 28] on div "Hide or highlight (vacation) days: 隱藏或突出顯示（假期）日期：" at bounding box center [655, 29] width 507 height 47
click at [981, 52] on div at bounding box center [657, 290] width 1314 height 580
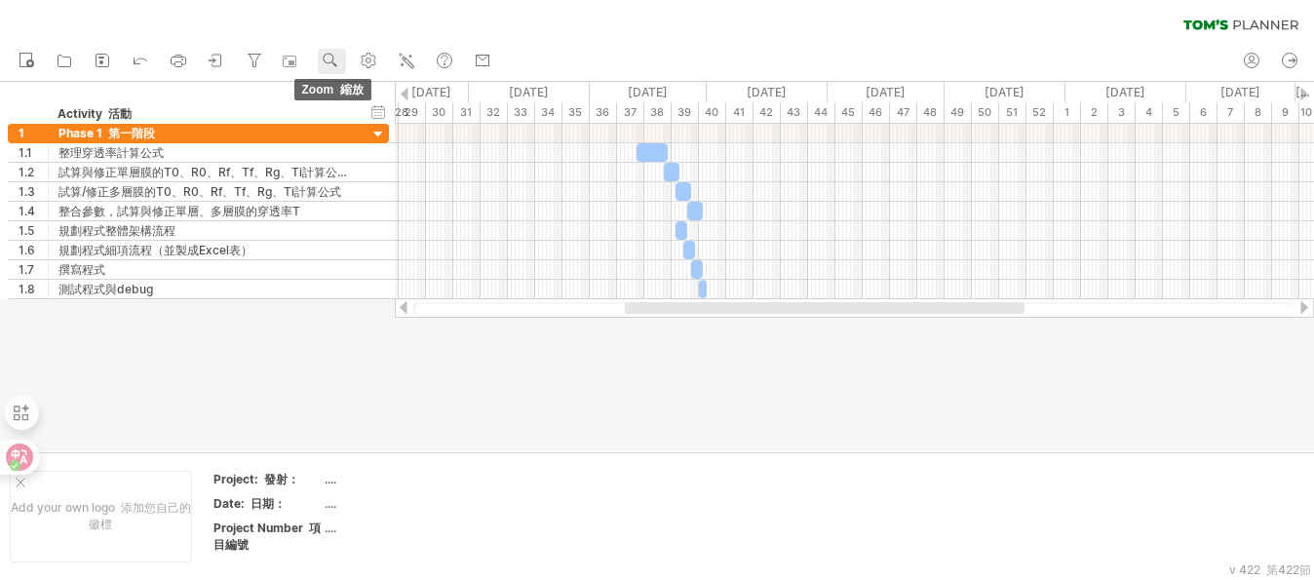
click at [321, 57] on icon at bounding box center [330, 60] width 19 height 19
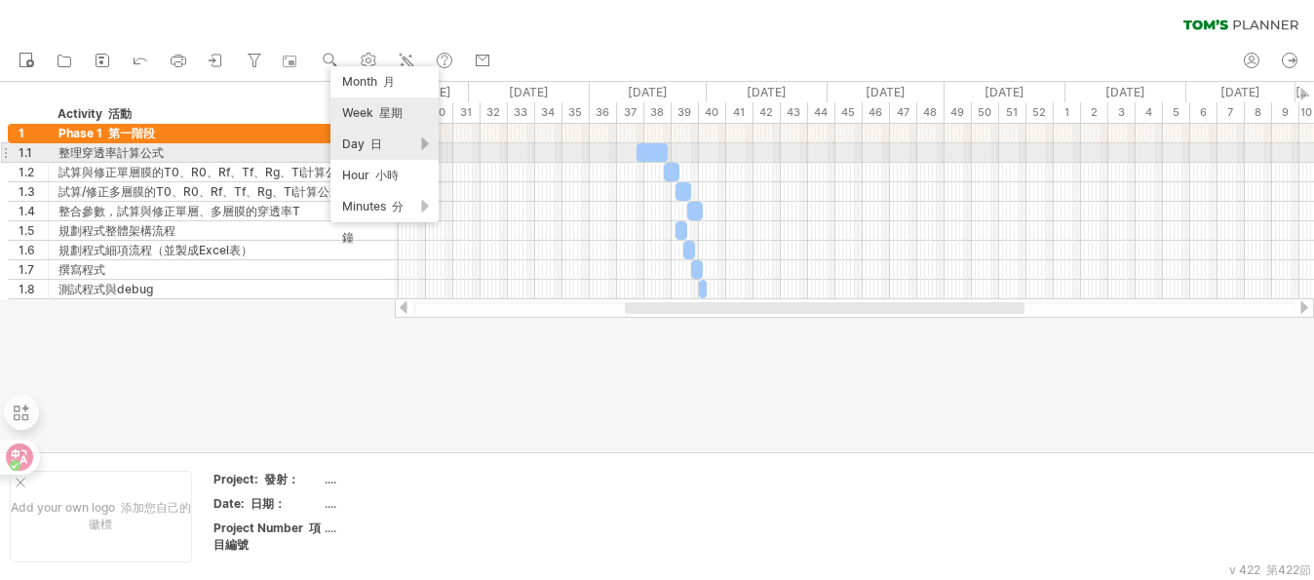
click at [376, 147] on font "日" at bounding box center [376, 143] width 12 height 15
click at [360, 153] on div "Day 日" at bounding box center [384, 144] width 108 height 31
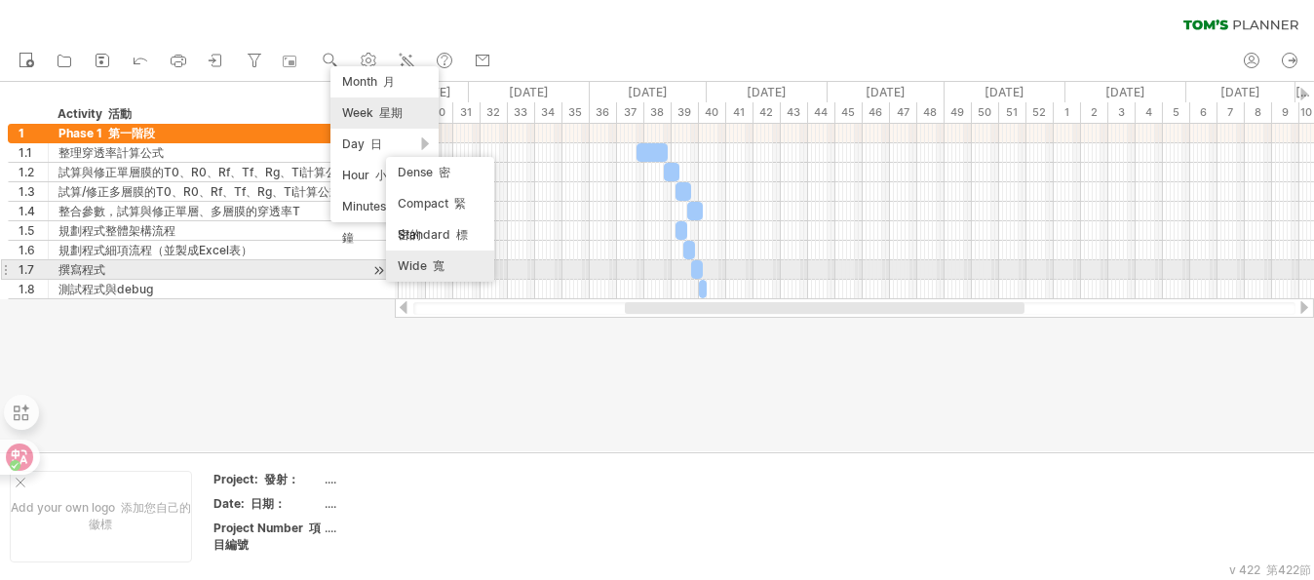
click at [424, 263] on div "Wide 寬" at bounding box center [440, 265] width 108 height 31
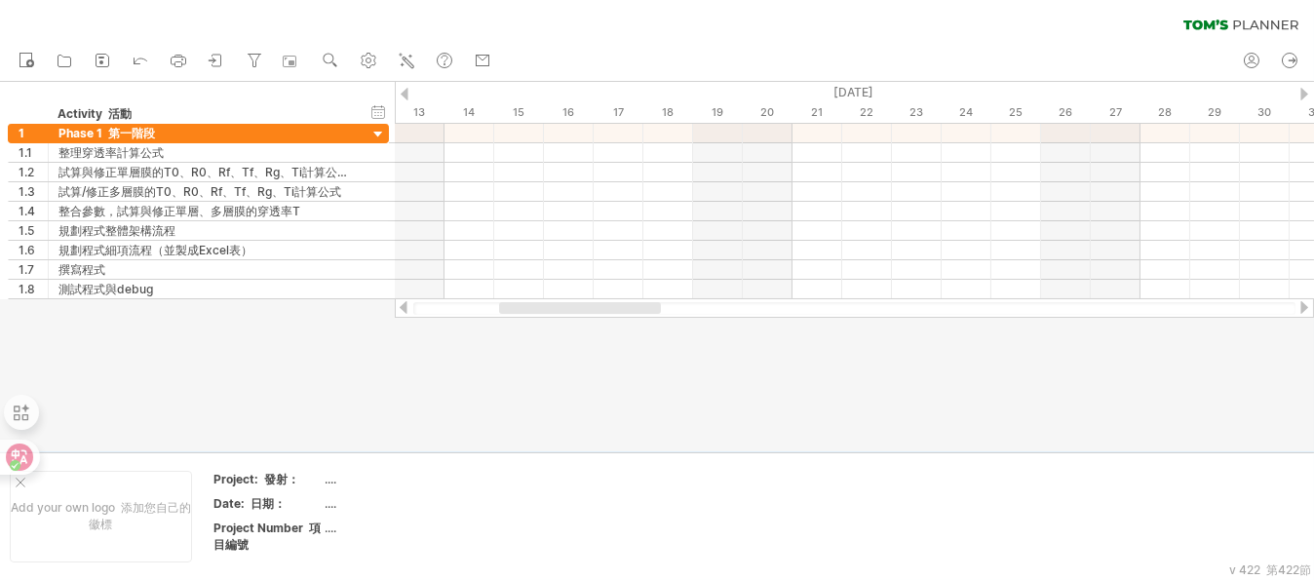
click at [580, 319] on div at bounding box center [657, 266] width 1314 height 369
drag, startPoint x: 582, startPoint y: 311, endPoint x: 631, endPoint y: 308, distance: 48.8
click at [631, 308] on div at bounding box center [854, 308] width 882 height 13
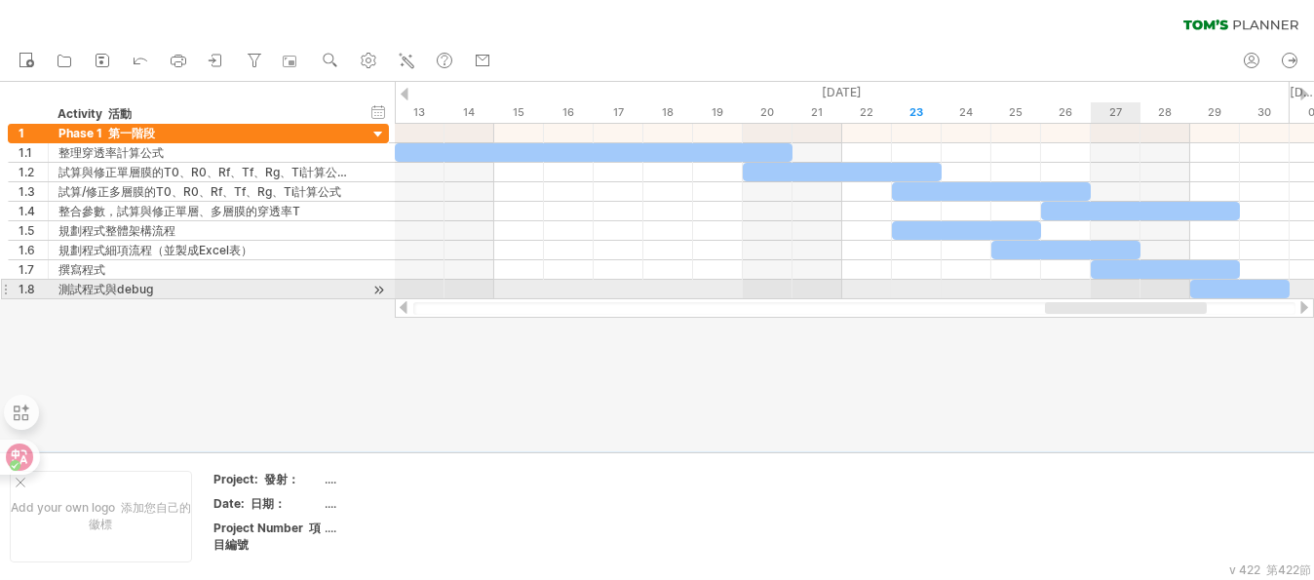
drag, startPoint x: 621, startPoint y: 301, endPoint x: 1158, endPoint y: 298, distance: 537.0
click at [1158, 298] on div at bounding box center [854, 307] width 919 height 19
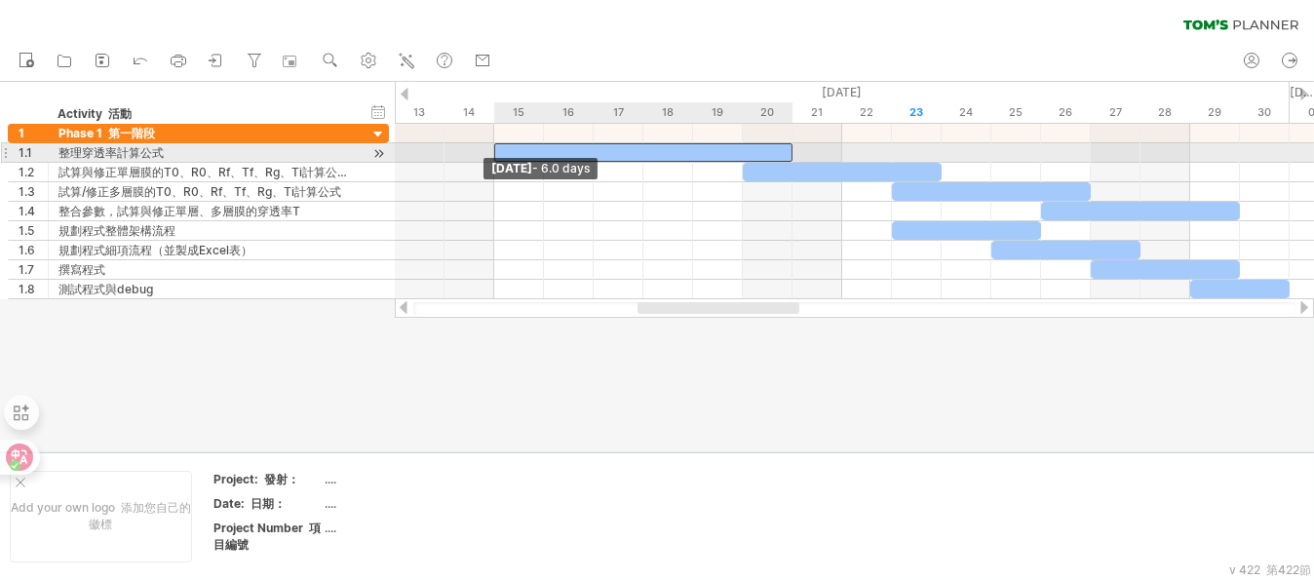
drag, startPoint x: 396, startPoint y: 153, endPoint x: 503, endPoint y: 161, distance: 107.5
click at [503, 161] on div "[DATE] - 6.0 days" at bounding box center [854, 211] width 919 height 175
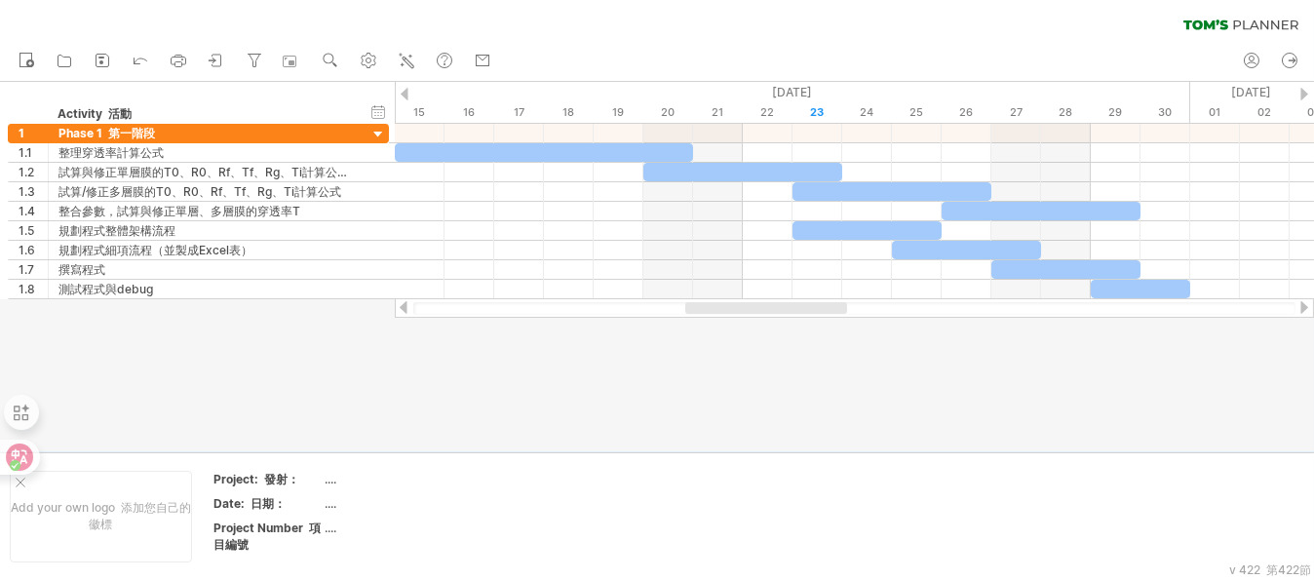
drag, startPoint x: 683, startPoint y: 308, endPoint x: 731, endPoint y: 312, distance: 47.9
click at [731, 312] on div at bounding box center [766, 308] width 162 height 12
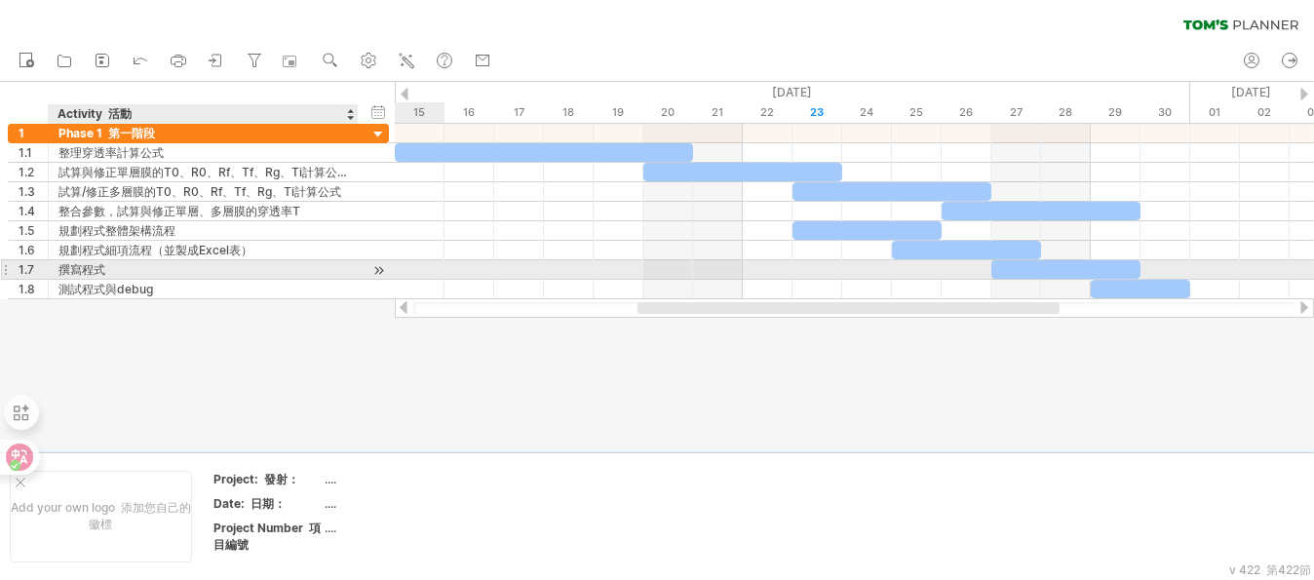
click at [95, 267] on div "撰寫程式" at bounding box center [202, 269] width 289 height 19
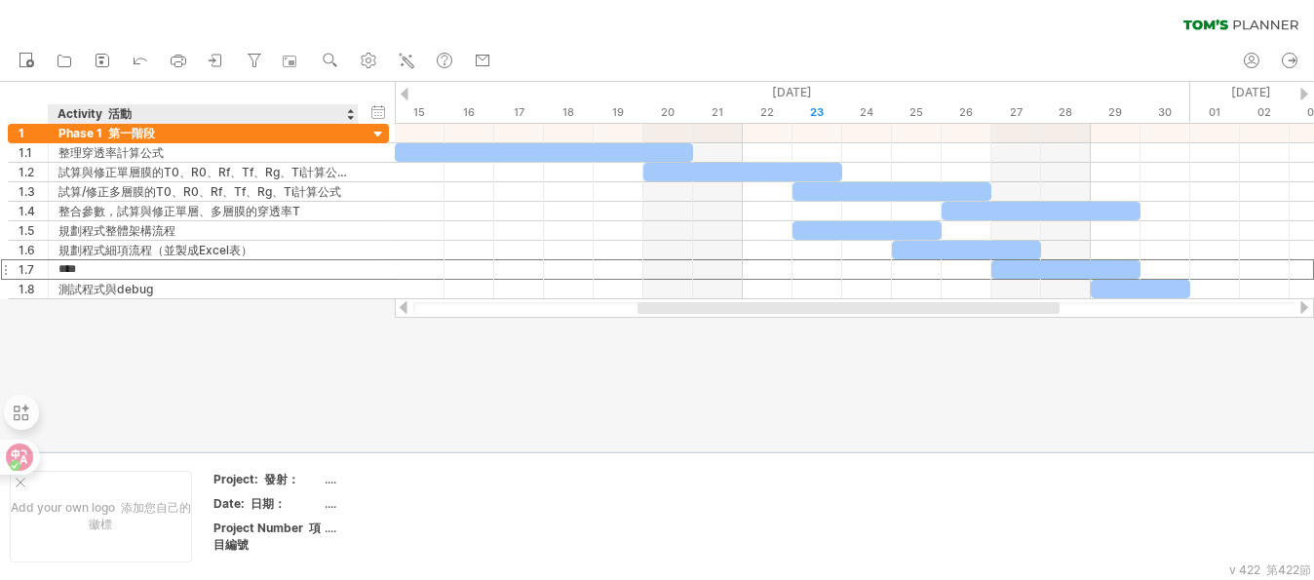
click at [161, 353] on div at bounding box center [657, 266] width 1314 height 369
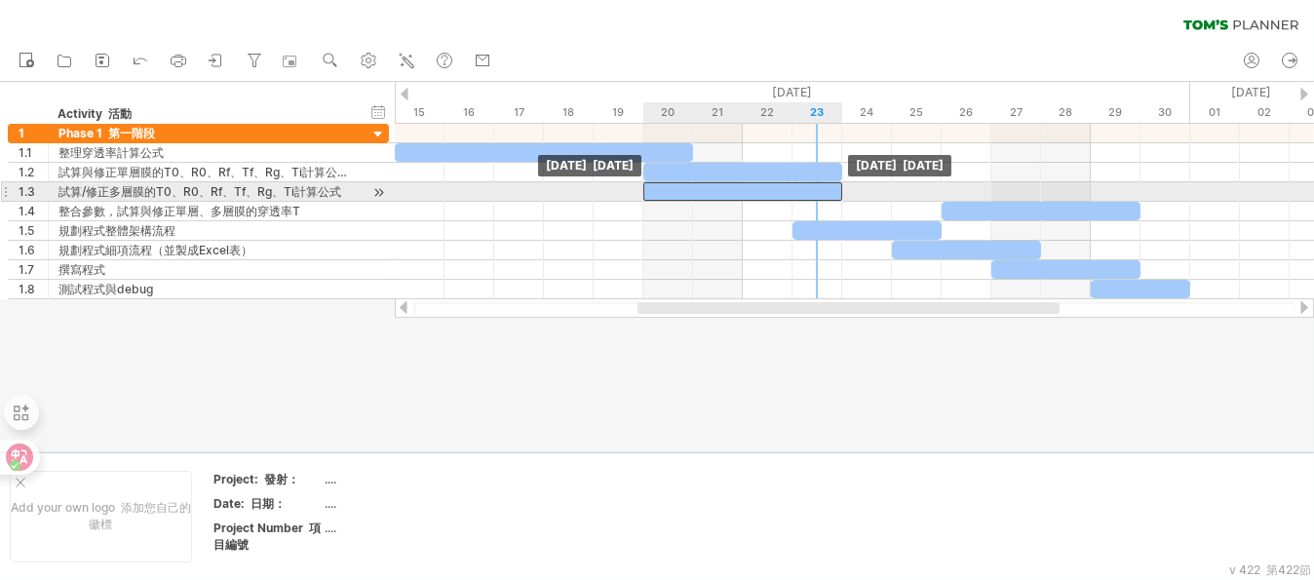
drag, startPoint x: 796, startPoint y: 187, endPoint x: 647, endPoint y: 184, distance: 149.1
click at [647, 184] on div at bounding box center [742, 191] width 199 height 19
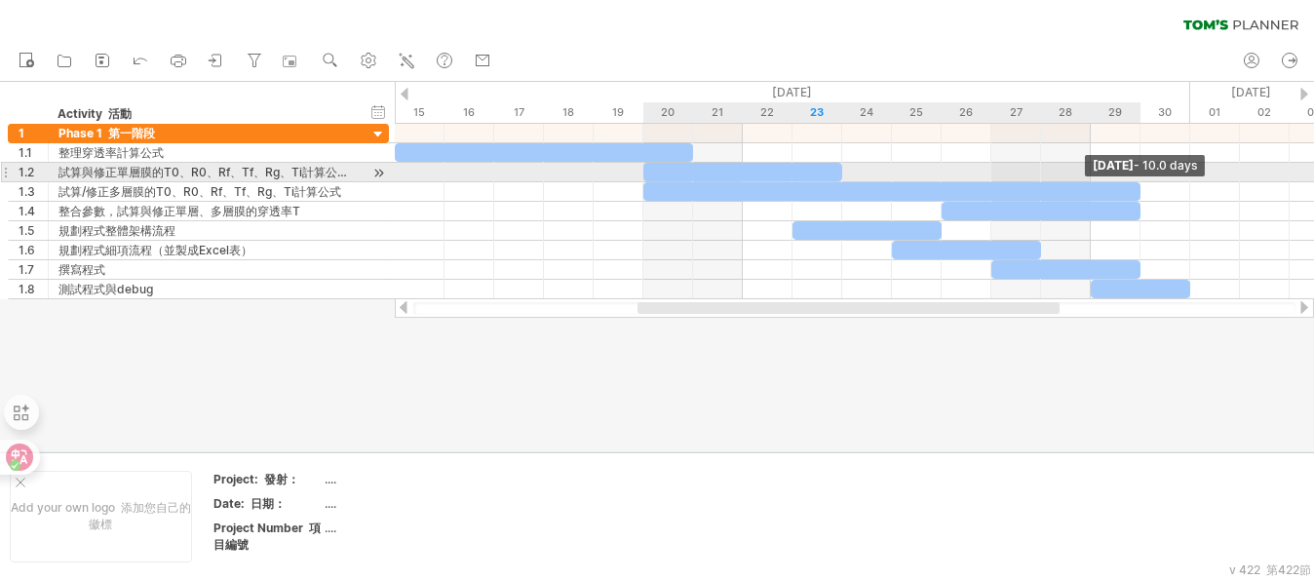
drag, startPoint x: 844, startPoint y: 191, endPoint x: 1141, endPoint y: 176, distance: 297.6
click at [1141, 176] on div "[DATE] - 10.0 days [DATE] [DATE]" at bounding box center [854, 211] width 919 height 175
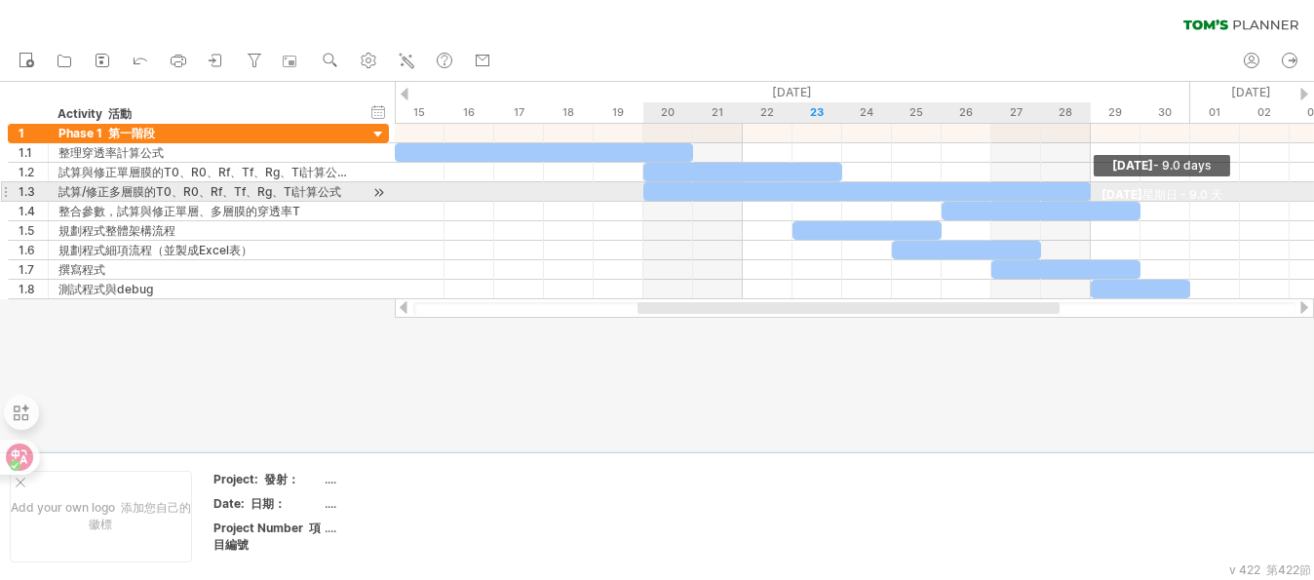
drag, startPoint x: 1139, startPoint y: 183, endPoint x: 1097, endPoint y: 184, distance: 41.9
click at [1097, 184] on div "[DATE] - 9.0 days [DATE] - 9.0 天 [DATE] [DATE]" at bounding box center [854, 211] width 919 height 175
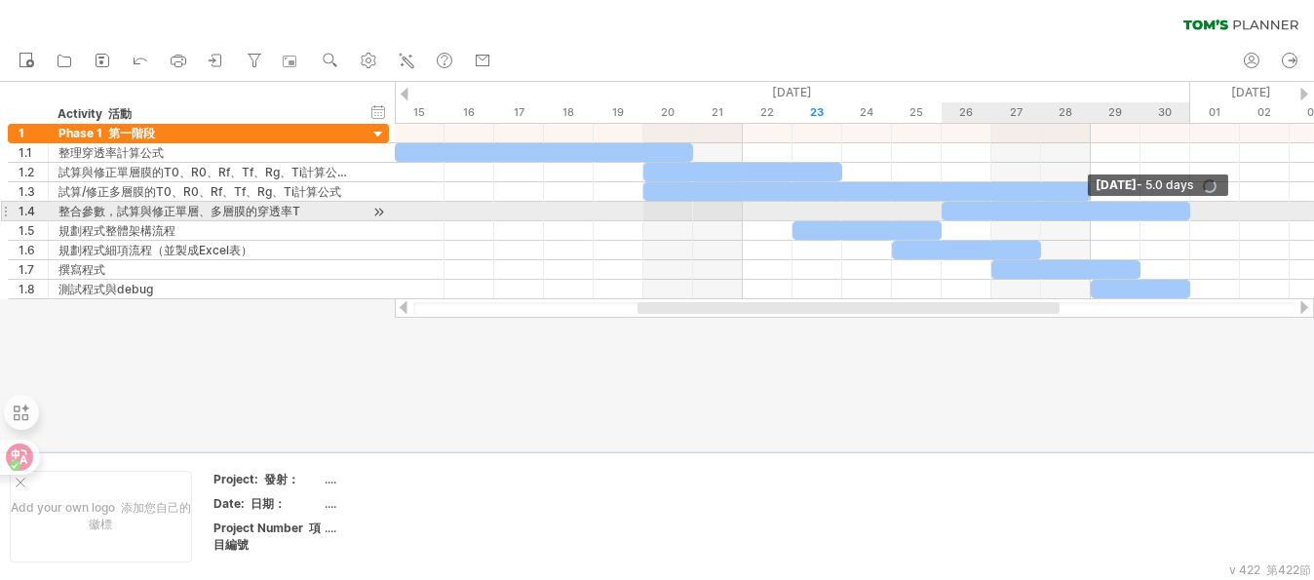
click at [1187, 207] on div "[DATE] - 5.0 days [DATE] [DATE]" at bounding box center [854, 211] width 919 height 175
drag, startPoint x: 1189, startPoint y: 206, endPoint x: 1162, endPoint y: 211, distance: 27.7
click at [1162, 211] on span at bounding box center [1166, 211] width 8 height 19
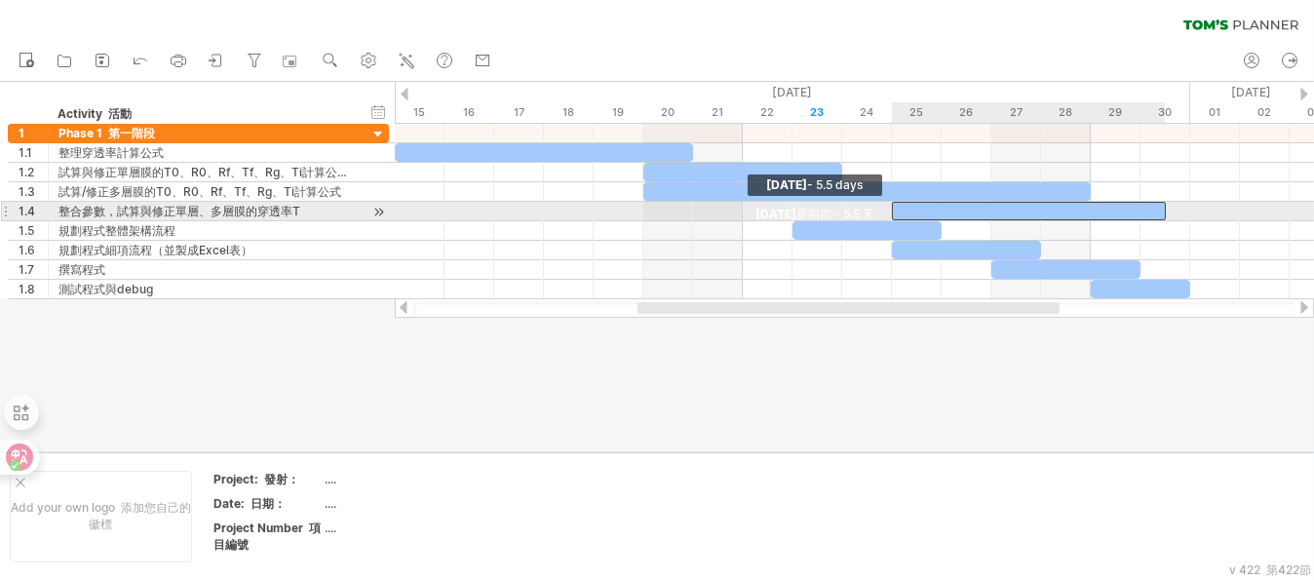
drag, startPoint x: 942, startPoint y: 205, endPoint x: 886, endPoint y: 207, distance: 56.6
click at [886, 207] on div "[DATE] - 4.5 days [DATE] - 4.5 天 [DATE] - 5.5 days [DATE] - 5.5 天" at bounding box center [854, 211] width 919 height 175
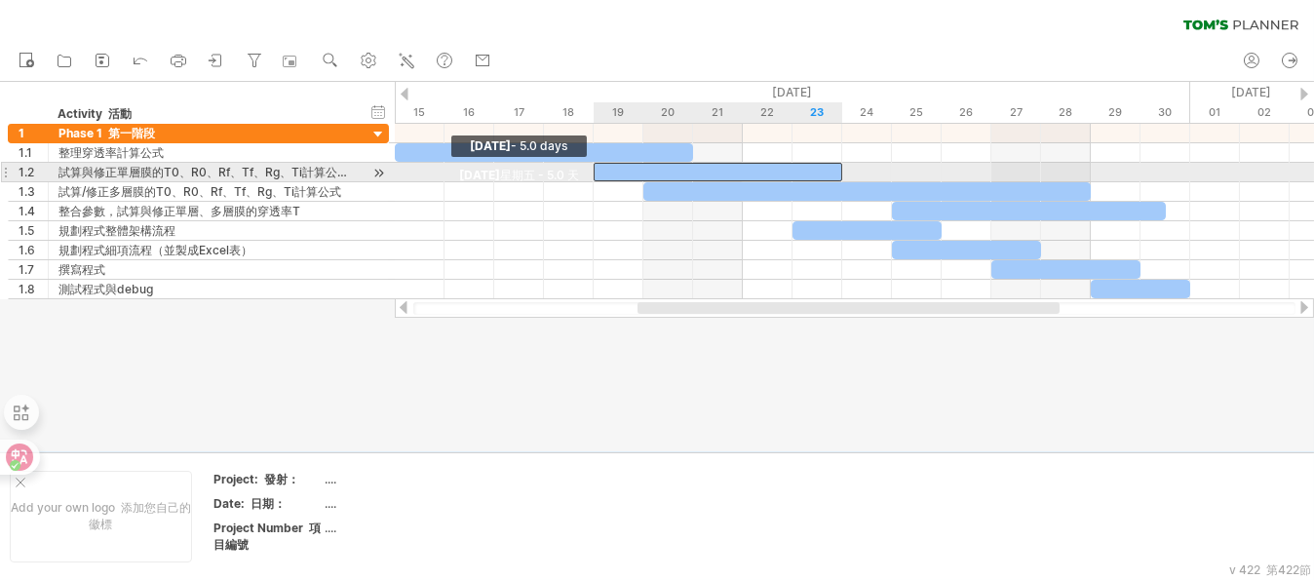
drag, startPoint x: 642, startPoint y: 169, endPoint x: 368, endPoint y: 185, distance: 274.4
click at [594, 171] on span at bounding box center [594, 172] width 8 height 19
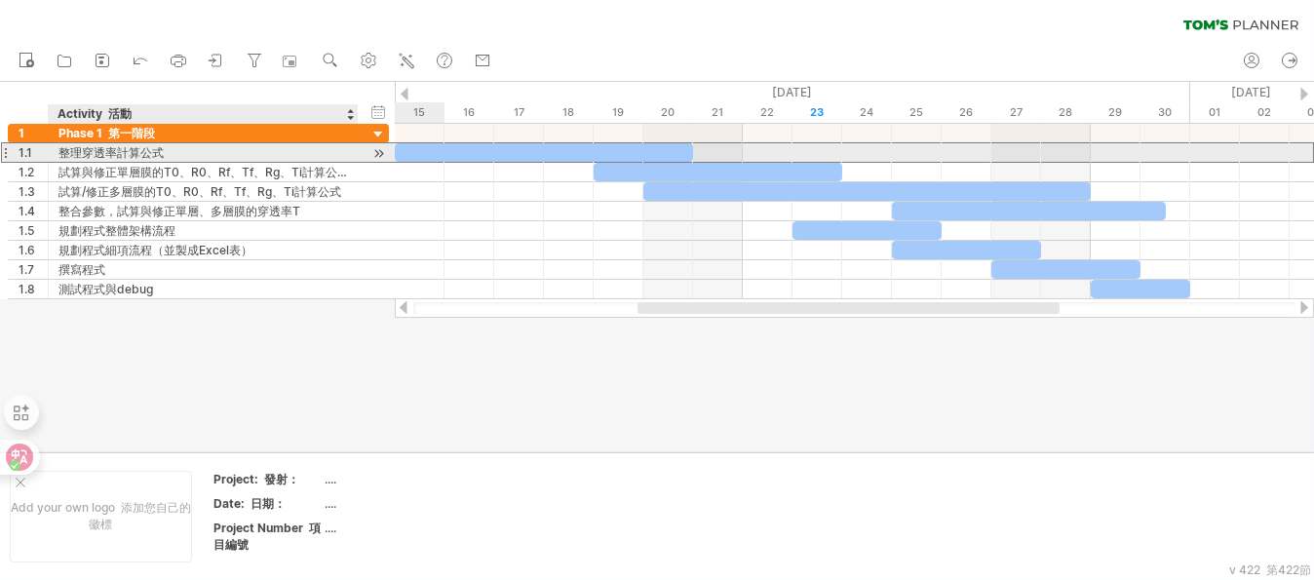
click at [90, 147] on div "整理穿透率計算公式" at bounding box center [202, 152] width 289 height 19
click at [109, 155] on input "*********" at bounding box center [202, 152] width 289 height 19
click at [118, 151] on input "*********" at bounding box center [202, 152] width 289 height 19
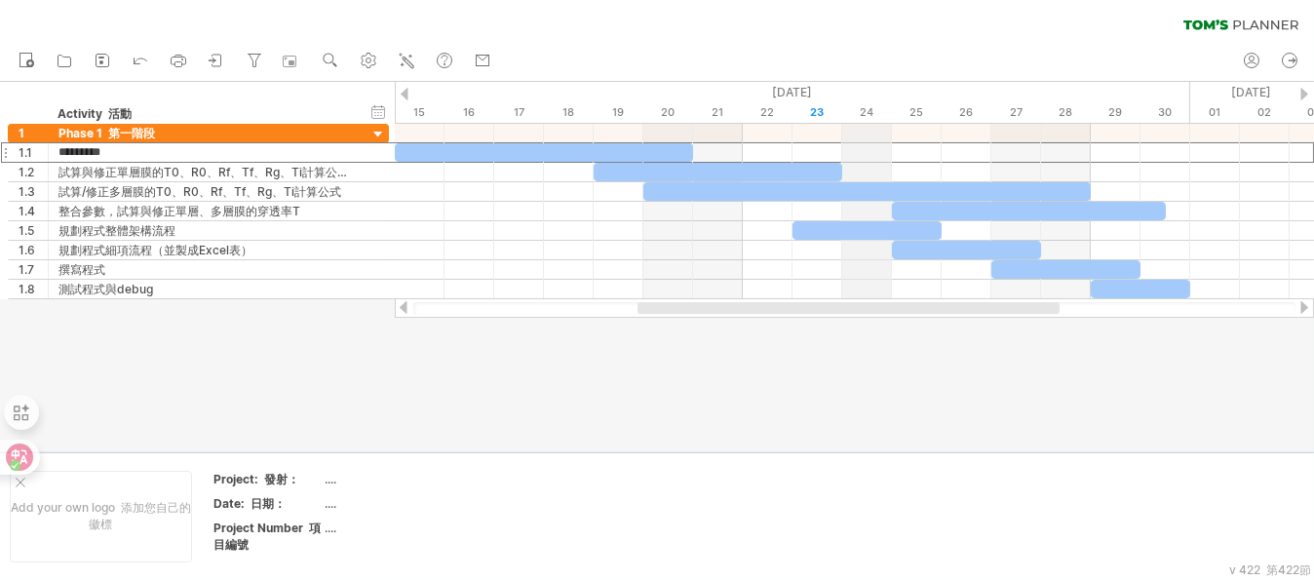
type input "**********"
drag, startPoint x: 634, startPoint y: 388, endPoint x: 671, endPoint y: 376, distance: 38.8
click at [635, 389] on div at bounding box center [657, 266] width 1314 height 369
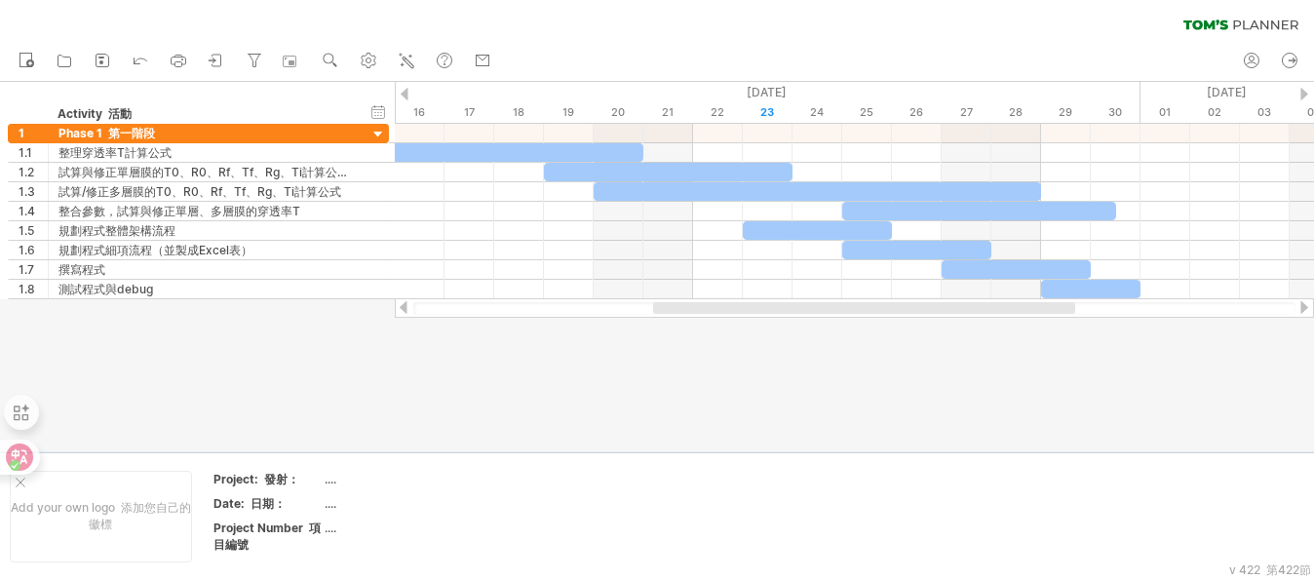
drag, startPoint x: 793, startPoint y: 304, endPoint x: 802, endPoint y: 316, distance: 14.6
click at [802, 316] on div at bounding box center [854, 307] width 919 height 19
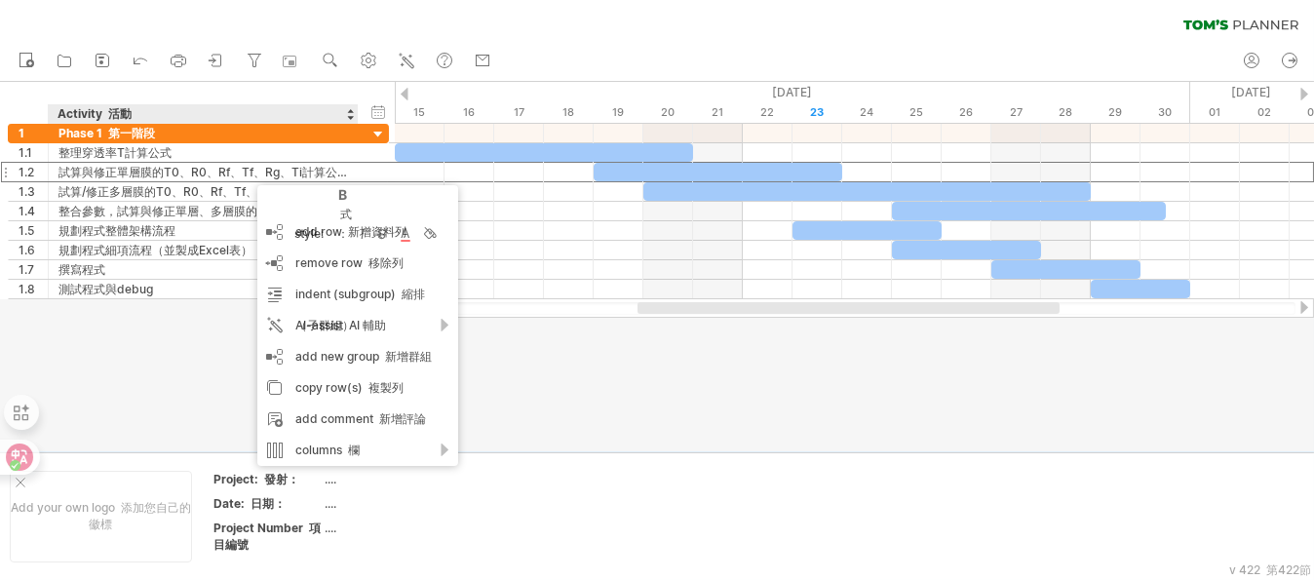
click at [128, 346] on div at bounding box center [657, 266] width 1314 height 369
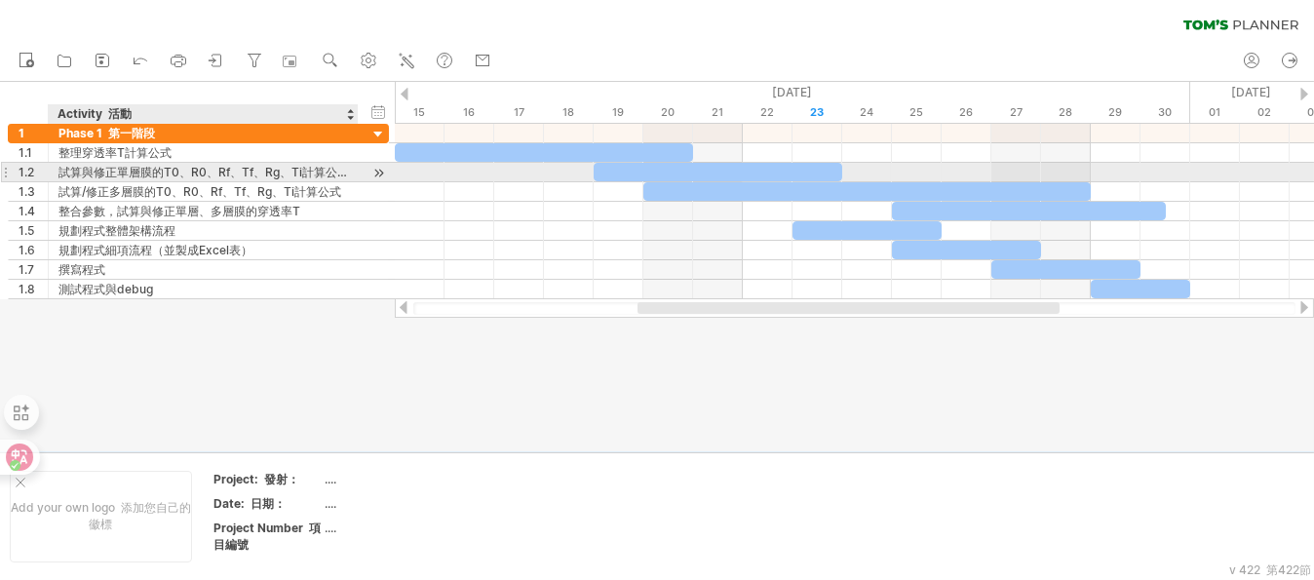
drag, startPoint x: 183, startPoint y: 313, endPoint x: 72, endPoint y: 173, distance: 179.0
click at [72, 174] on div "Trying to reach [DOMAIN_NAME] Connected again... 0% clear filter new 1" at bounding box center [657, 290] width 1314 height 580
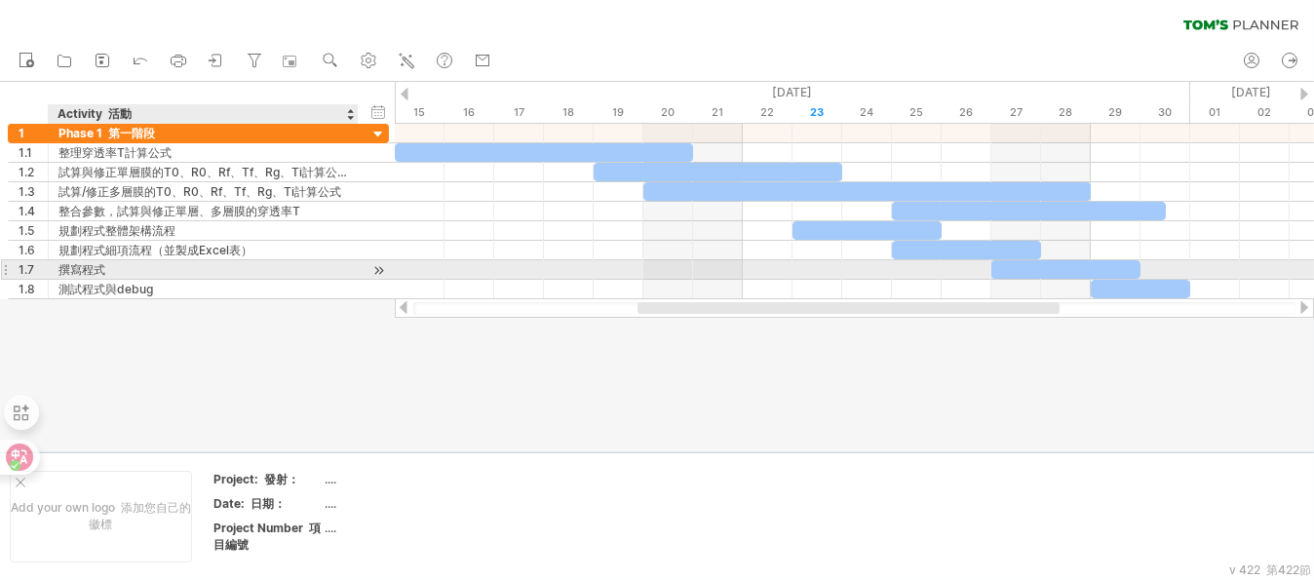
drag, startPoint x: 27, startPoint y: 105, endPoint x: 164, endPoint y: 300, distance: 237.9
click at [172, 289] on div "Trying to reach [DOMAIN_NAME] Connected again... 0% clear filter new 1" at bounding box center [657, 290] width 1314 height 580
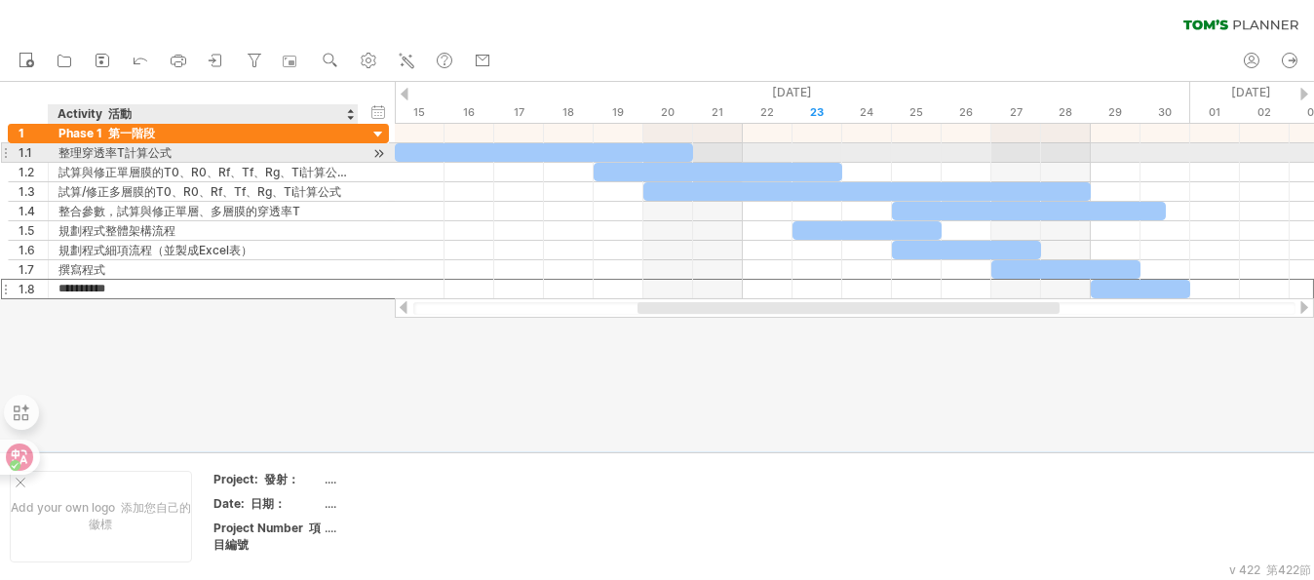
drag, startPoint x: 159, startPoint y: 288, endPoint x: 55, endPoint y: 146, distance: 175.6
click at [56, 146] on div "**********" at bounding box center [198, 211] width 381 height 175
click at [134, 155] on div "整理穿透率T計算公式" at bounding box center [202, 152] width 289 height 19
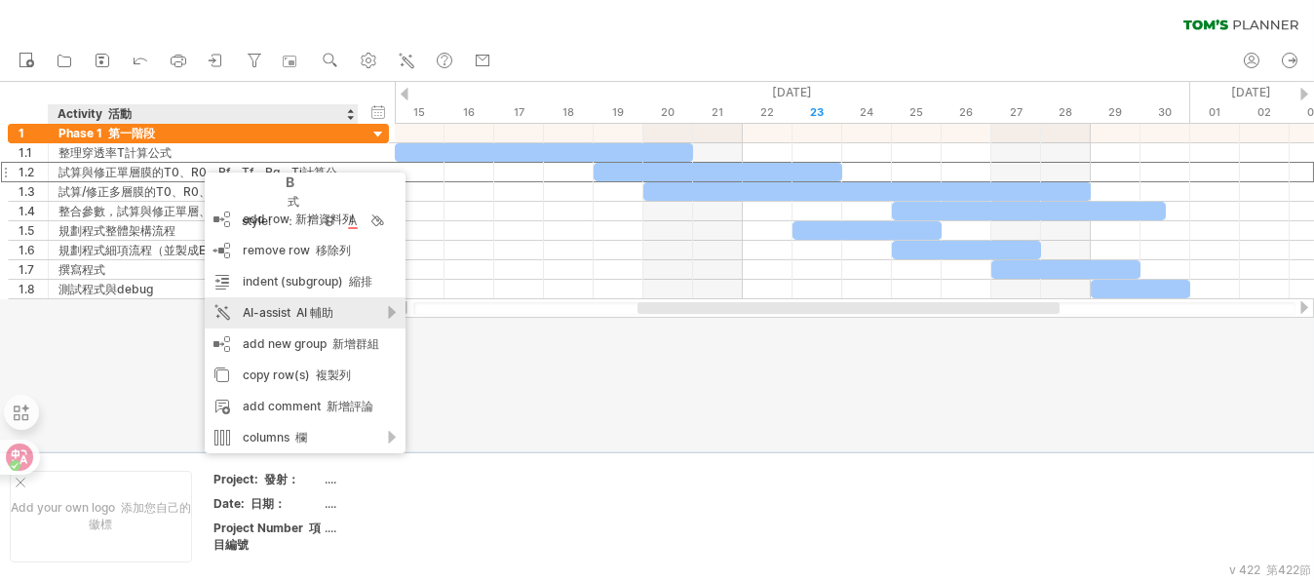
click at [333, 318] on font "AI 輔助" at bounding box center [314, 312] width 37 height 15
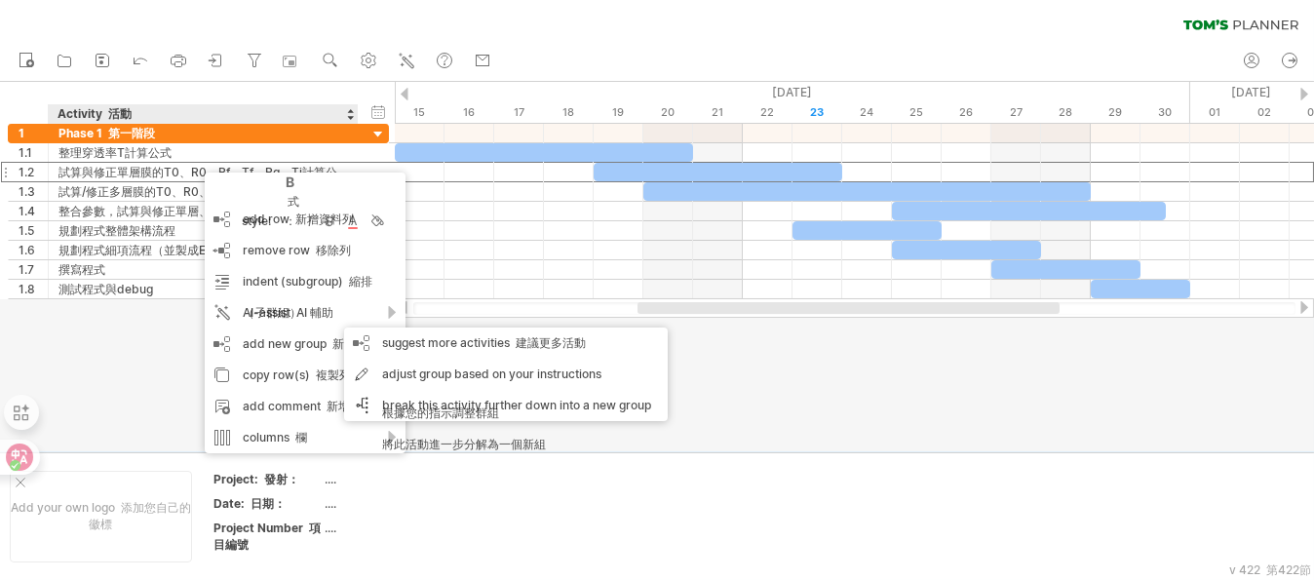
click at [129, 354] on div at bounding box center [657, 266] width 1314 height 369
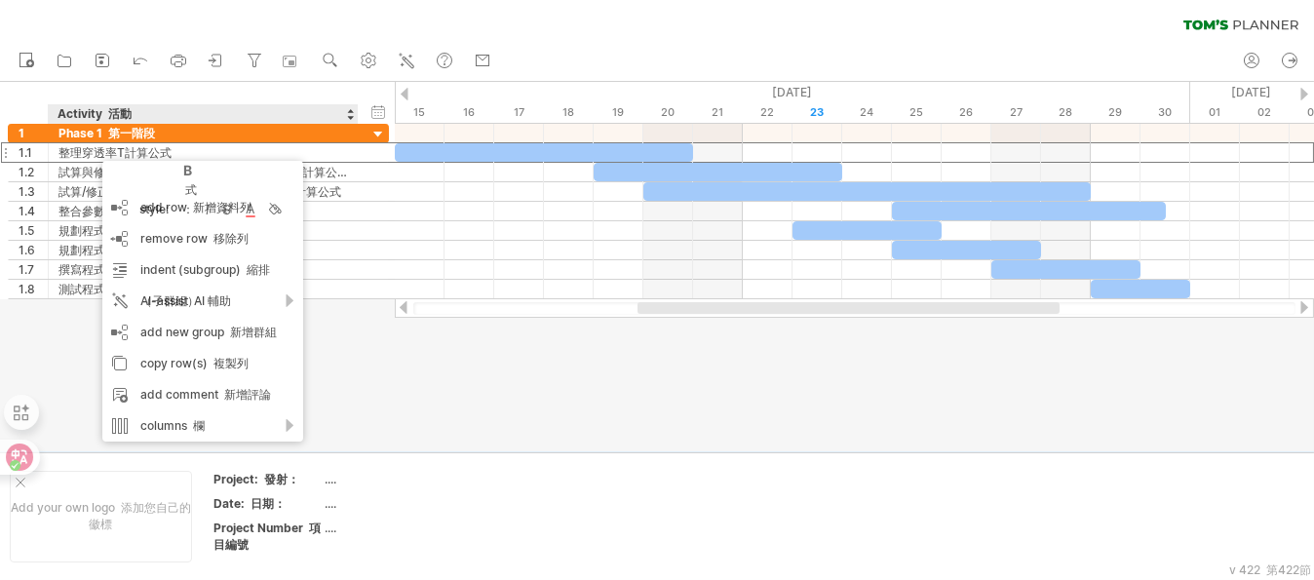
click at [19, 111] on div at bounding box center [32, 113] width 29 height 19
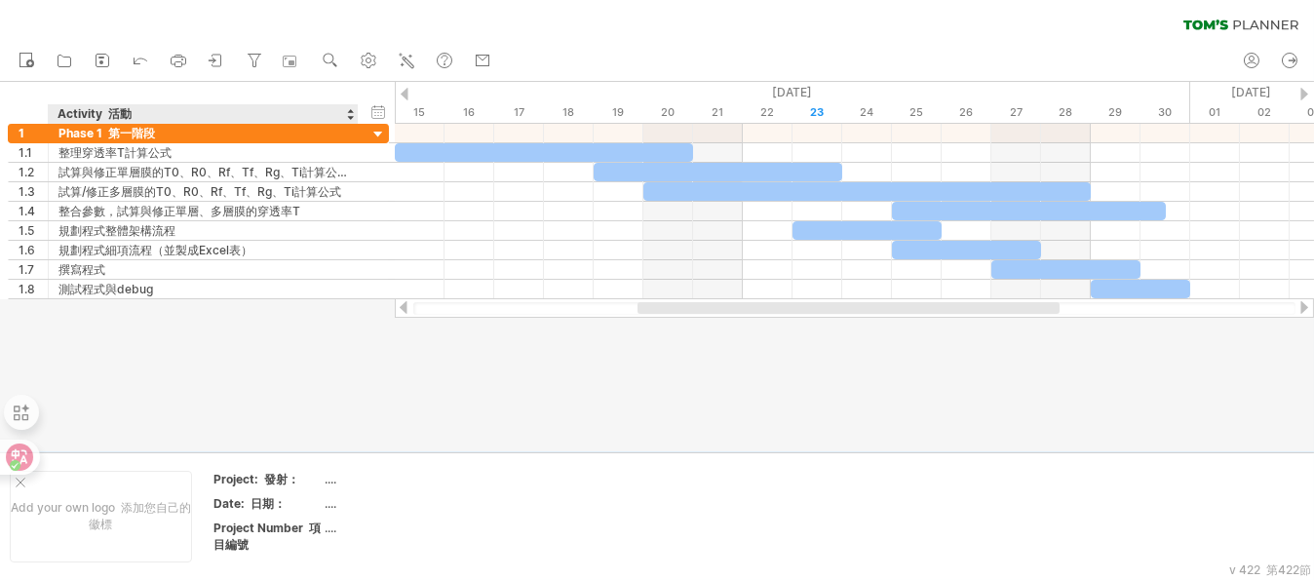
drag, startPoint x: 14, startPoint y: 119, endPoint x: 98, endPoint y: 324, distance: 221.5
click at [98, 324] on div "Trying to reach [DOMAIN_NAME] Connected again... 0% clear filter new 1" at bounding box center [657, 290] width 1314 height 580
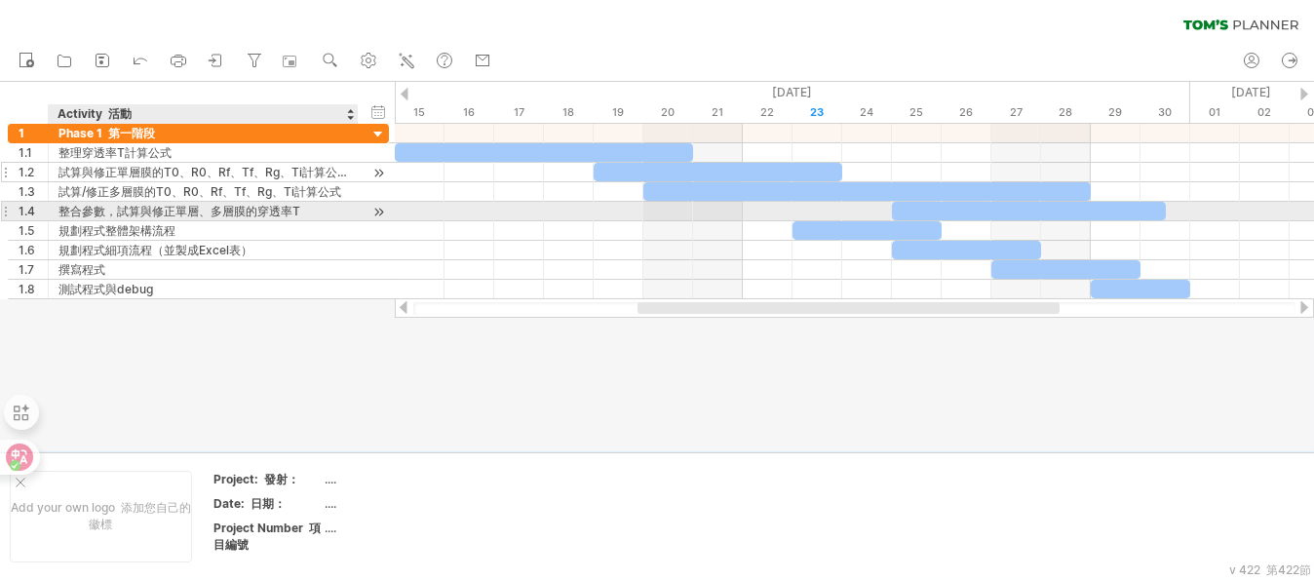
drag, startPoint x: 190, startPoint y: 350, endPoint x: 60, endPoint y: 175, distance: 217.3
click at [61, 175] on div "Trying to reach [DOMAIN_NAME] Connected again... 0% clear filter new 1" at bounding box center [657, 290] width 1314 height 580
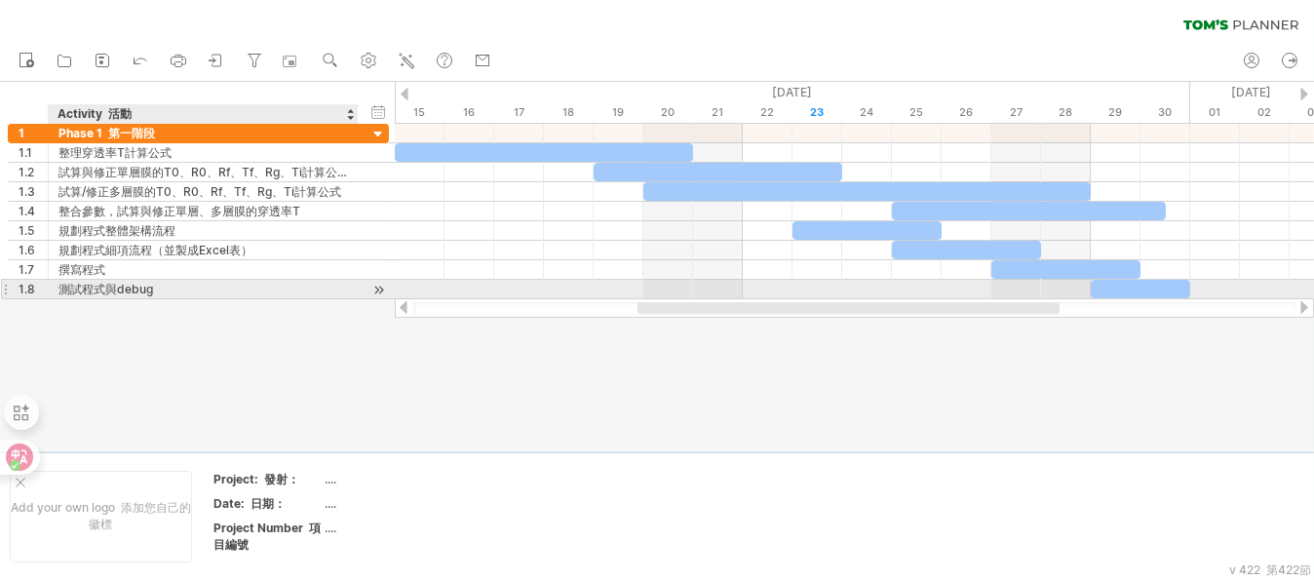
drag, startPoint x: 225, startPoint y: 281, endPoint x: 327, endPoint y: 86, distance: 219.7
click at [199, 218] on div "Trying to reach [DOMAIN_NAME] Connected again... 0% clear filter new 1" at bounding box center [657, 290] width 1314 height 580
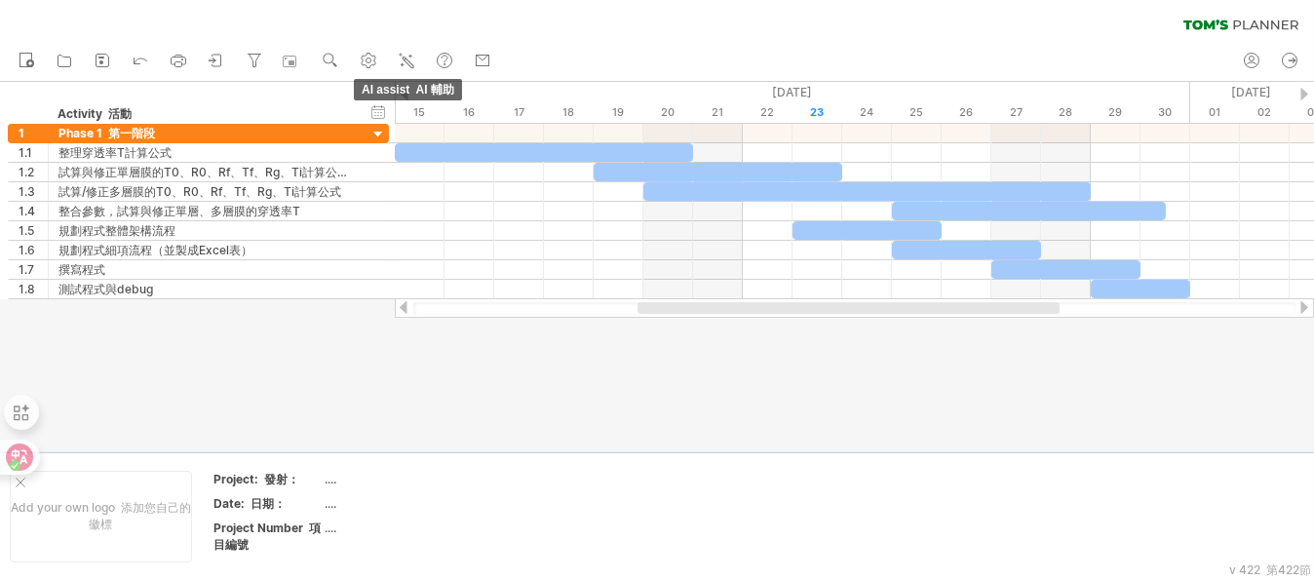
click at [410, 58] on icon at bounding box center [406, 60] width 19 height 19
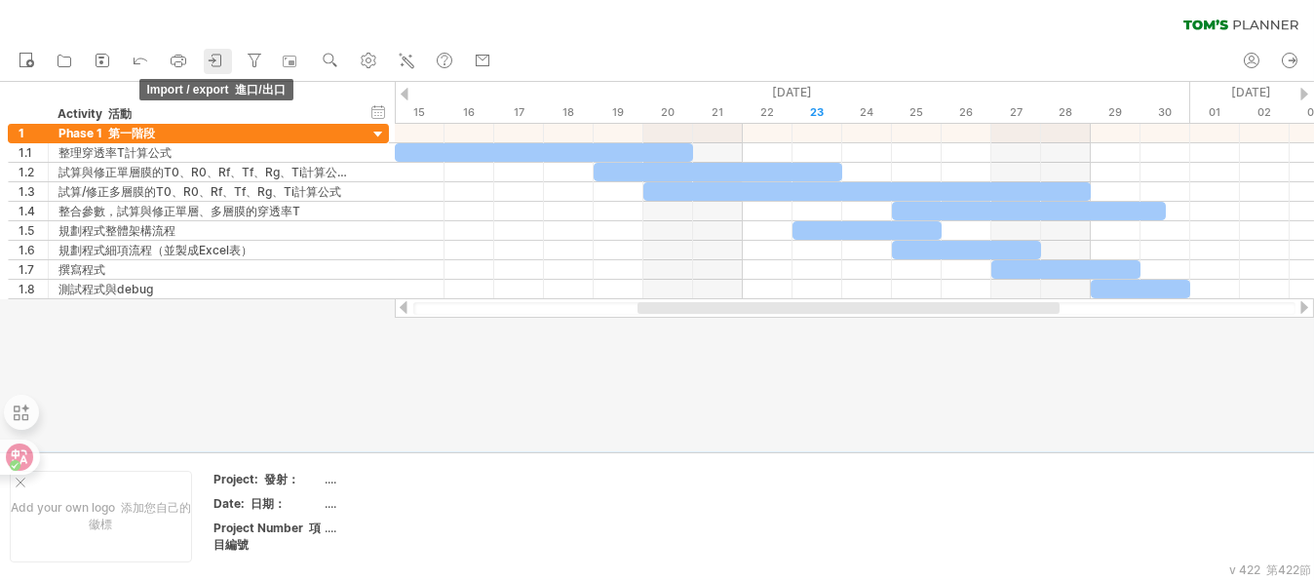
click at [219, 60] on icon at bounding box center [216, 60] width 19 height 19
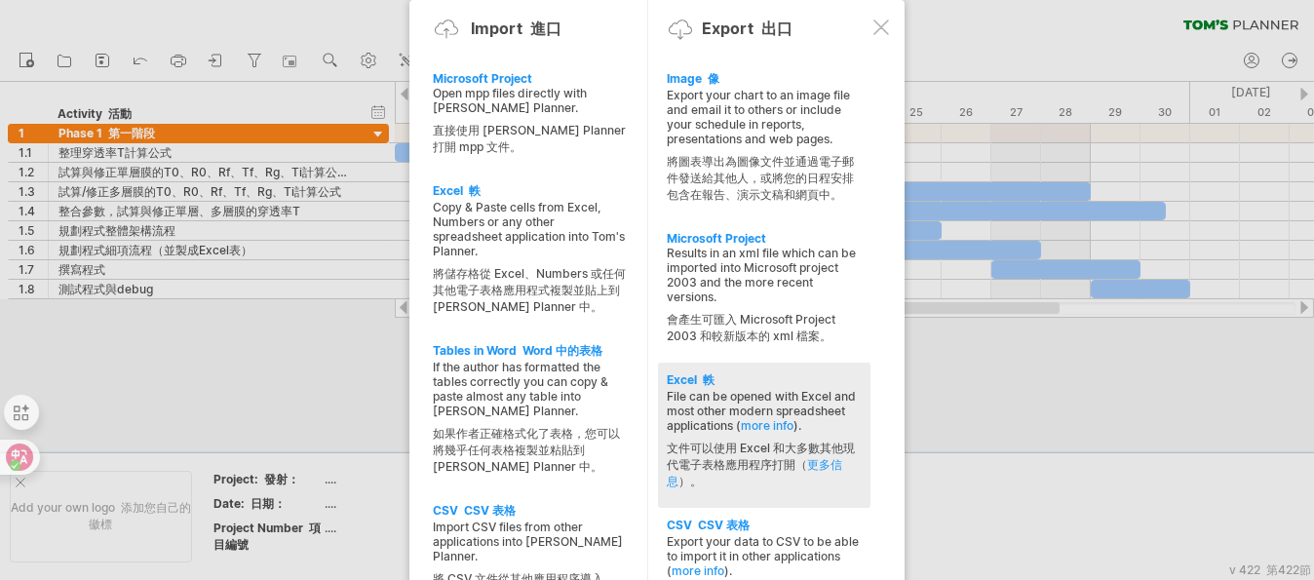
click at [738, 393] on div "File can be opened with Excel and most other modern spreadsheet applications ( …" at bounding box center [764, 443] width 193 height 109
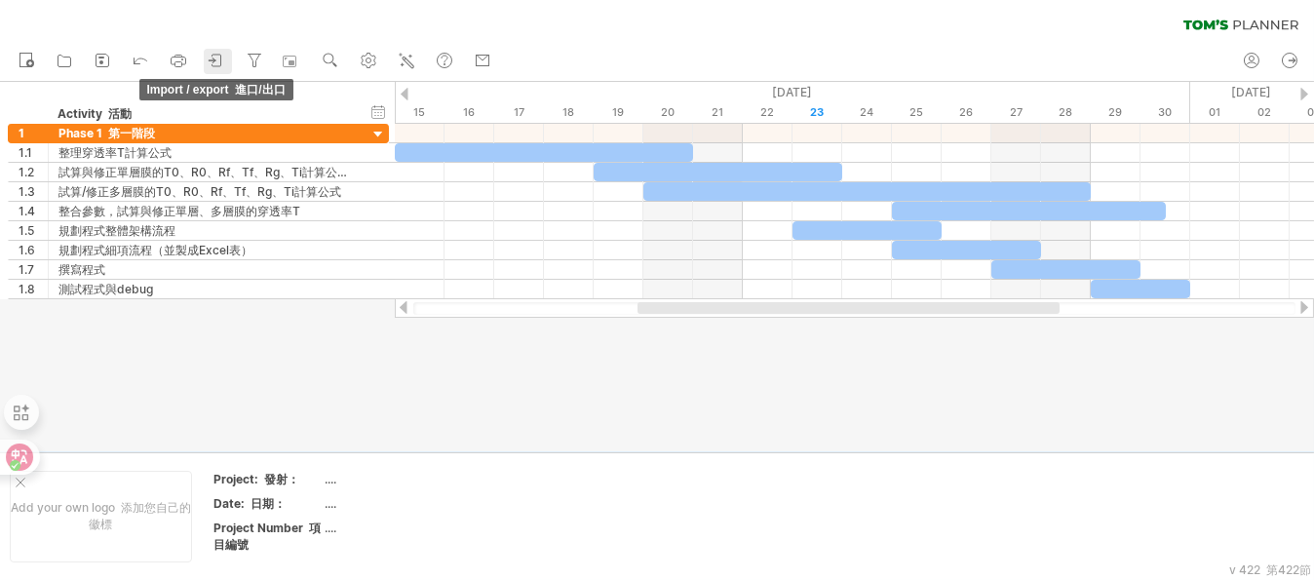
click at [210, 54] on icon at bounding box center [216, 60] width 19 height 19
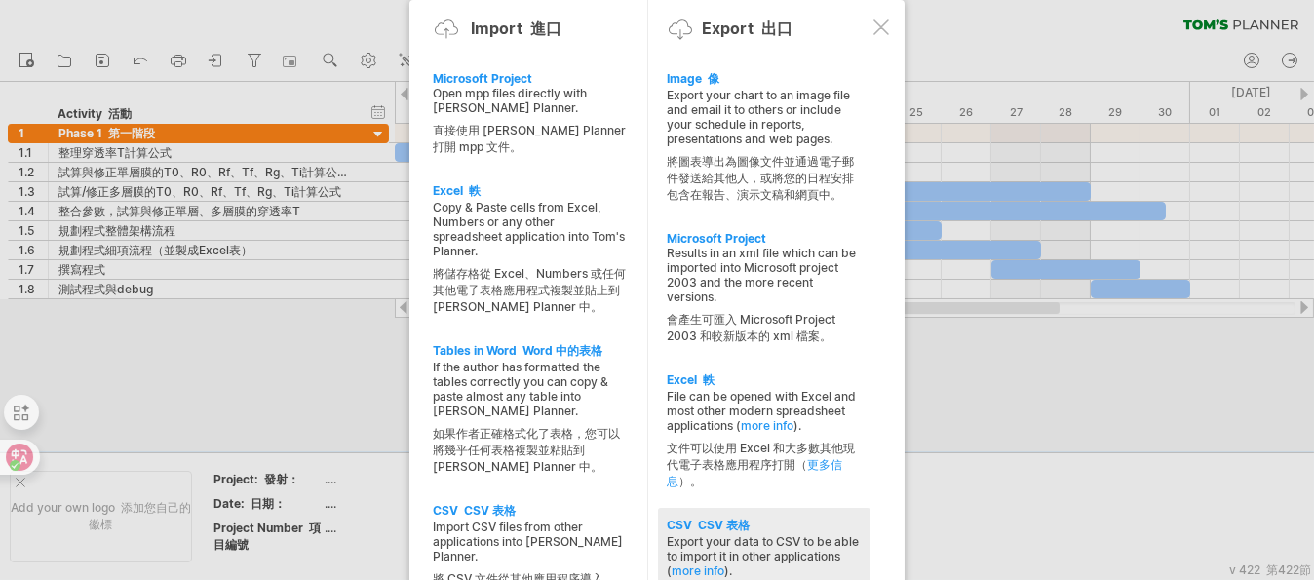
click at [741, 537] on div "Export your data to CSV to be able to import it in other applications ( more in…" at bounding box center [764, 588] width 193 height 109
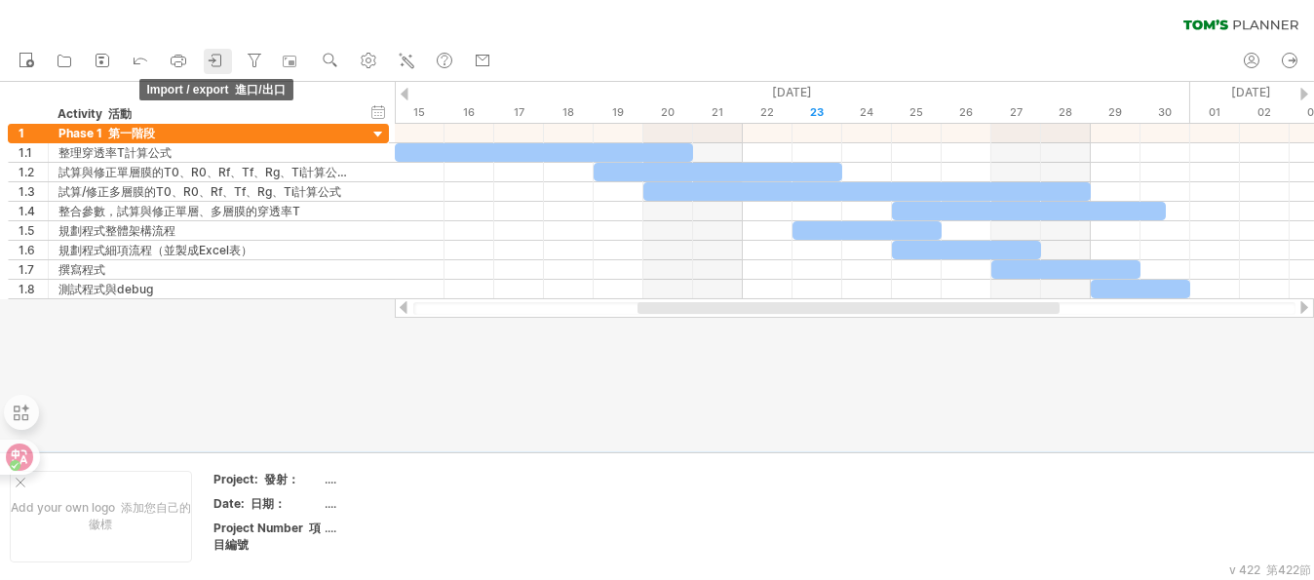
click at [227, 62] on link "import / export 進口/出口" at bounding box center [218, 61] width 28 height 25
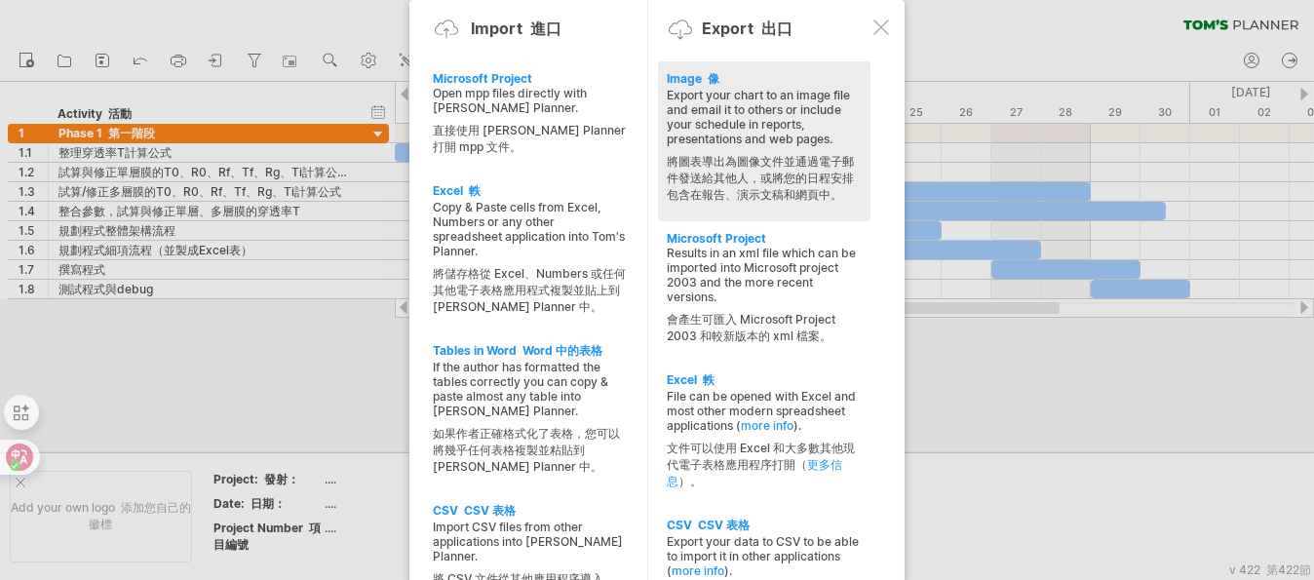
click at [756, 120] on div "Export your chart to an image file and email it to others or include your sched…" at bounding box center [764, 150] width 193 height 124
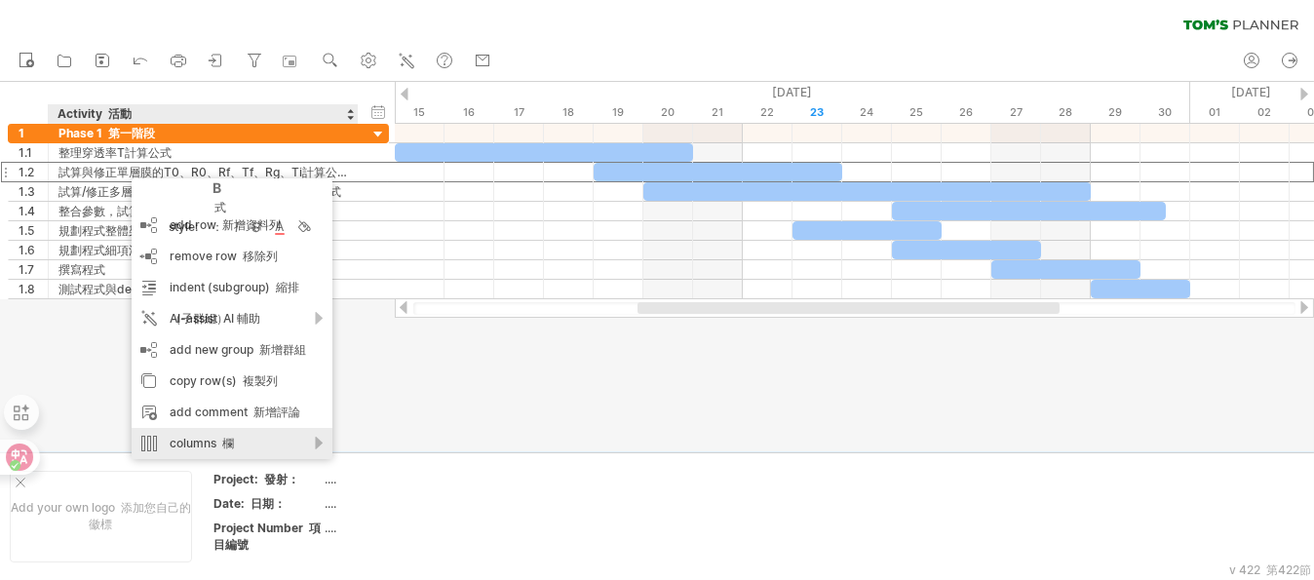
click at [269, 445] on div "columns 欄" at bounding box center [232, 443] width 201 height 31
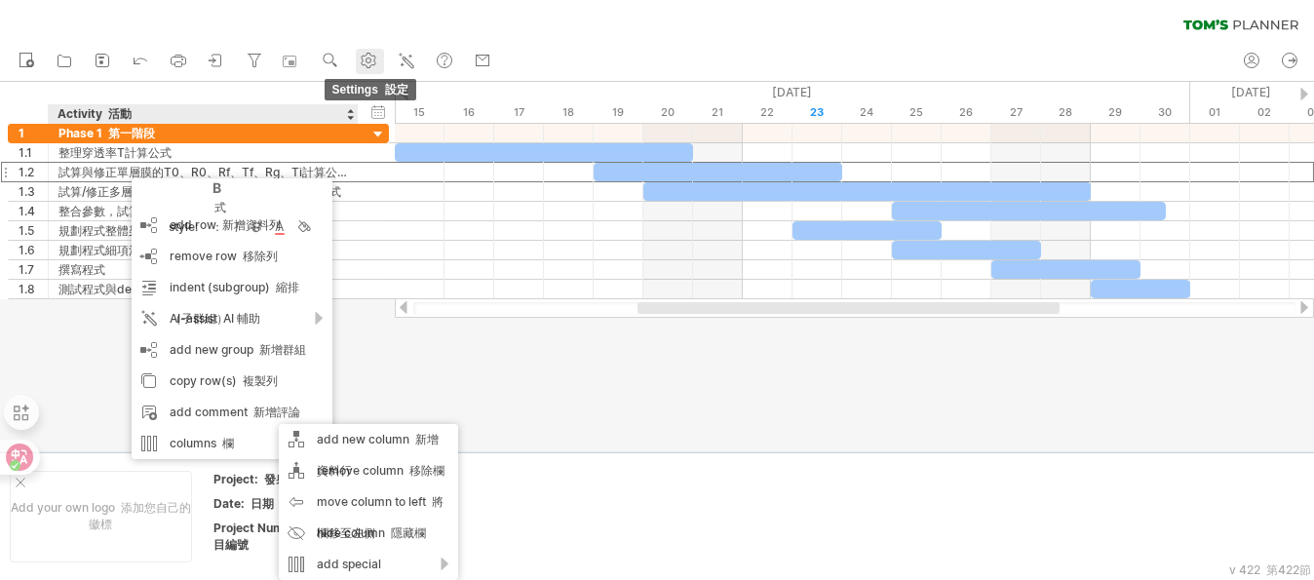
click at [370, 58] on use at bounding box center [368, 60] width 19 height 19
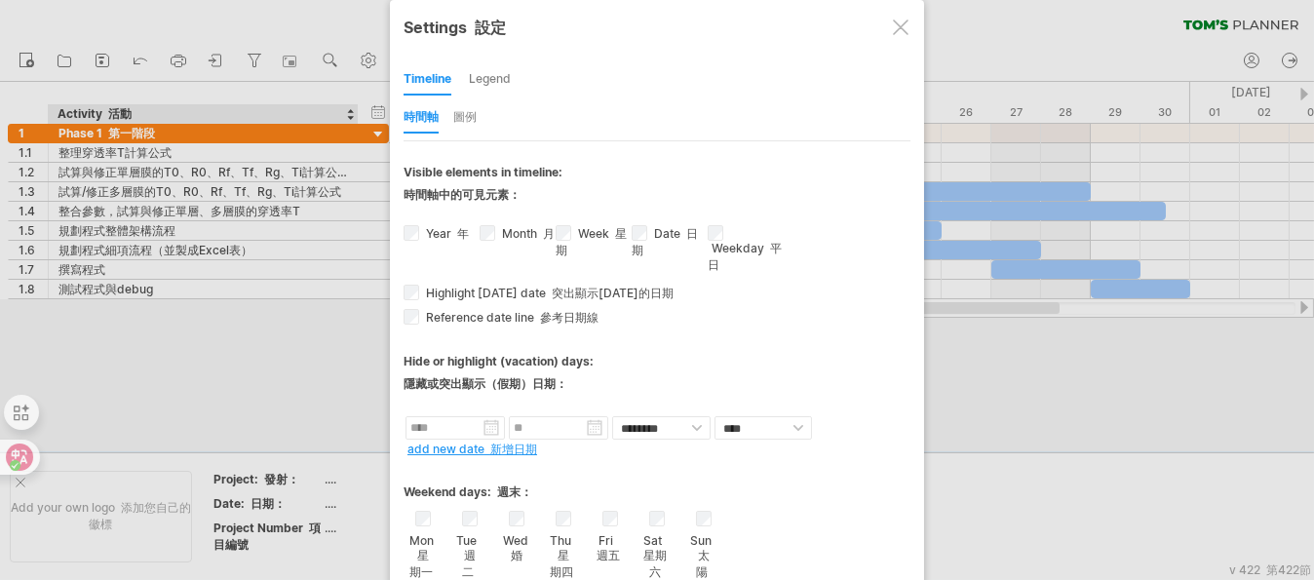
click at [475, 113] on div "圖例" at bounding box center [464, 117] width 23 height 31
click at [463, 119] on div "圖例" at bounding box center [464, 117] width 23 height 31
click at [484, 86] on div "Legend" at bounding box center [490, 79] width 42 height 31
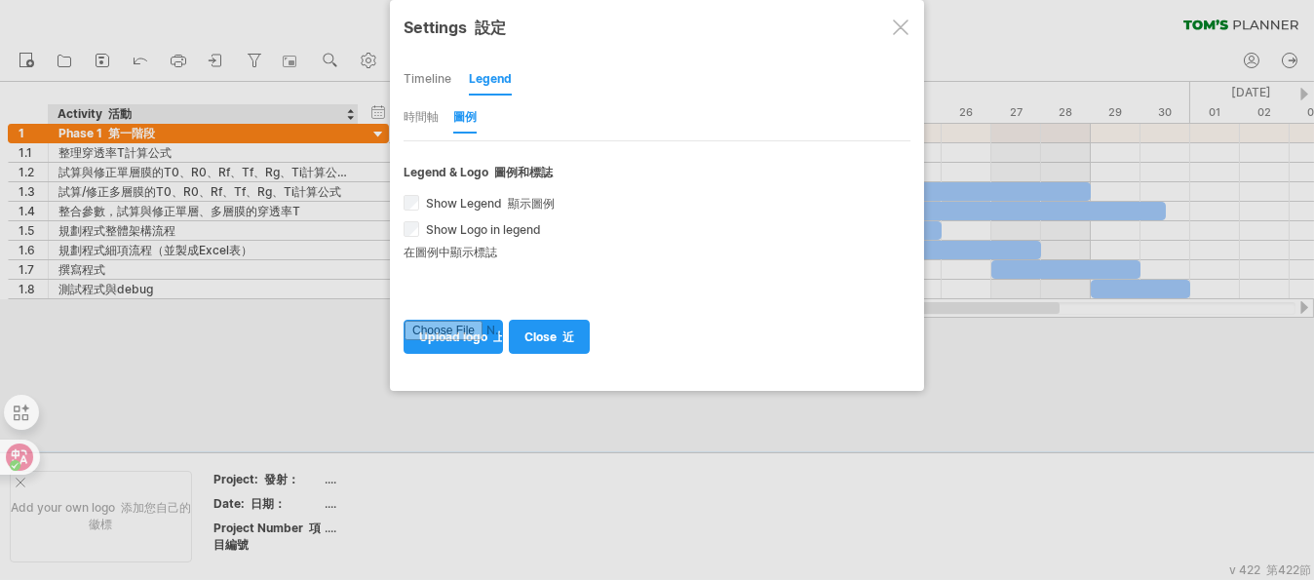
drag, startPoint x: 901, startPoint y: 22, endPoint x: 568, endPoint y: 40, distance: 332.8
click at [899, 26] on div at bounding box center [901, 27] width 16 height 16
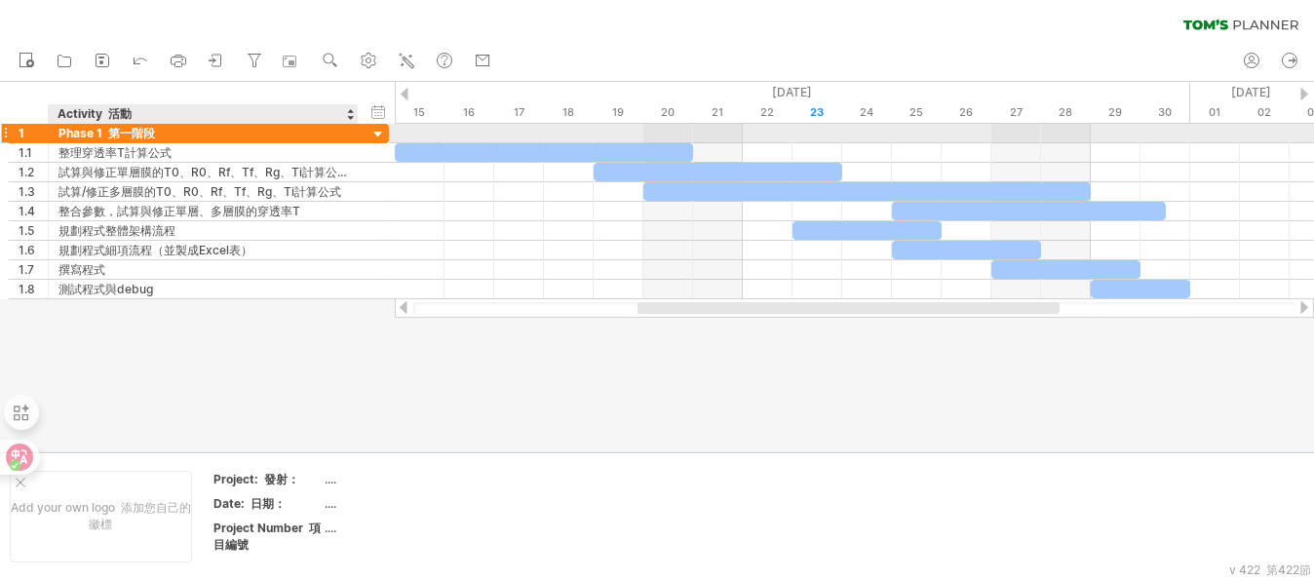
click at [114, 135] on font "第一階段" at bounding box center [131, 133] width 47 height 15
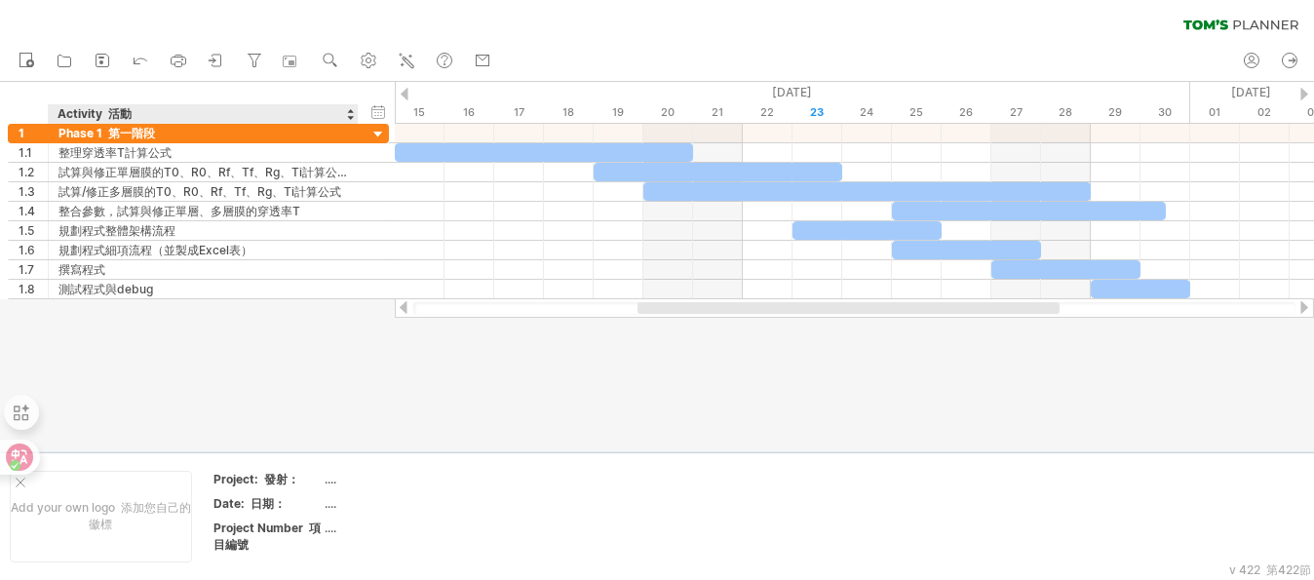
click at [115, 101] on div "hide start/end/duration show start/end/duration 顯示開始/結束/持續時間 ******** Activity …" at bounding box center [197, 103] width 395 height 42
click at [103, 108] on font at bounding box center [105, 113] width 6 height 15
drag, startPoint x: 139, startPoint y: 113, endPoint x: -4, endPoint y: 99, distance: 143.9
click at [0, 99] on html "progress(100%) Trying to reach [DOMAIN_NAME] Connected again... 0% clear filter…" at bounding box center [657, 292] width 1314 height 584
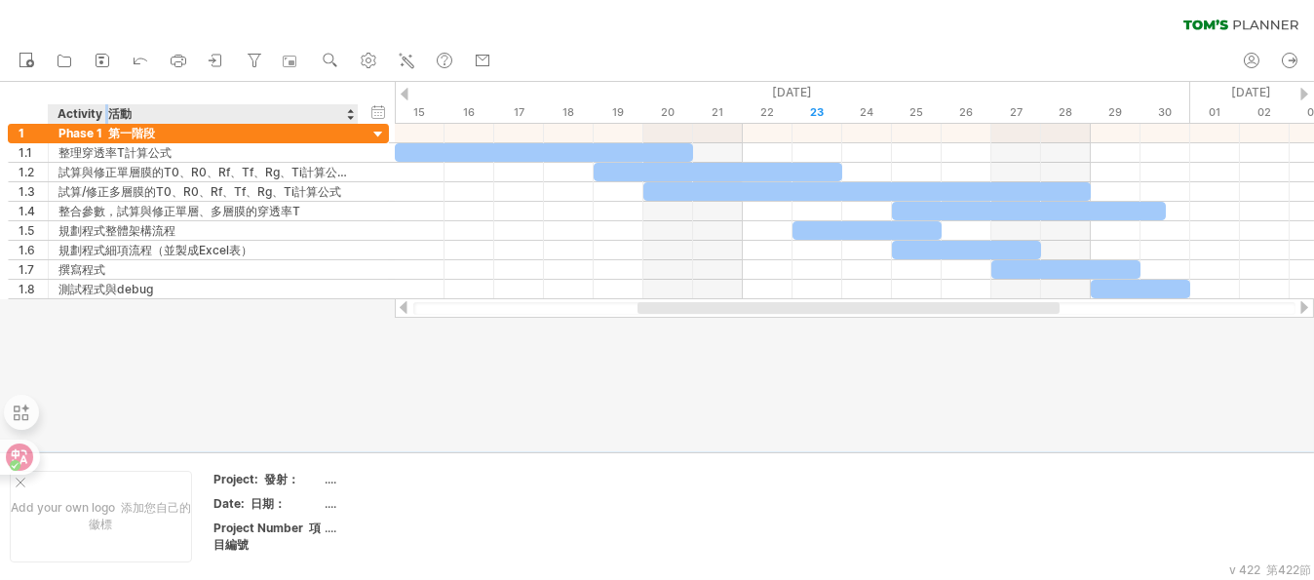
click at [78, 108] on div "Activity 活動" at bounding box center [202, 113] width 289 height 19
drag, startPoint x: 106, startPoint y: 113, endPoint x: 12, endPoint y: 105, distance: 94.9
click at [14, 105] on div "******** Activity 活動" at bounding box center [183, 113] width 350 height 19
drag, startPoint x: 195, startPoint y: 384, endPoint x: 202, endPoint y: 373, distance: 12.7
click at [195, 383] on div at bounding box center [657, 266] width 1314 height 369
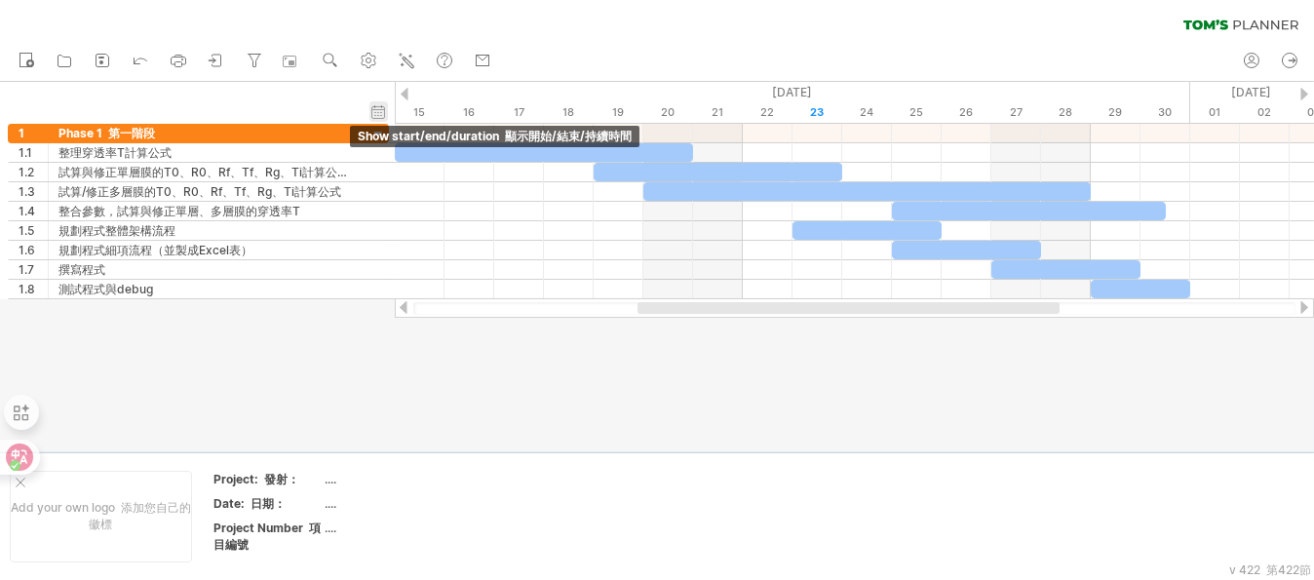
click at [378, 108] on div "hide start/end/duration show start/end/duration 顯示開始/結束/持續時間" at bounding box center [378, 111] width 19 height 20
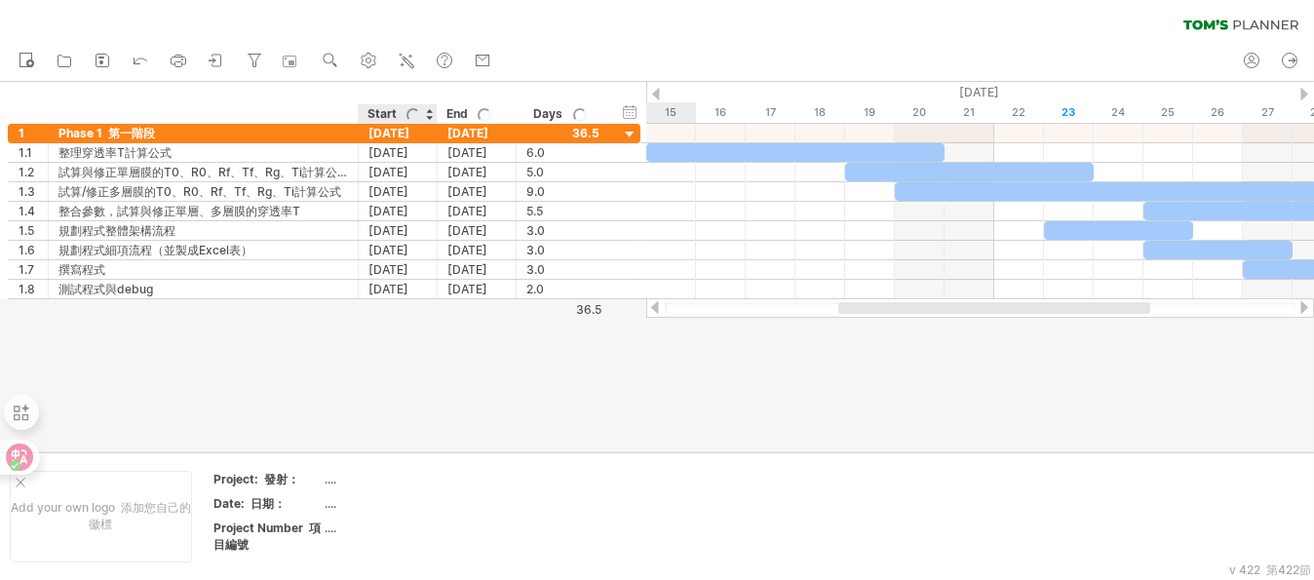
click at [382, 107] on div "Start" at bounding box center [396, 113] width 58 height 19
click at [633, 113] on div "hide start/end/duration show start/end/duration 顯示開始/結束/持續時間" at bounding box center [630, 111] width 19 height 20
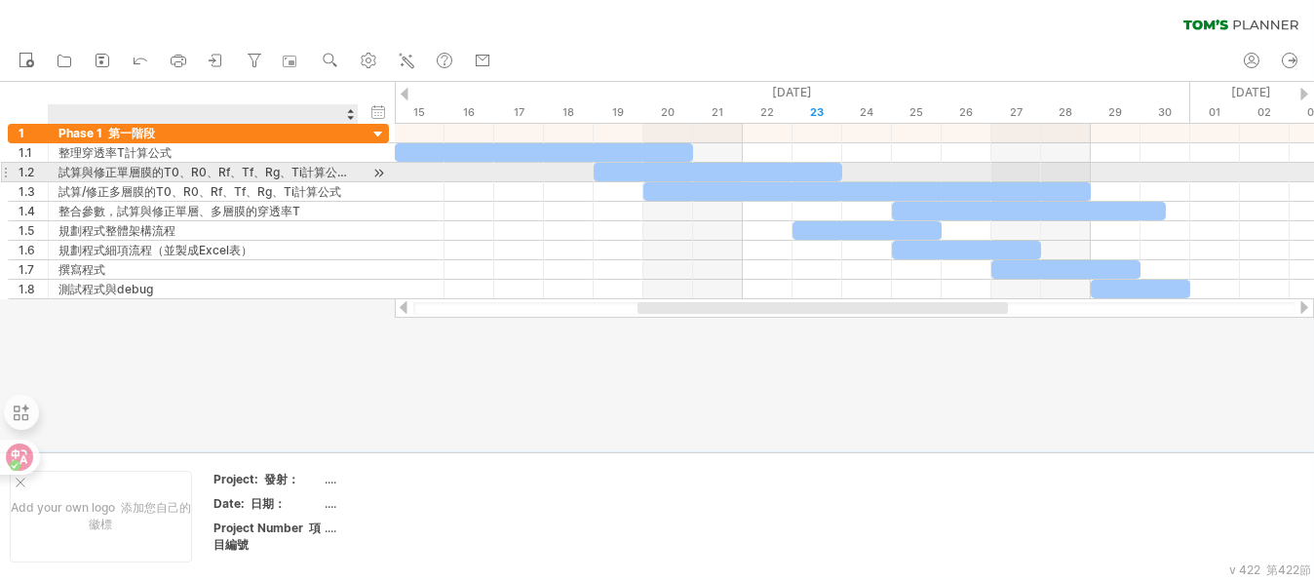
click at [377, 171] on div at bounding box center [378, 173] width 19 height 20
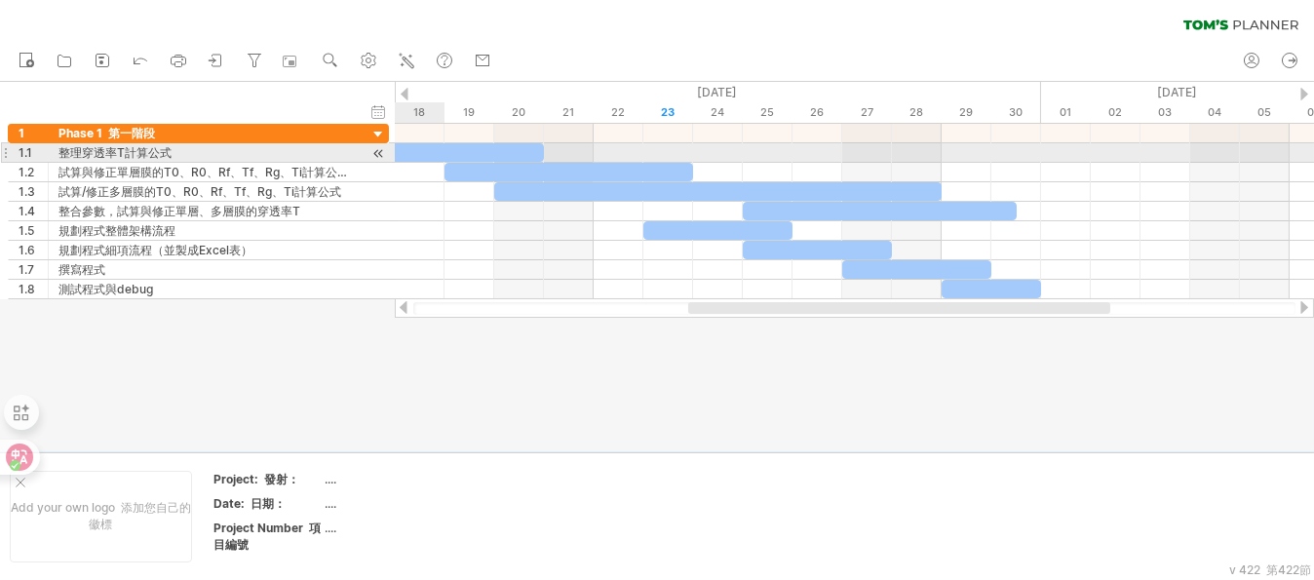
click at [375, 151] on div at bounding box center [378, 153] width 19 height 20
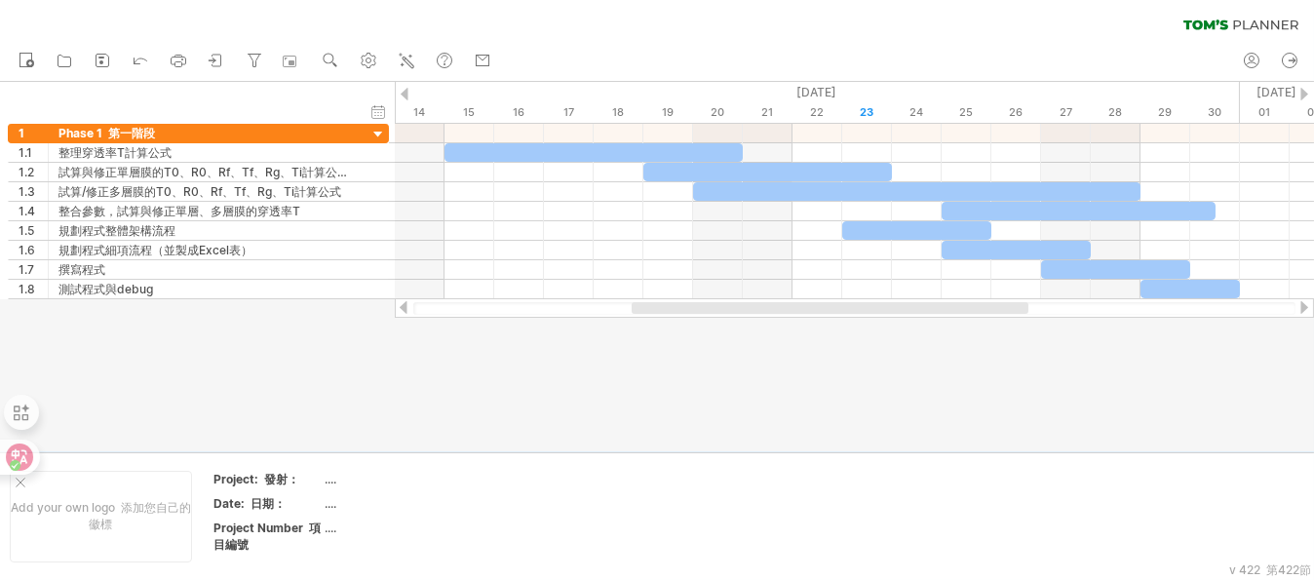
click at [667, 300] on div at bounding box center [854, 307] width 919 height 19
drag, startPoint x: 663, startPoint y: 301, endPoint x: 754, endPoint y: 303, distance: 91.6
click at [754, 303] on div at bounding box center [854, 307] width 919 height 19
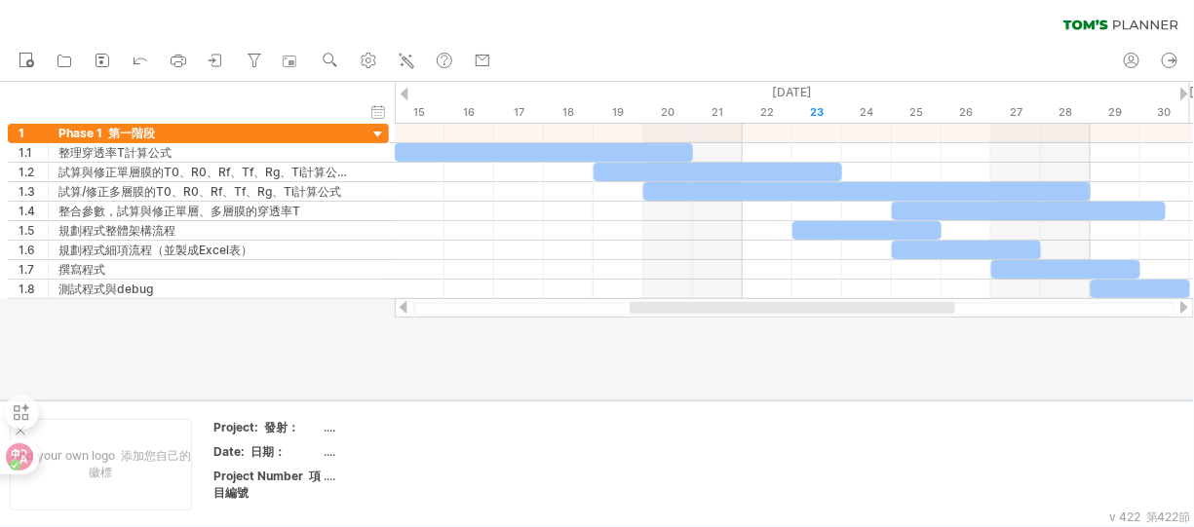
drag, startPoint x: 750, startPoint y: 310, endPoint x: 768, endPoint y: 319, distance: 19.6
click at [768, 319] on div "Trying to reach [DOMAIN_NAME] Connected again... 0% clear filter new 1" at bounding box center [597, 263] width 1194 height 527
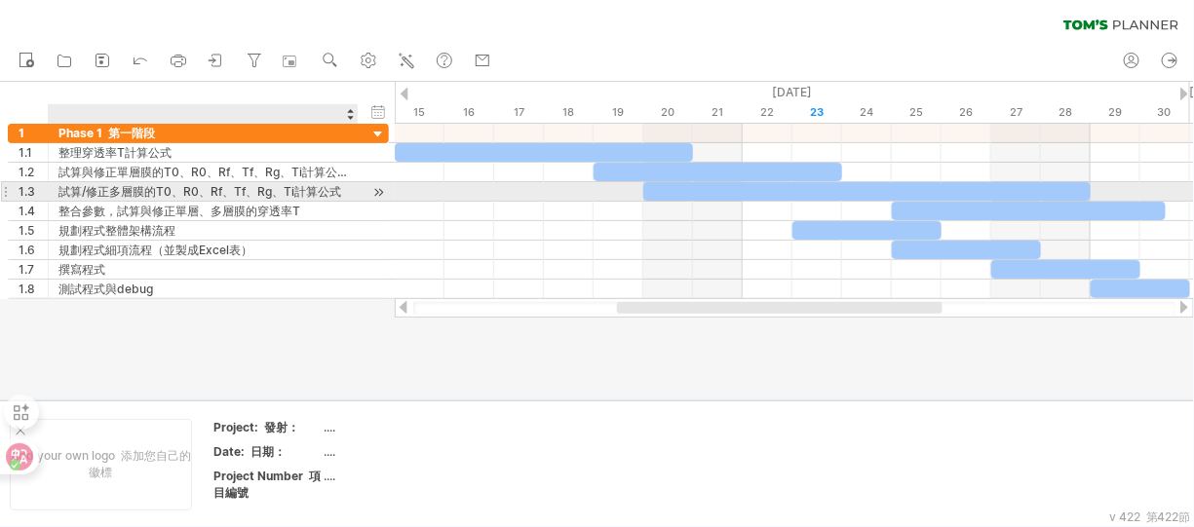
click at [109, 186] on div "試算/修正多層膜的T0、R0、Rf、Tf、Rg、Ti計算公式" at bounding box center [202, 191] width 289 height 19
click at [97, 192] on input "**********" at bounding box center [202, 191] width 289 height 19
click at [157, 186] on input "**********" at bounding box center [202, 191] width 289 height 19
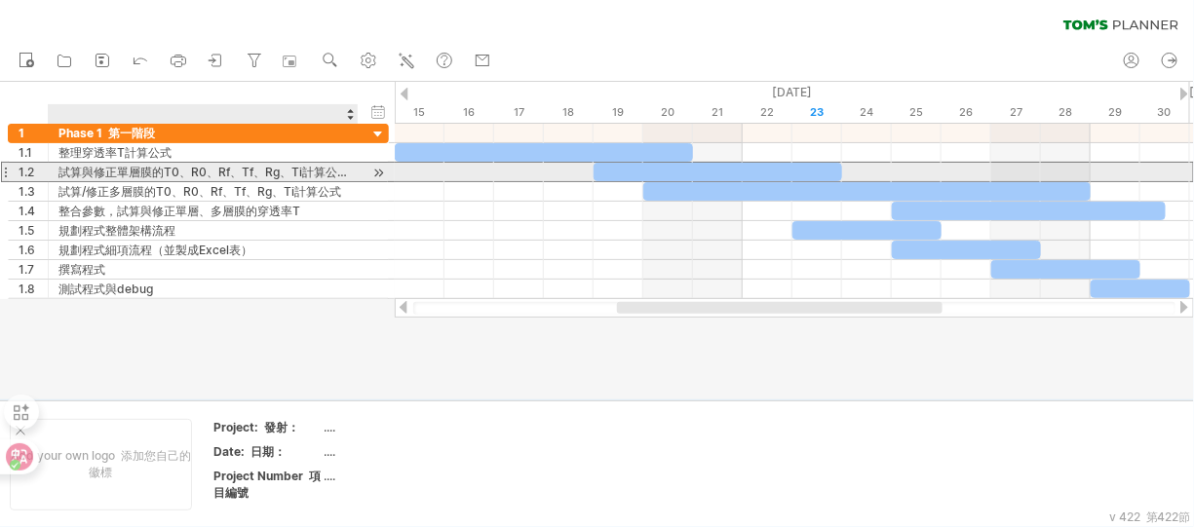
click at [152, 168] on div "試算與修正單層膜的T0、R0、Rf、Tf、Rg、Ti計算公式" at bounding box center [202, 172] width 289 height 19
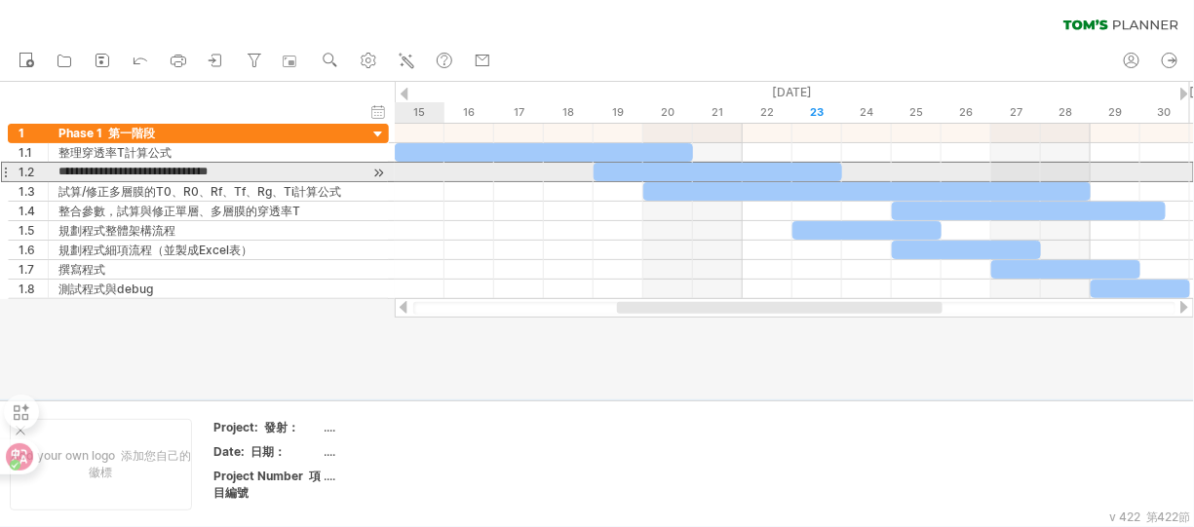
type input "**********"
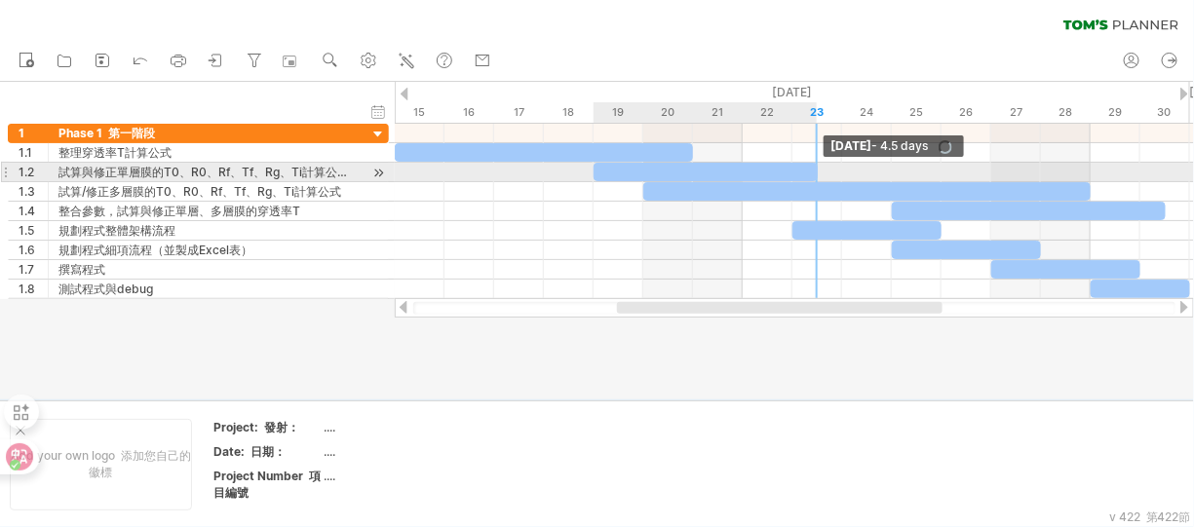
drag, startPoint x: 841, startPoint y: 164, endPoint x: 900, endPoint y: 200, distance: 68.7
click at [823, 164] on div "[DATE] - 4.5 days [DATE] - 5.0 days [DATE] - 5.0 天" at bounding box center [794, 211] width 799 height 175
drag, startPoint x: 820, startPoint y: 169, endPoint x: 839, endPoint y: 169, distance: 19.5
click at [839, 169] on span at bounding box center [842, 172] width 8 height 19
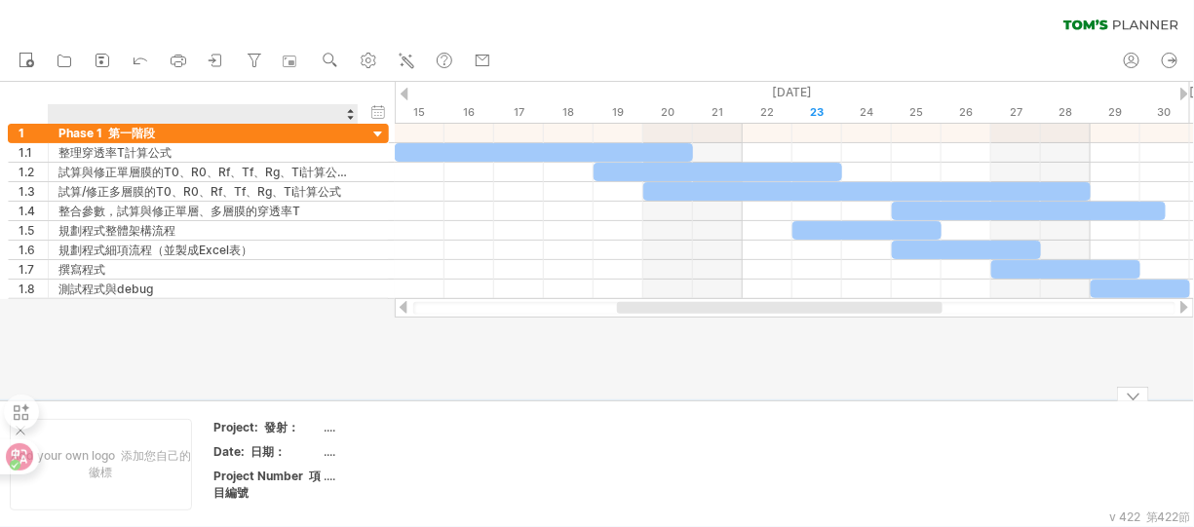
click at [267, 376] on div at bounding box center [597, 241] width 1194 height 318
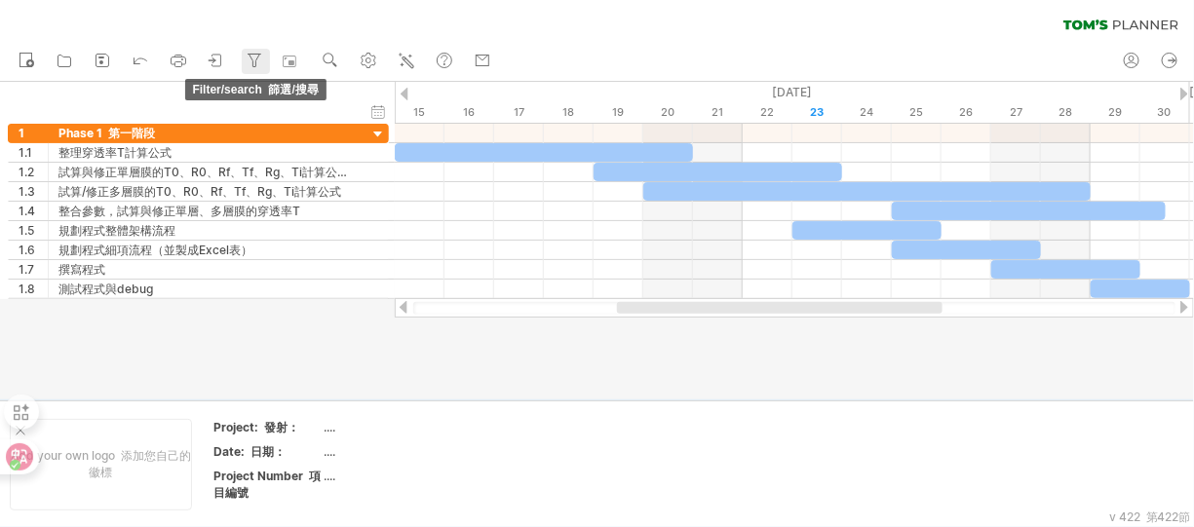
drag, startPoint x: 264, startPoint y: 51, endPoint x: 253, endPoint y: 55, distance: 11.4
click at [264, 51] on icon at bounding box center [254, 60] width 19 height 19
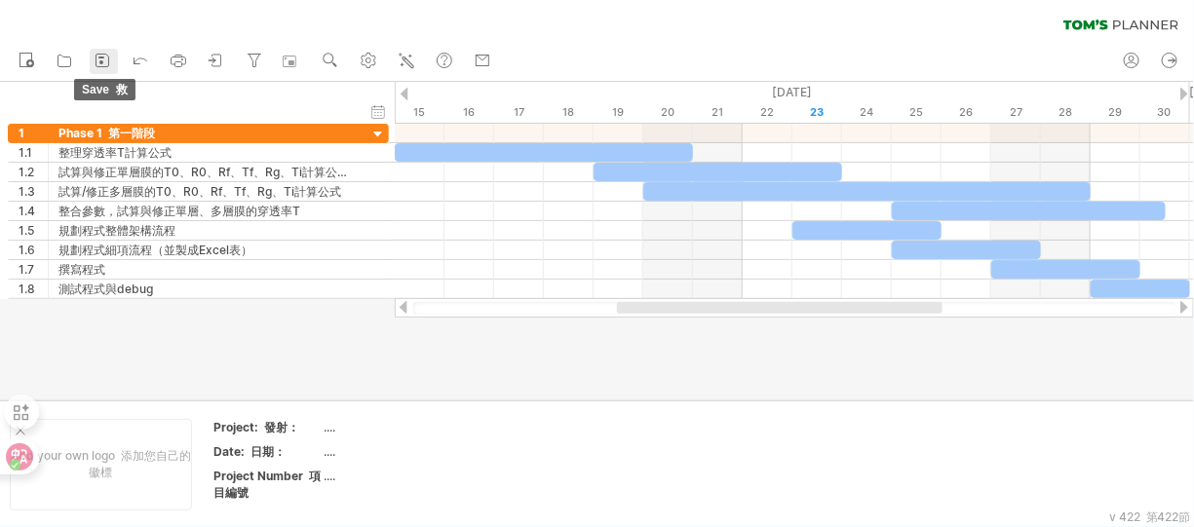
click at [106, 57] on icon at bounding box center [102, 60] width 19 height 19
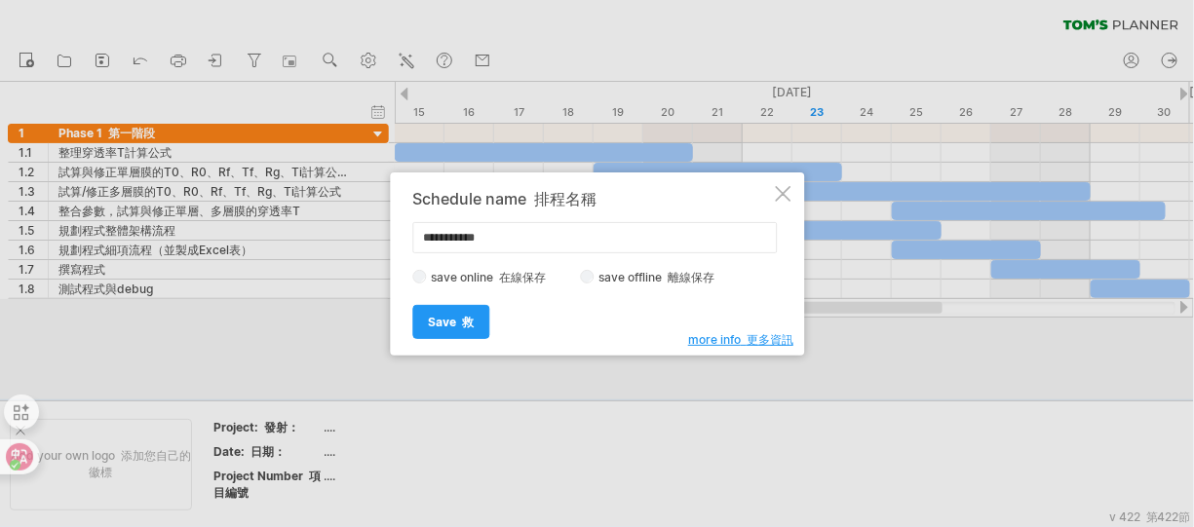
drag, startPoint x: 626, startPoint y: 279, endPoint x: 604, endPoint y: 279, distance: 21.4
click at [620, 279] on label "save offline 離線保存" at bounding box center [662, 277] width 137 height 15
click at [456, 324] on font at bounding box center [459, 322] width 6 height 15
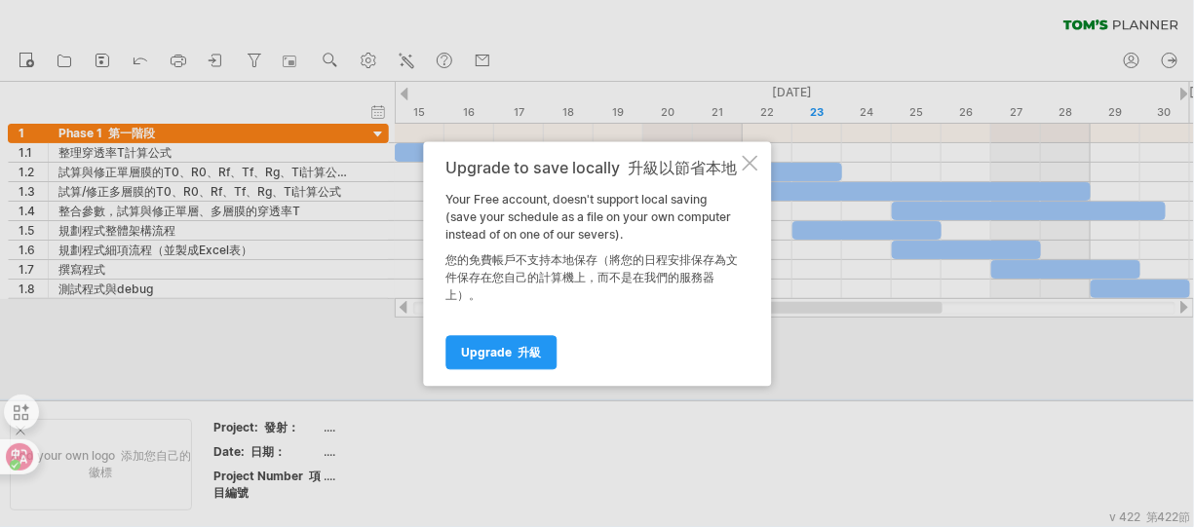
click at [762, 166] on div "Upgrade to save locally 升級以節省本地 Your Free account, doesn't support local saving…" at bounding box center [597, 263] width 348 height 245
click at [743, 159] on div at bounding box center [750, 163] width 16 height 16
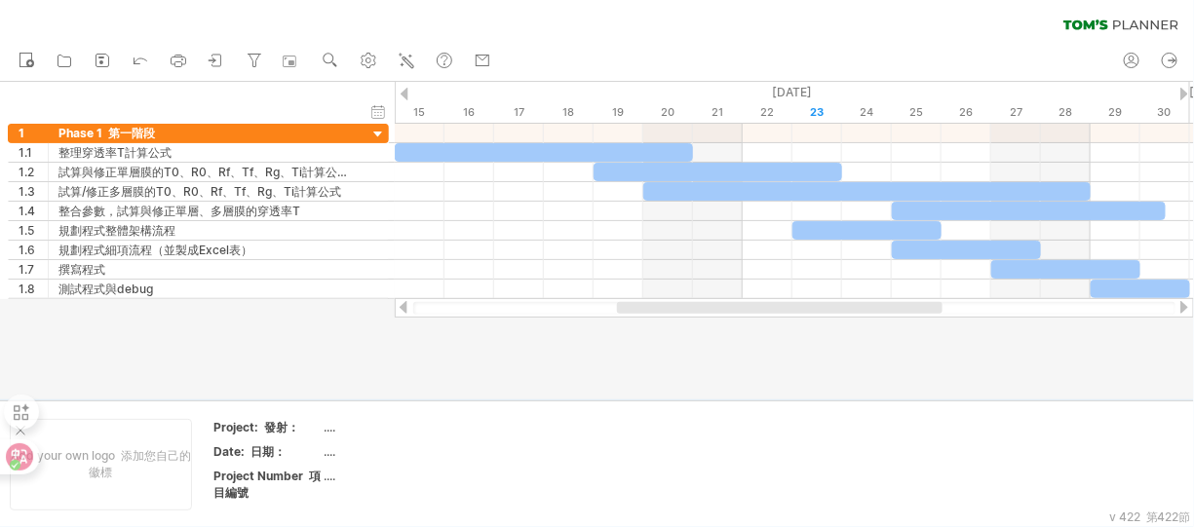
click at [578, 37] on div "clear filter reapply filter" at bounding box center [597, 20] width 1194 height 41
drag, startPoint x: 153, startPoint y: 435, endPoint x: 417, endPoint y: 128, distance: 405.0
click at [433, 218] on div "Trying to reach [DOMAIN_NAME] Connected again... 0% clear filter new 1" at bounding box center [597, 263] width 1194 height 527
click at [275, 64] on ul "new 新 open 開 save 救 share" at bounding box center [254, 61] width 491 height 41
click at [297, 54] on div at bounding box center [292, 61] width 19 height 19
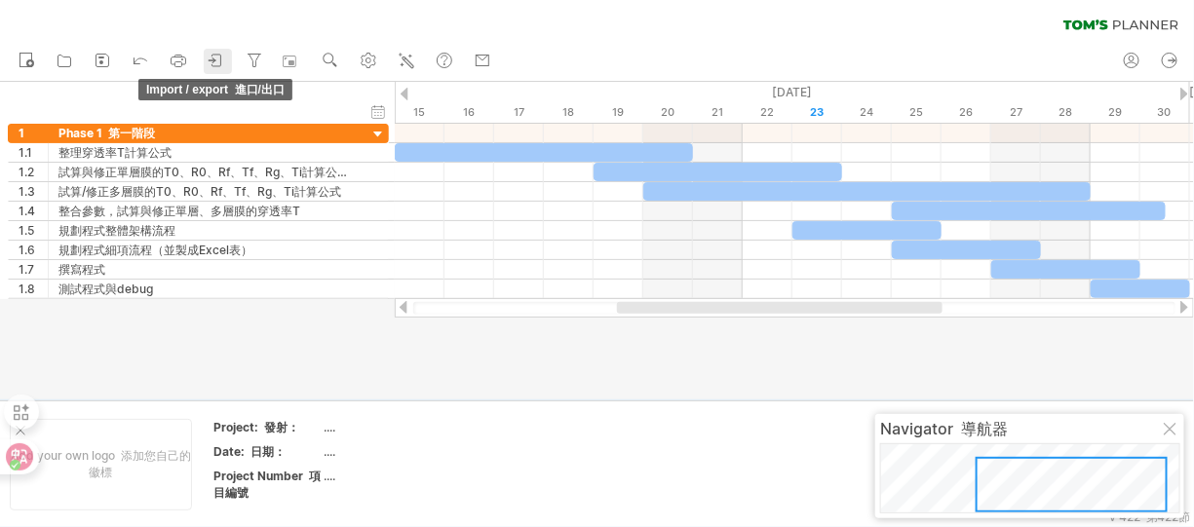
click at [215, 62] on icon at bounding box center [216, 60] width 19 height 19
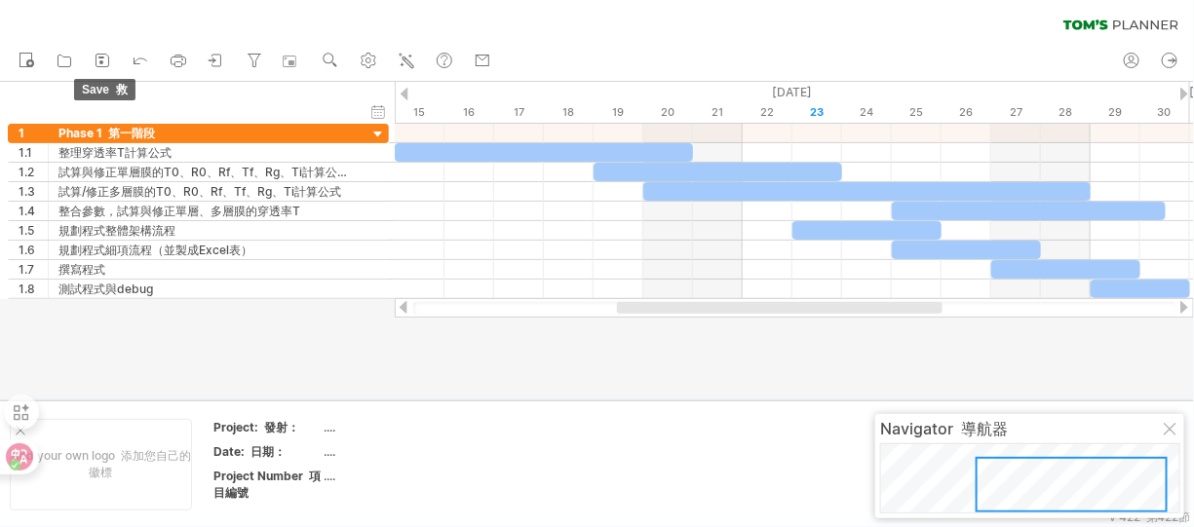
click at [108, 58] on icon at bounding box center [102, 61] width 13 height 13
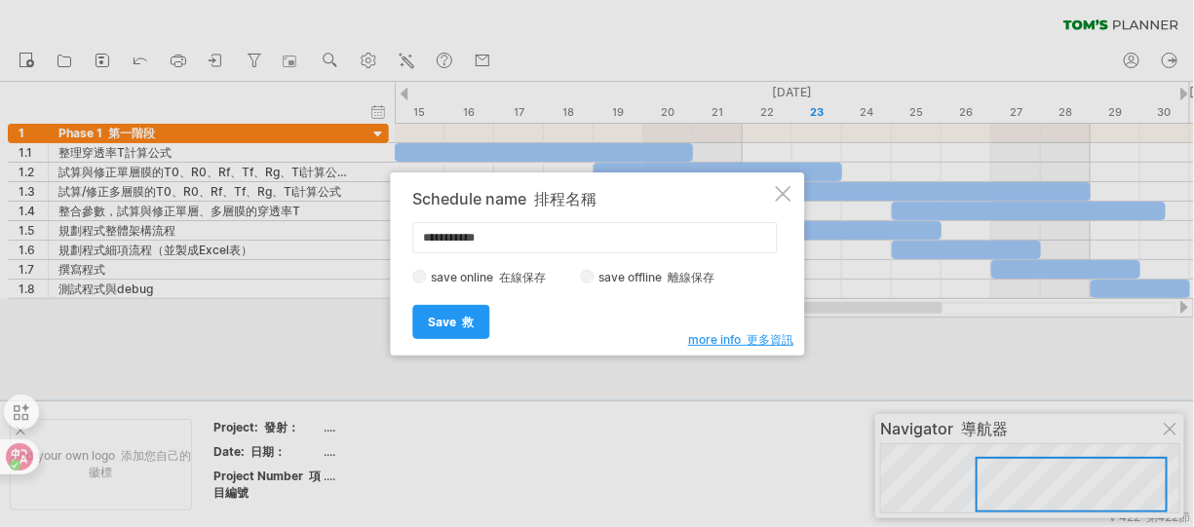
drag, startPoint x: 343, startPoint y: 207, endPoint x: 257, endPoint y: 193, distance: 86.8
click at [257, 193] on div "Trying to reach [DOMAIN_NAME] Connected again... 0% clear filter new 1" at bounding box center [597, 263] width 1194 height 527
type input "*"
type input "****"
click at [429, 322] on span "Save 救" at bounding box center [451, 322] width 46 height 15
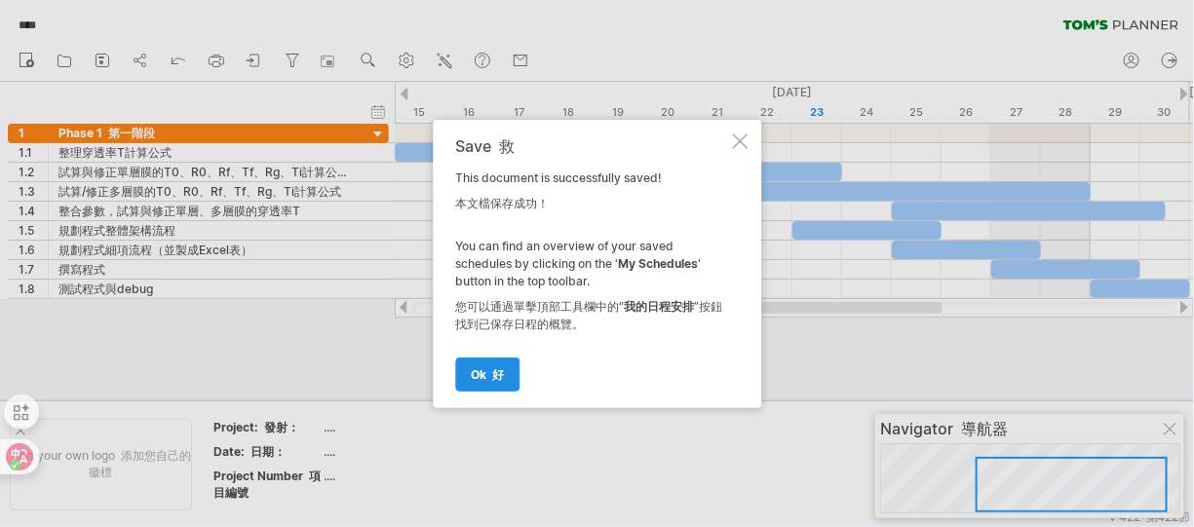
click at [496, 370] on font "好" at bounding box center [498, 374] width 12 height 15
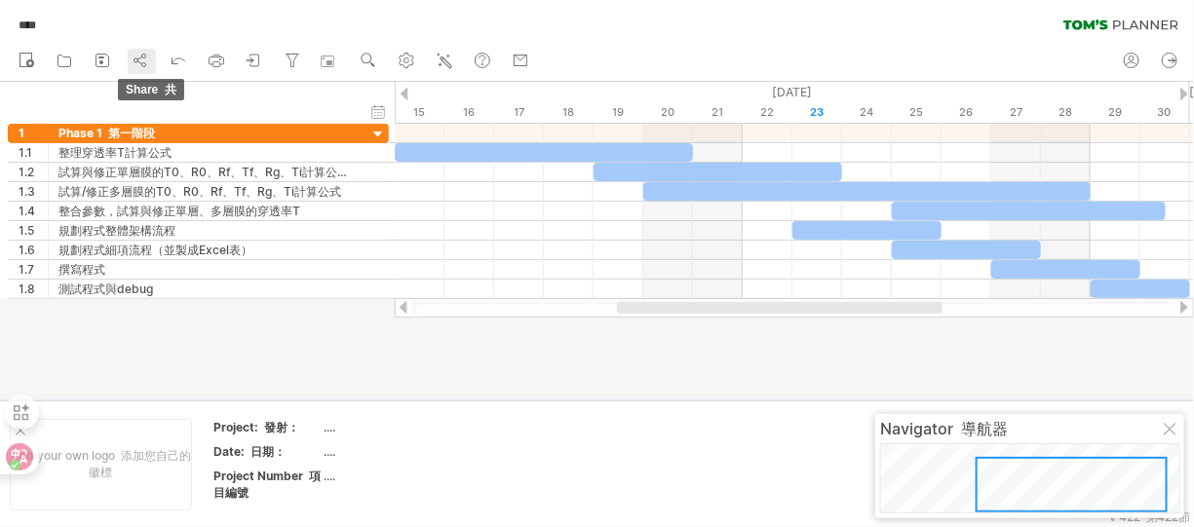
click at [145, 58] on icon at bounding box center [140, 60] width 19 height 19
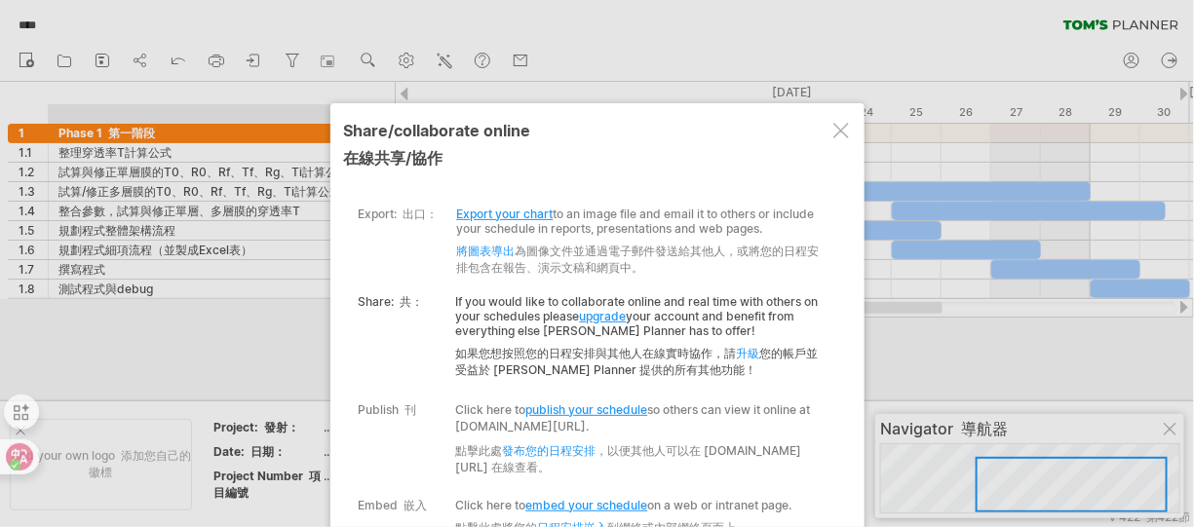
click at [529, 210] on link "Export your chart" at bounding box center [505, 214] width 96 height 15
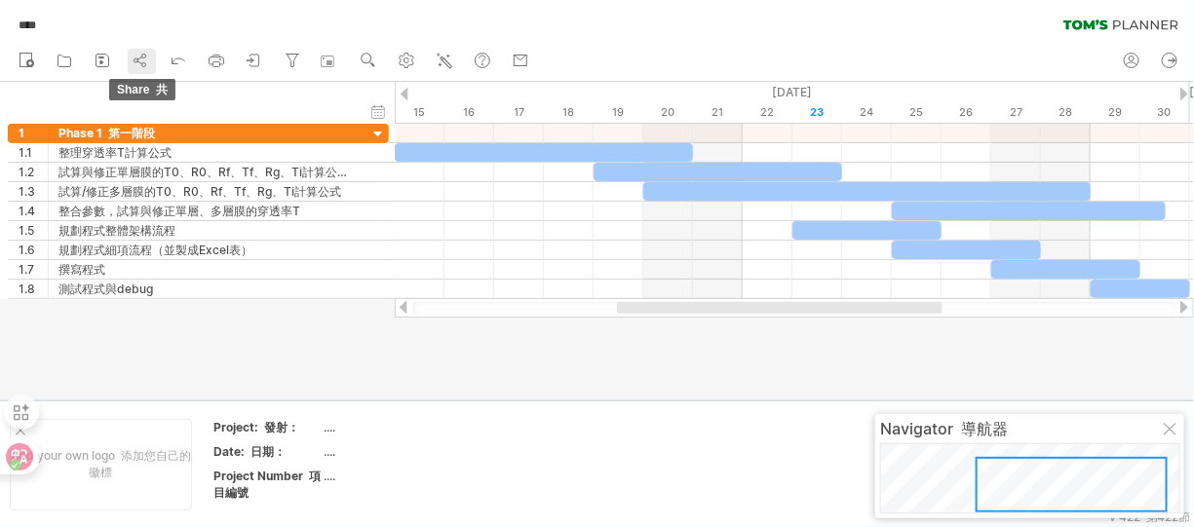
click at [144, 57] on icon at bounding box center [140, 60] width 19 height 19
drag, startPoint x: 1167, startPoint y: 62, endPoint x: 1133, endPoint y: 89, distance: 43.1
click at [1133, 109] on div "Trying to reach [DOMAIN_NAME] Connected again... 0% **** clear filter" at bounding box center [597, 263] width 1194 height 527
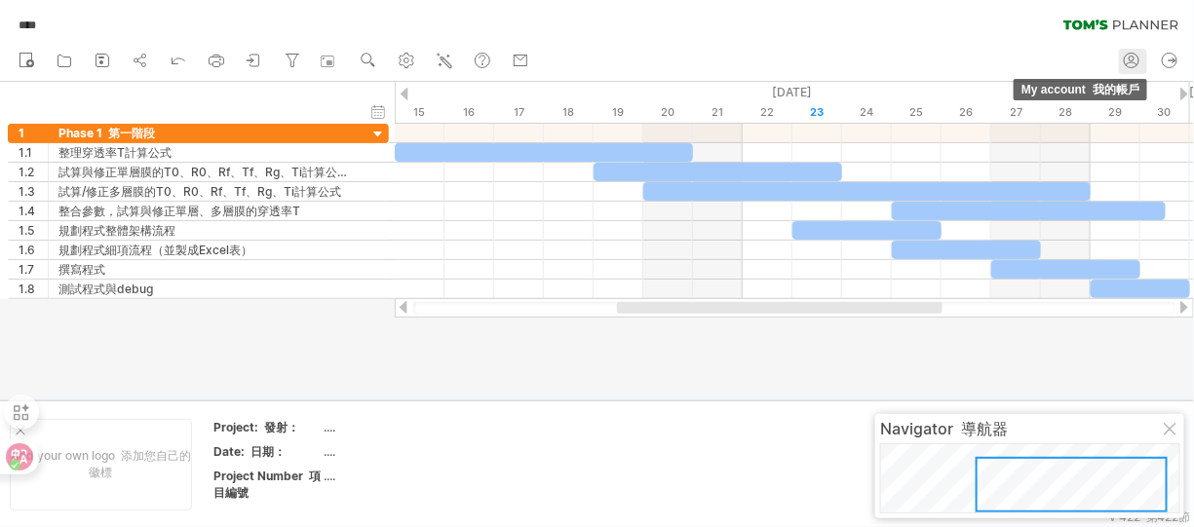
click at [1127, 63] on icon at bounding box center [1132, 63] width 11 height 3
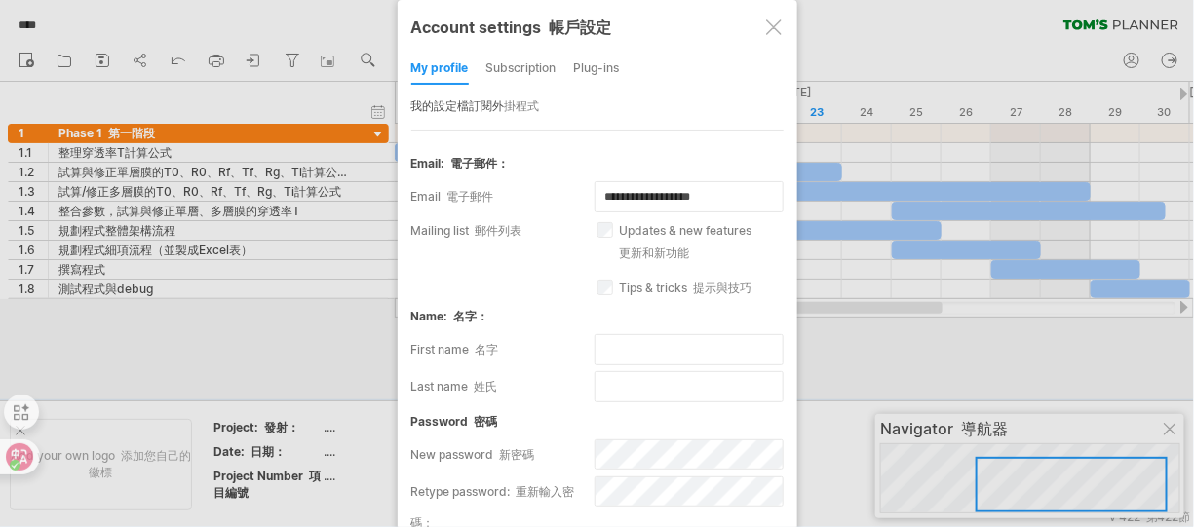
click at [546, 72] on div "subscription" at bounding box center [521, 69] width 70 height 31
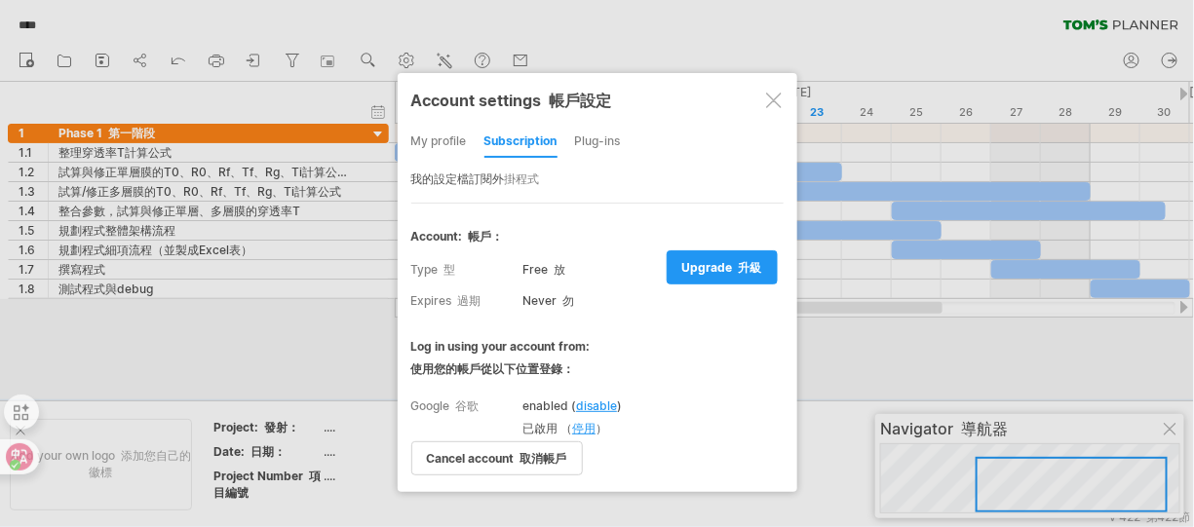
click at [619, 145] on div "Plug-ins" at bounding box center [598, 142] width 46 height 31
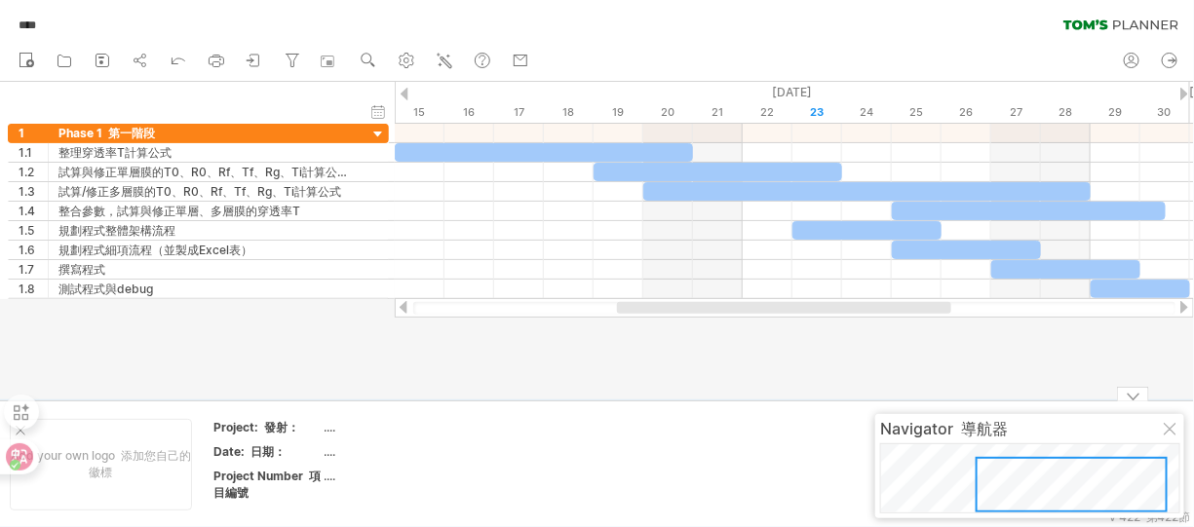
click at [1128, 401] on div at bounding box center [1133, 394] width 32 height 15
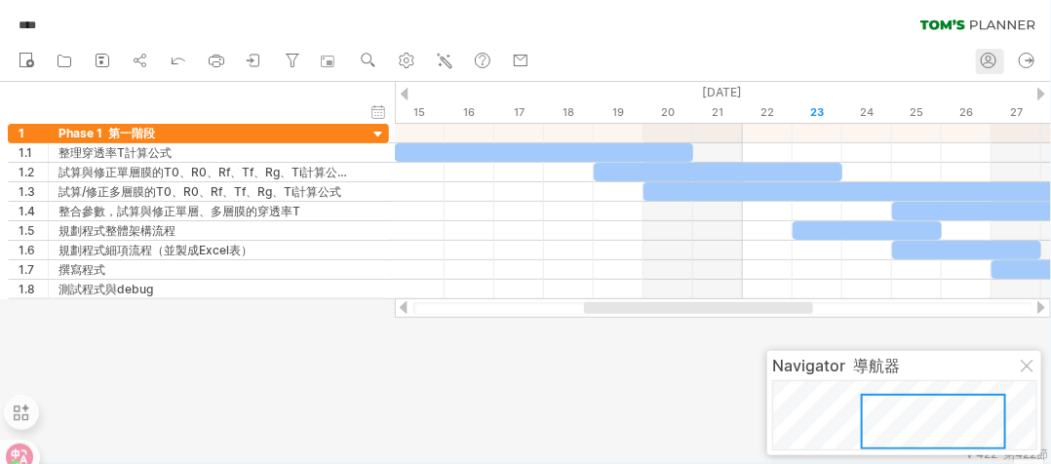
click at [1000, 54] on link "my account 我的帳戶" at bounding box center [990, 61] width 28 height 25
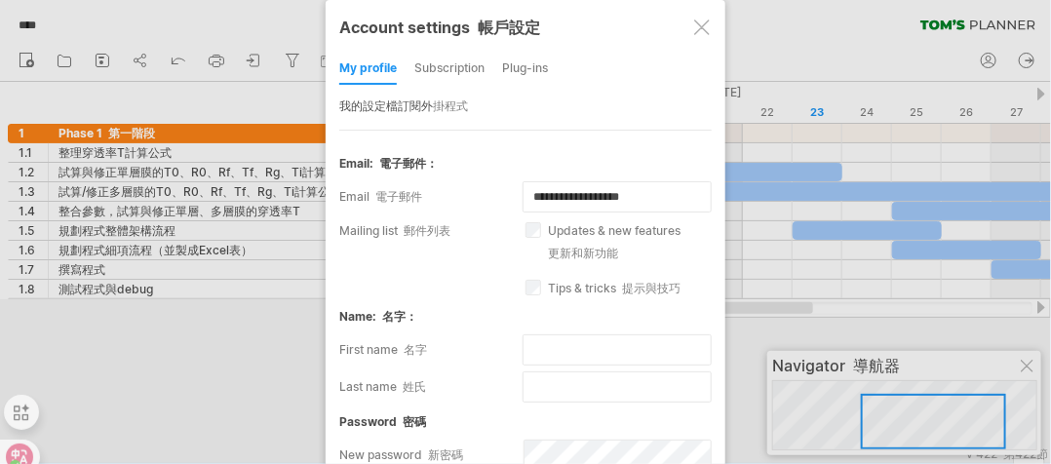
click at [868, 57] on div at bounding box center [525, 232] width 1051 height 464
